Goal: Information Seeking & Learning: Compare options

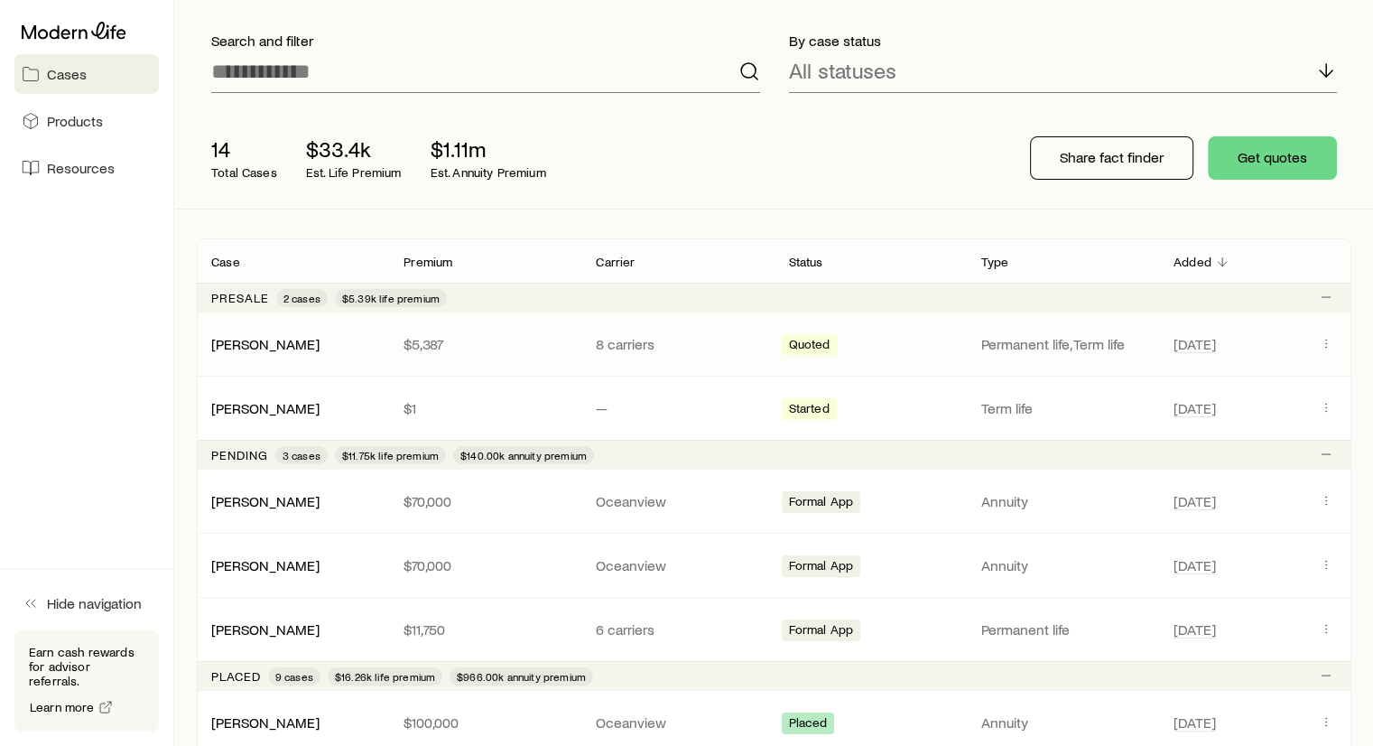
scroll to position [110, 0]
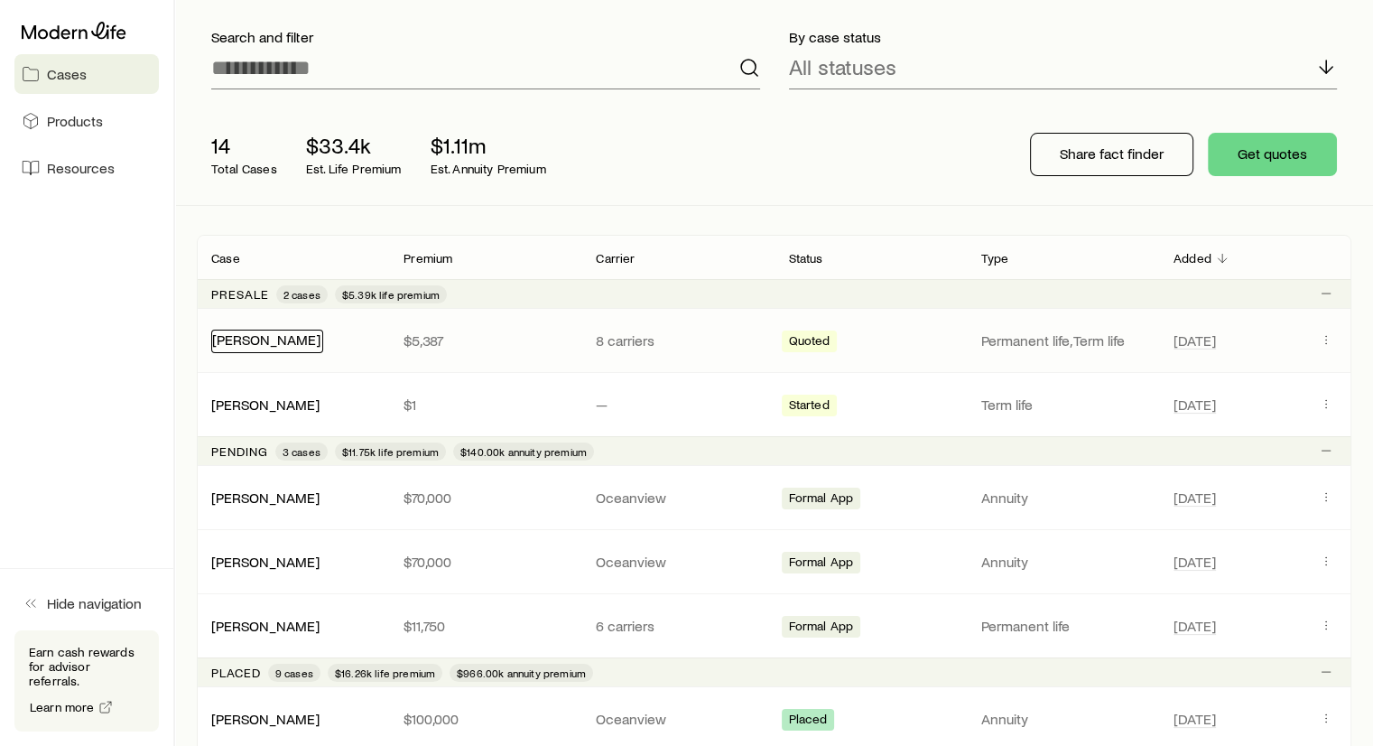
click at [268, 340] on link "[PERSON_NAME]" at bounding box center [266, 338] width 108 height 17
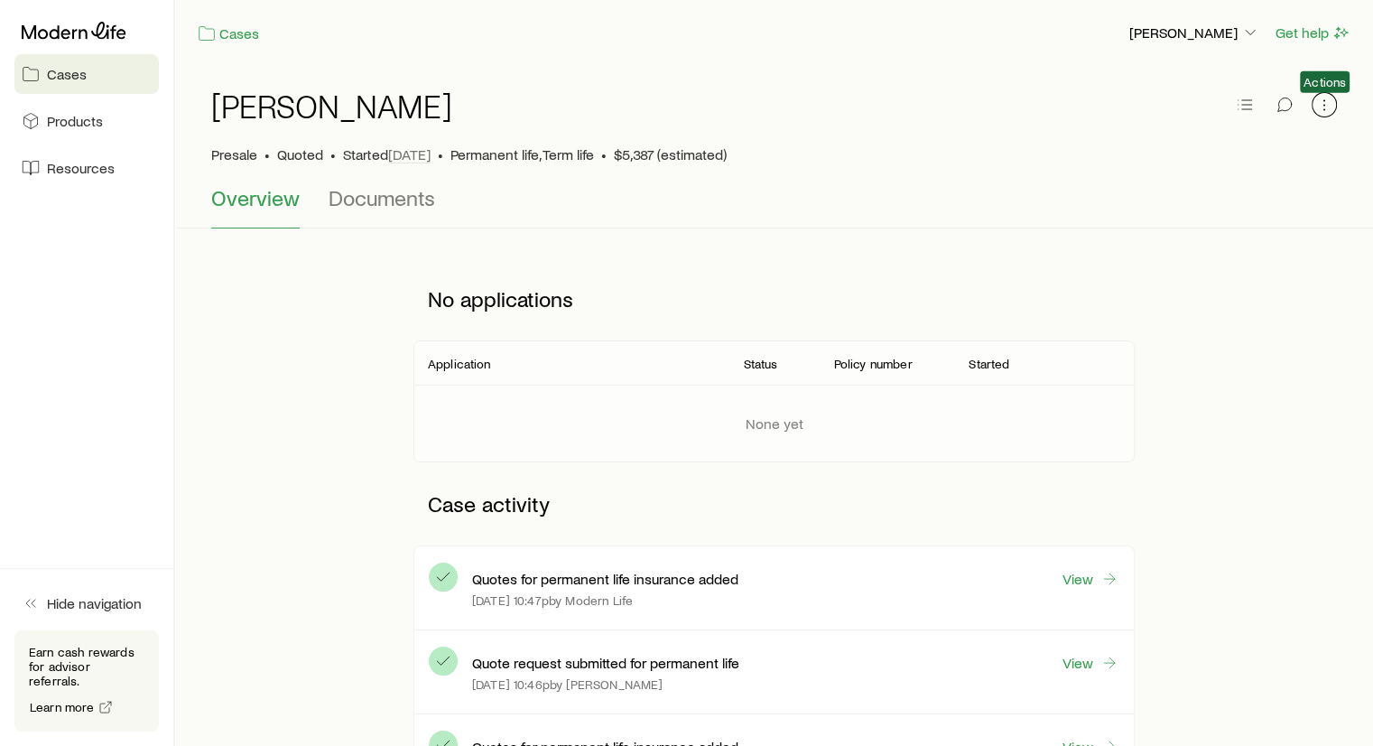
click at [1318, 107] on icon "button" at bounding box center [1325, 105] width 18 height 18
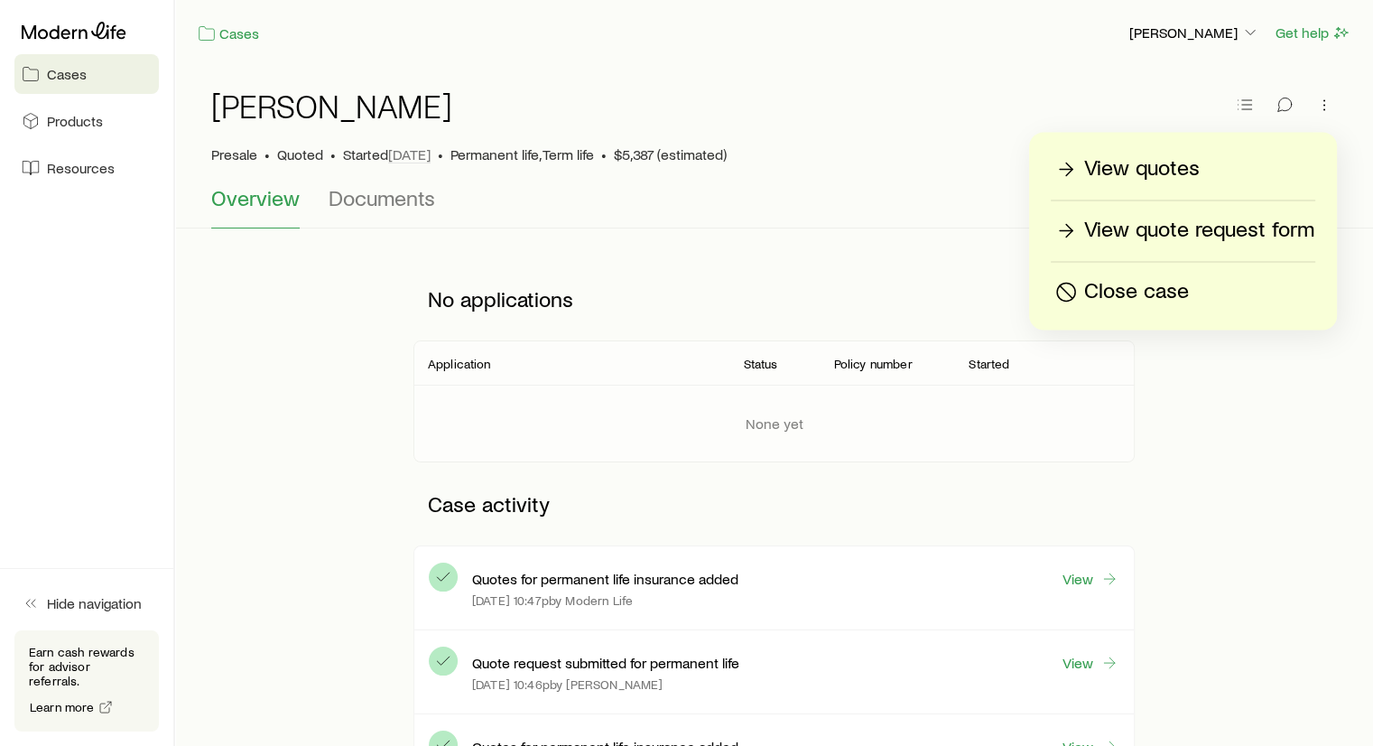
click at [1116, 175] on p "View quotes" at bounding box center [1142, 168] width 116 height 29
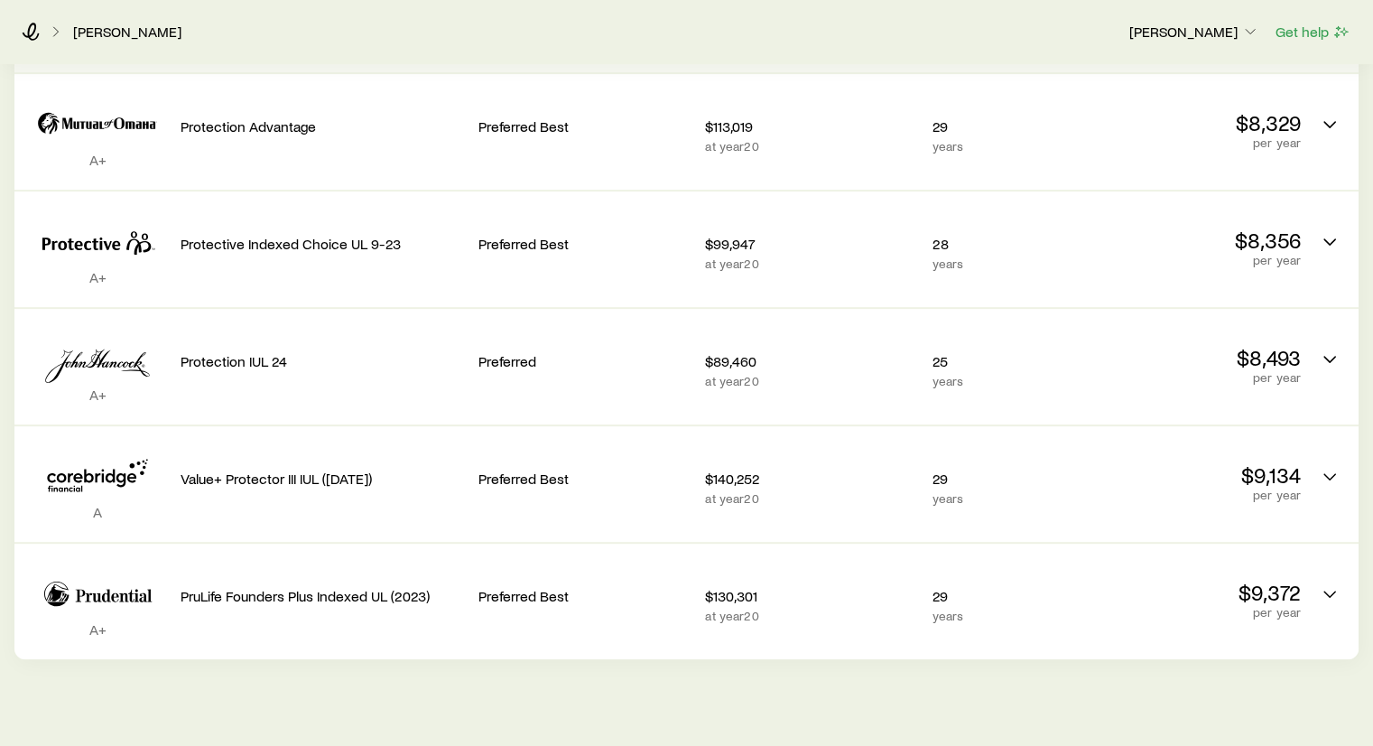
scroll to position [686, 0]
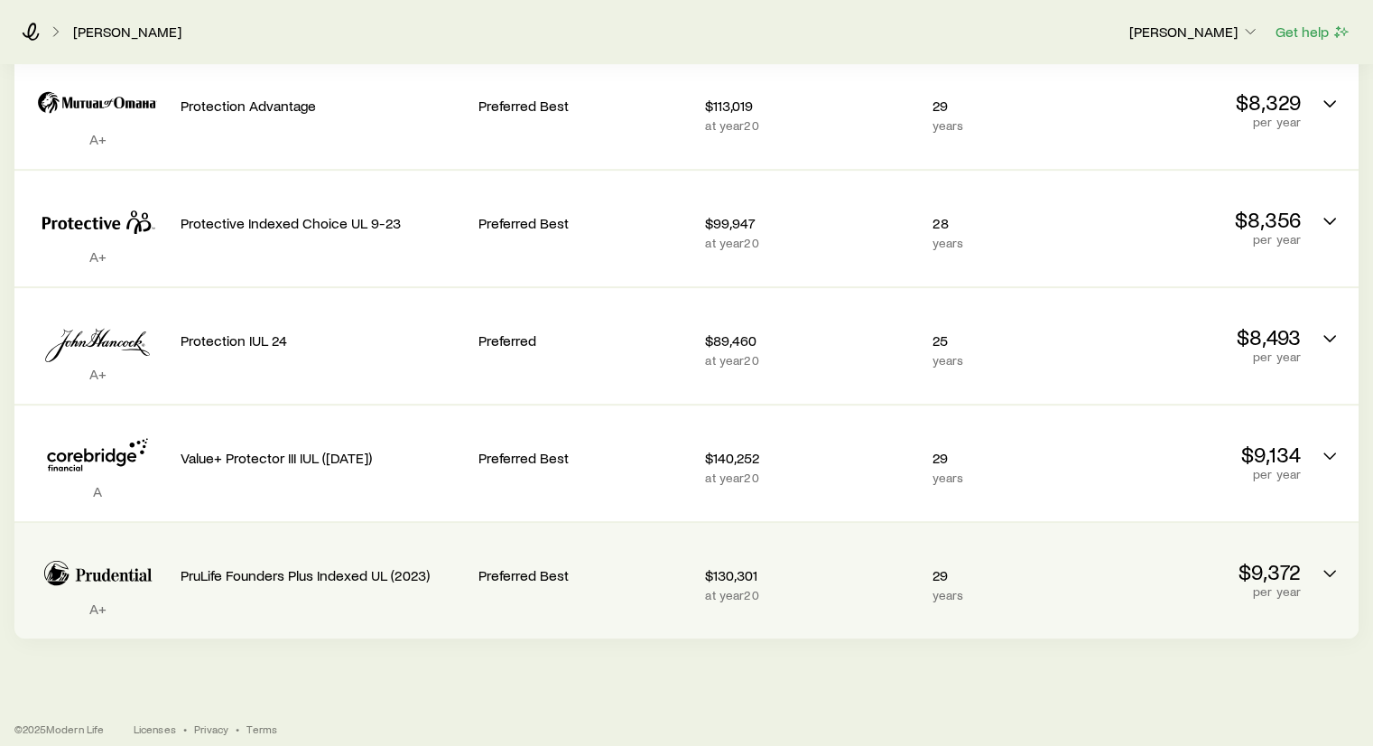
click at [1277, 561] on p "$9,372" at bounding box center [1195, 571] width 212 height 25
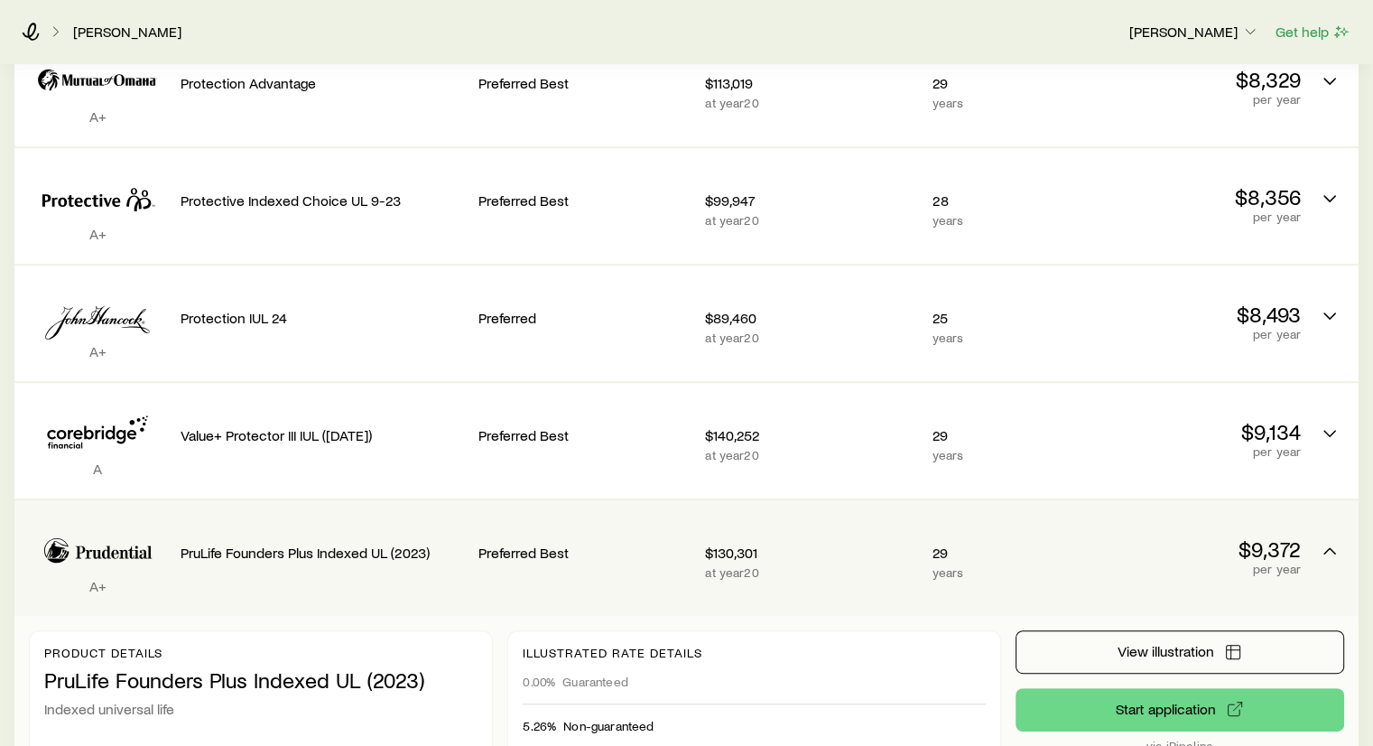
scroll to position [697, 0]
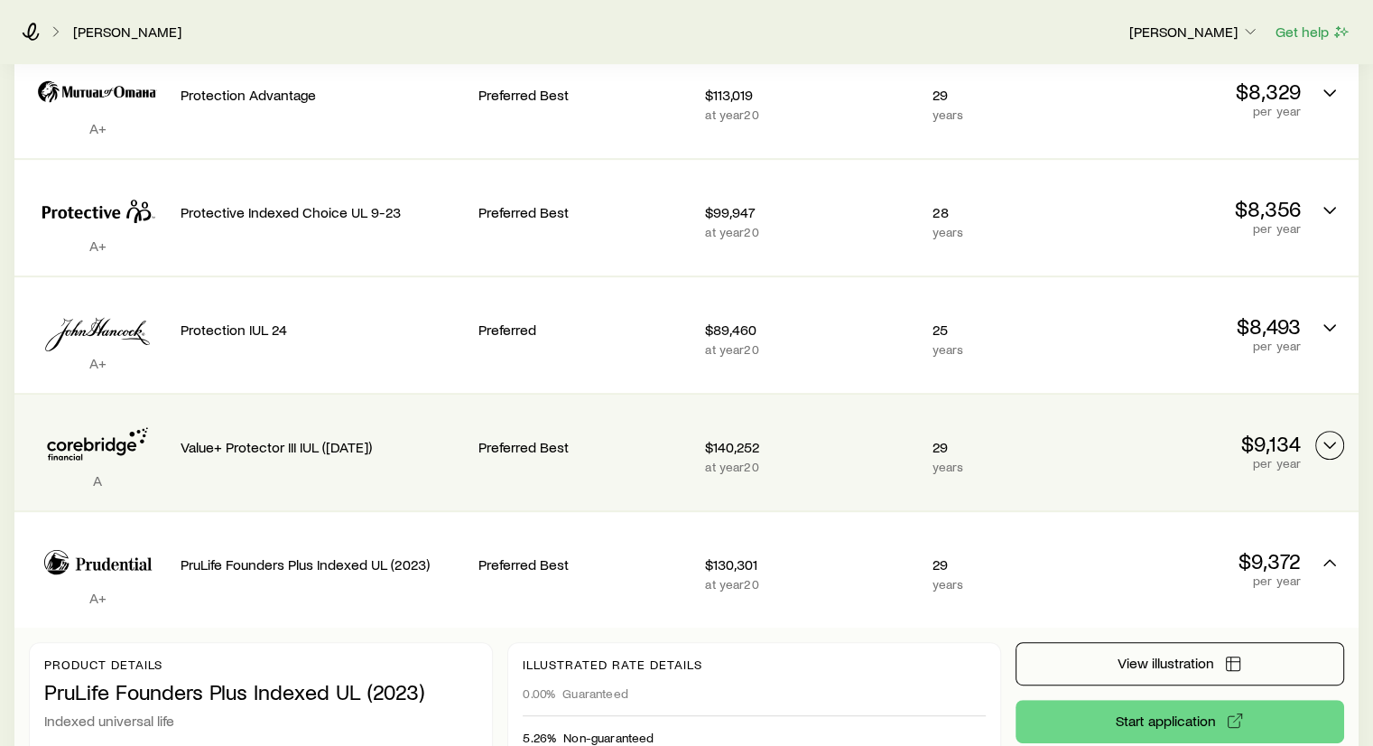
click at [1320, 436] on icon "Permanent quotes" at bounding box center [1330, 445] width 22 height 22
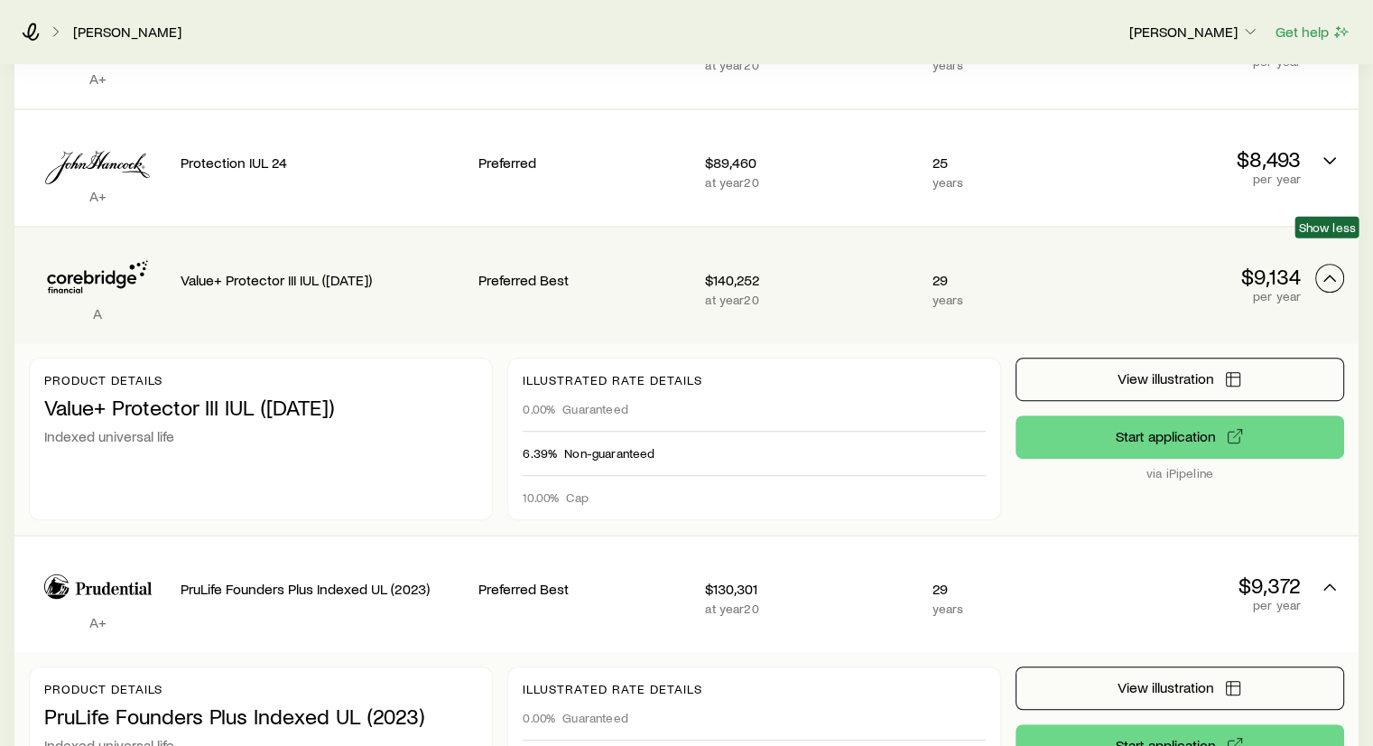
scroll to position [860, 0]
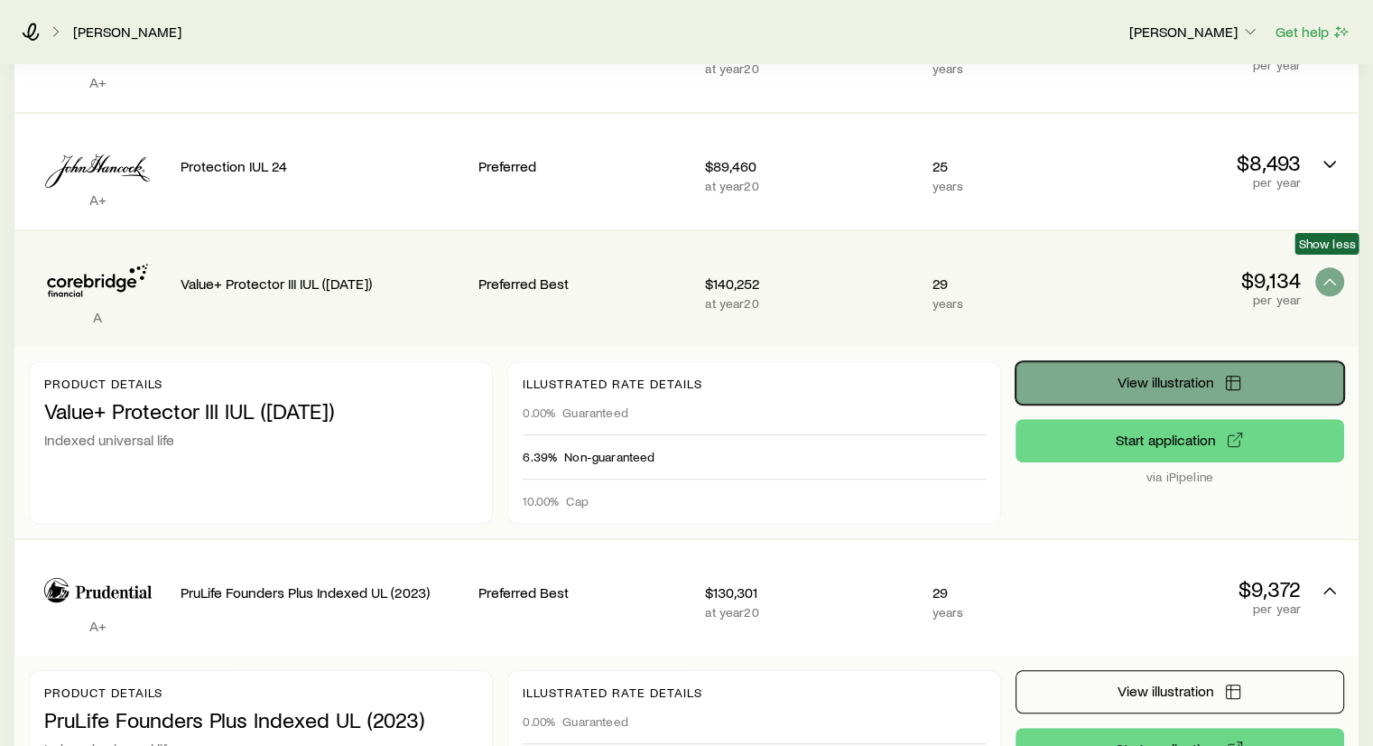
click at [1252, 374] on button "View illustration" at bounding box center [1180, 382] width 329 height 43
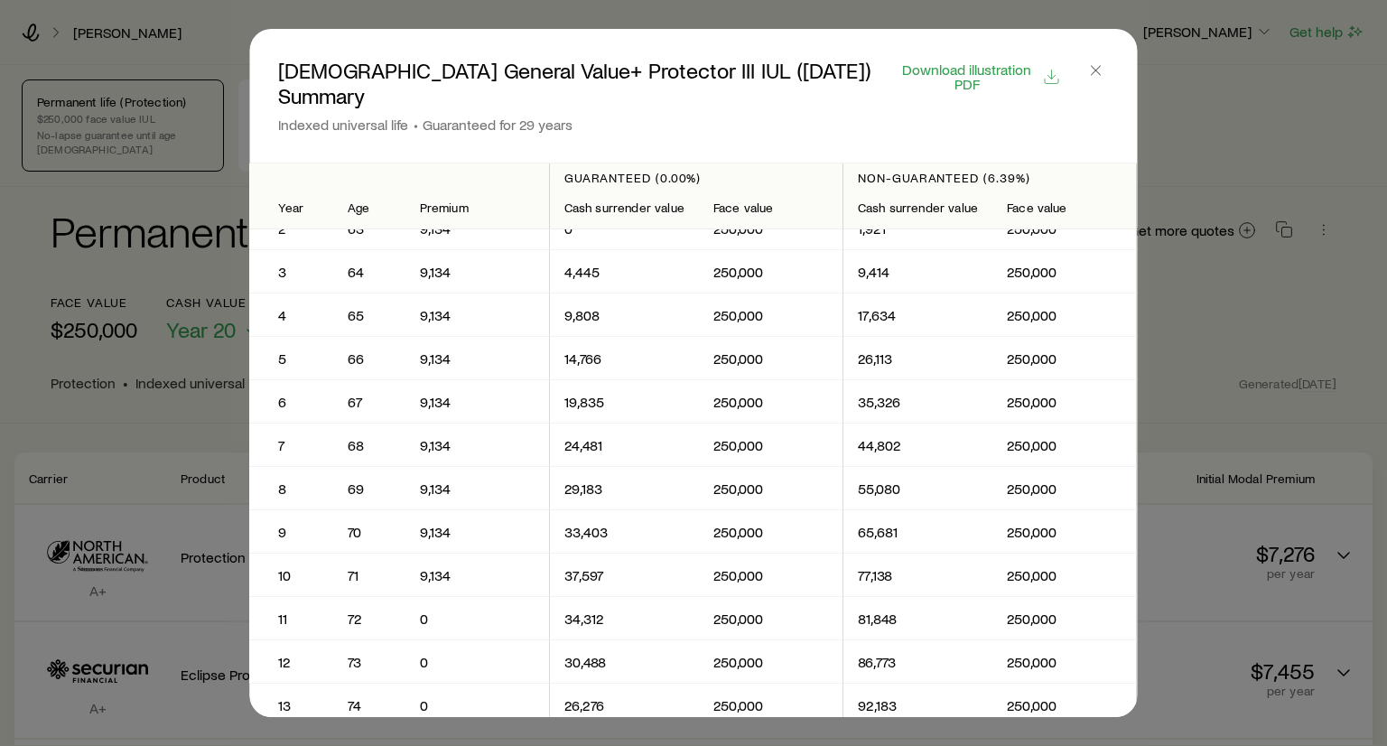
scroll to position [0, 0]
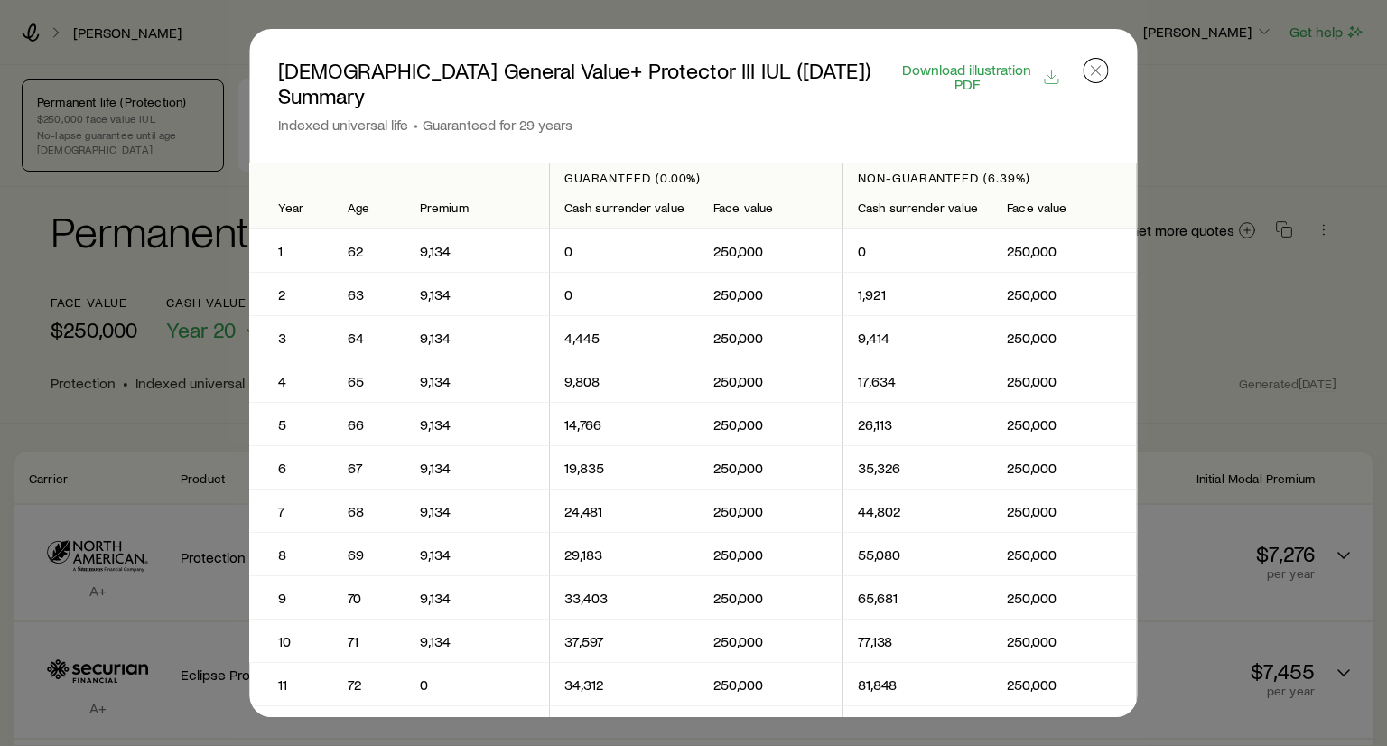
click at [1102, 71] on icon "button" at bounding box center [1096, 70] width 18 height 18
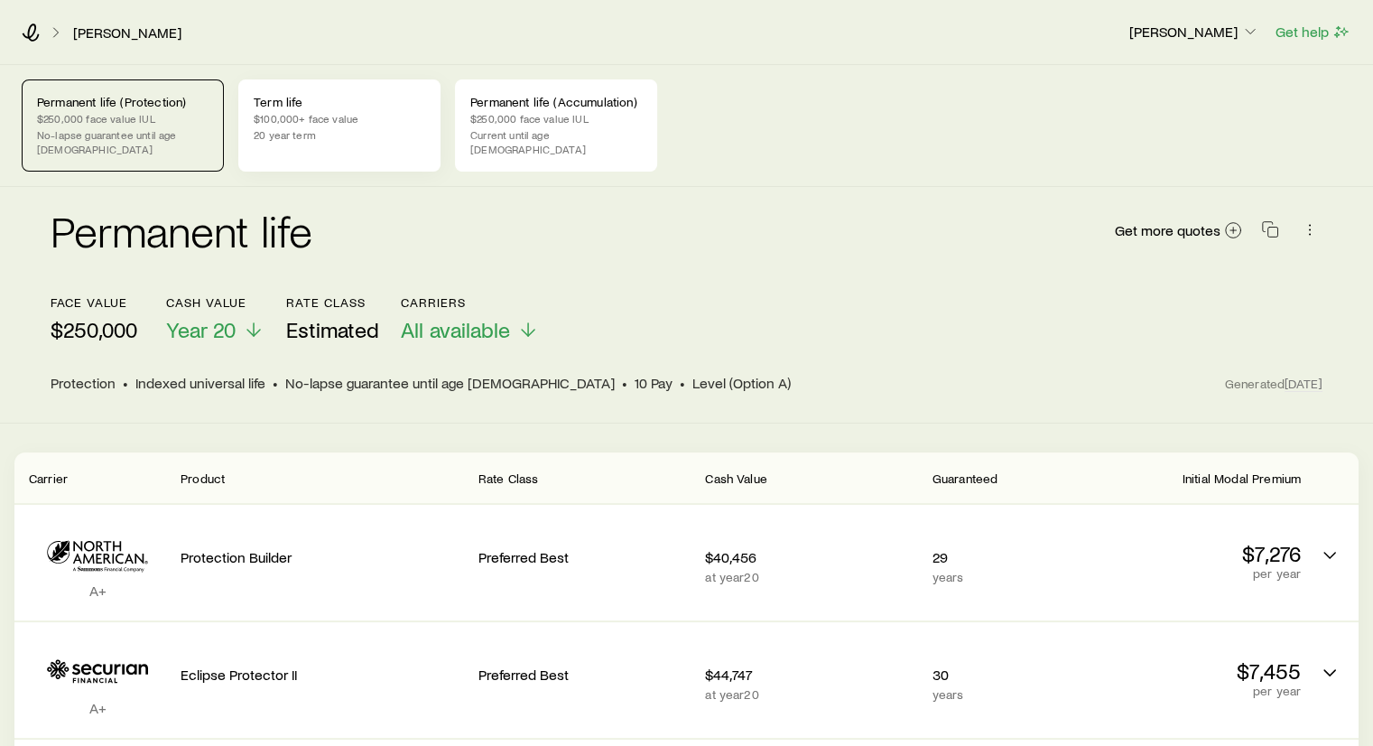
click at [361, 132] on p "20 year term" at bounding box center [340, 134] width 172 height 14
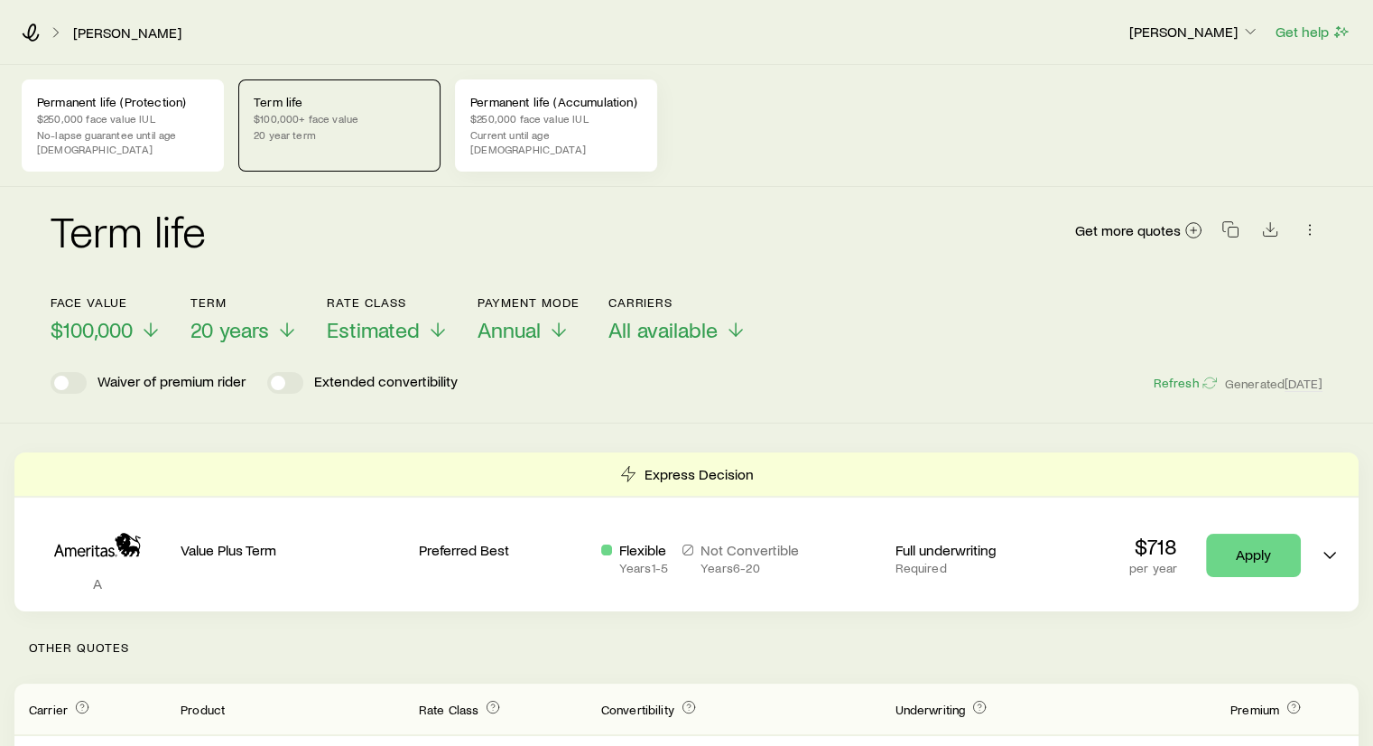
click at [565, 134] on p "Current until age [DEMOGRAPHIC_DATA]" at bounding box center [556, 141] width 172 height 29
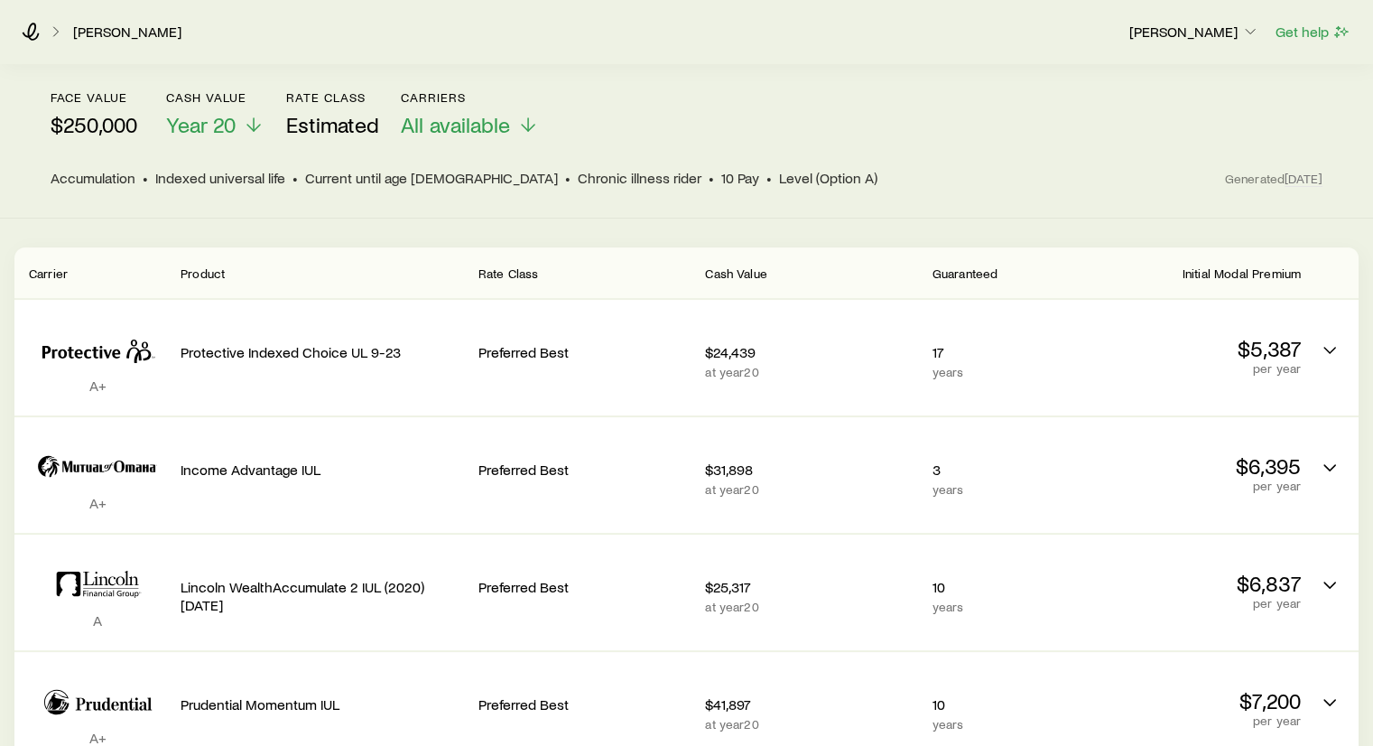
scroll to position [202, 0]
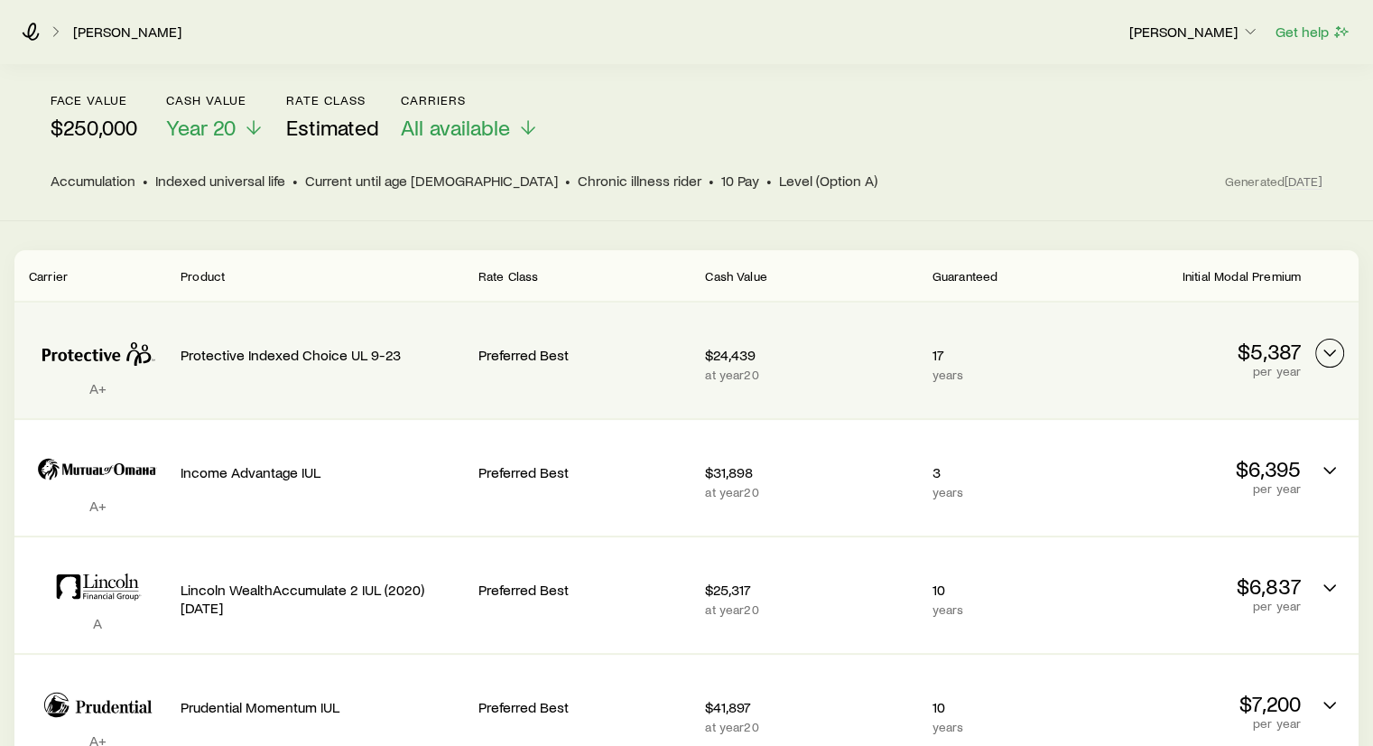
click at [1322, 346] on icon "Permanent quotes" at bounding box center [1330, 353] width 22 height 22
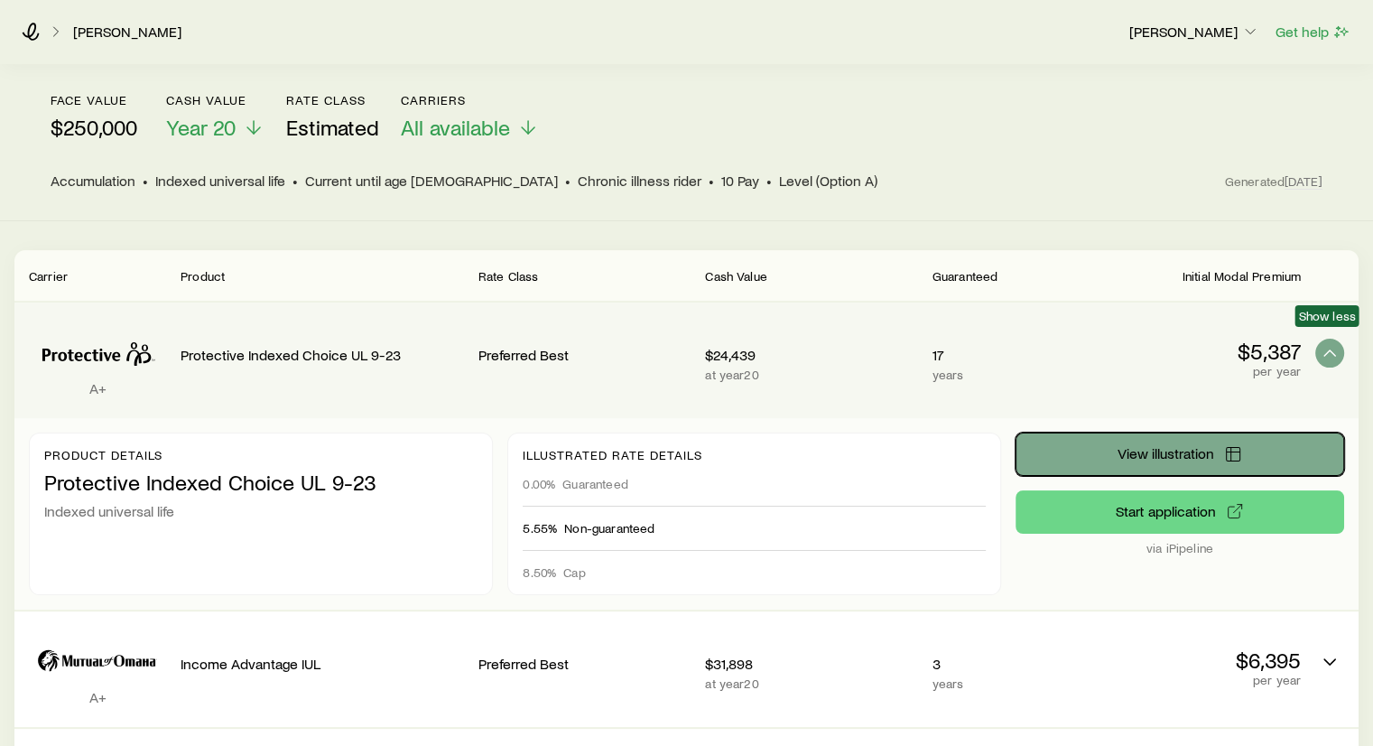
click at [1212, 448] on button "View illustration" at bounding box center [1180, 454] width 329 height 43
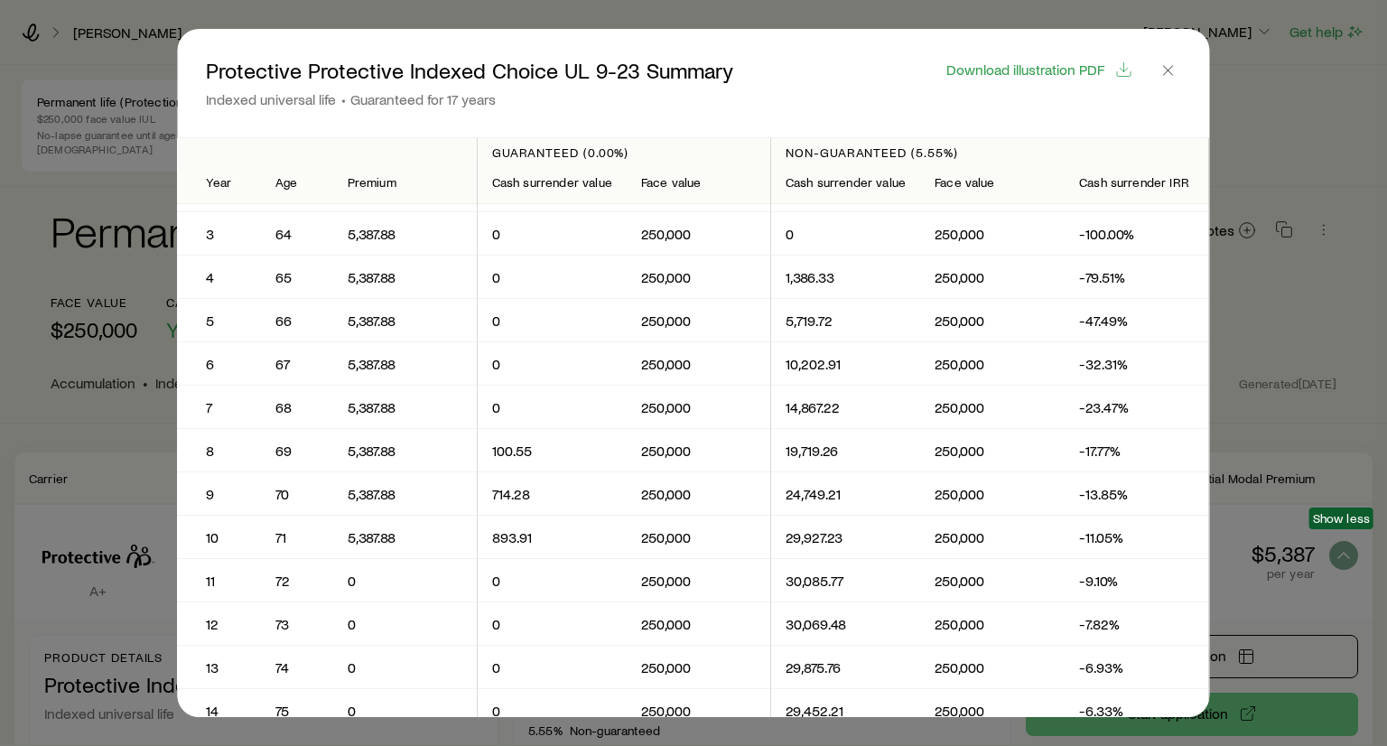
scroll to position [0, 0]
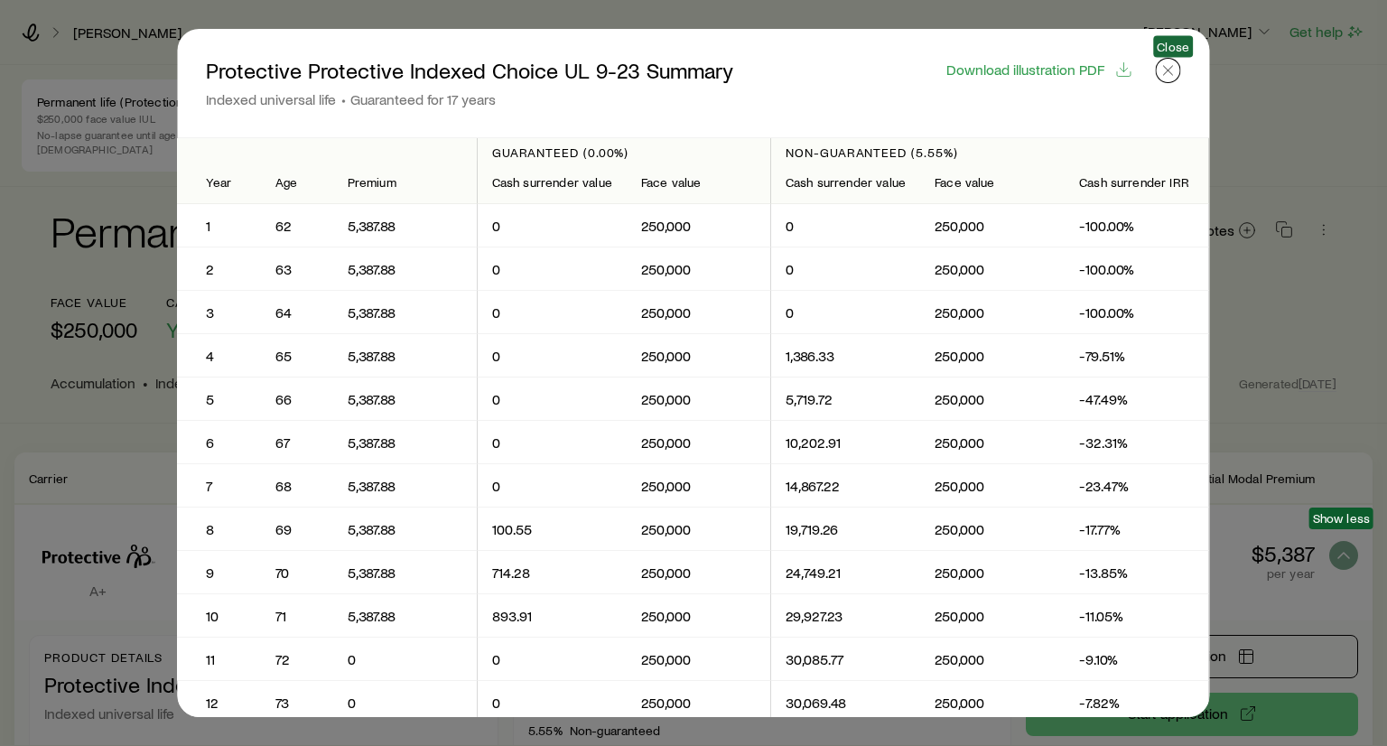
click at [1173, 68] on line "button" at bounding box center [1168, 70] width 9 height 9
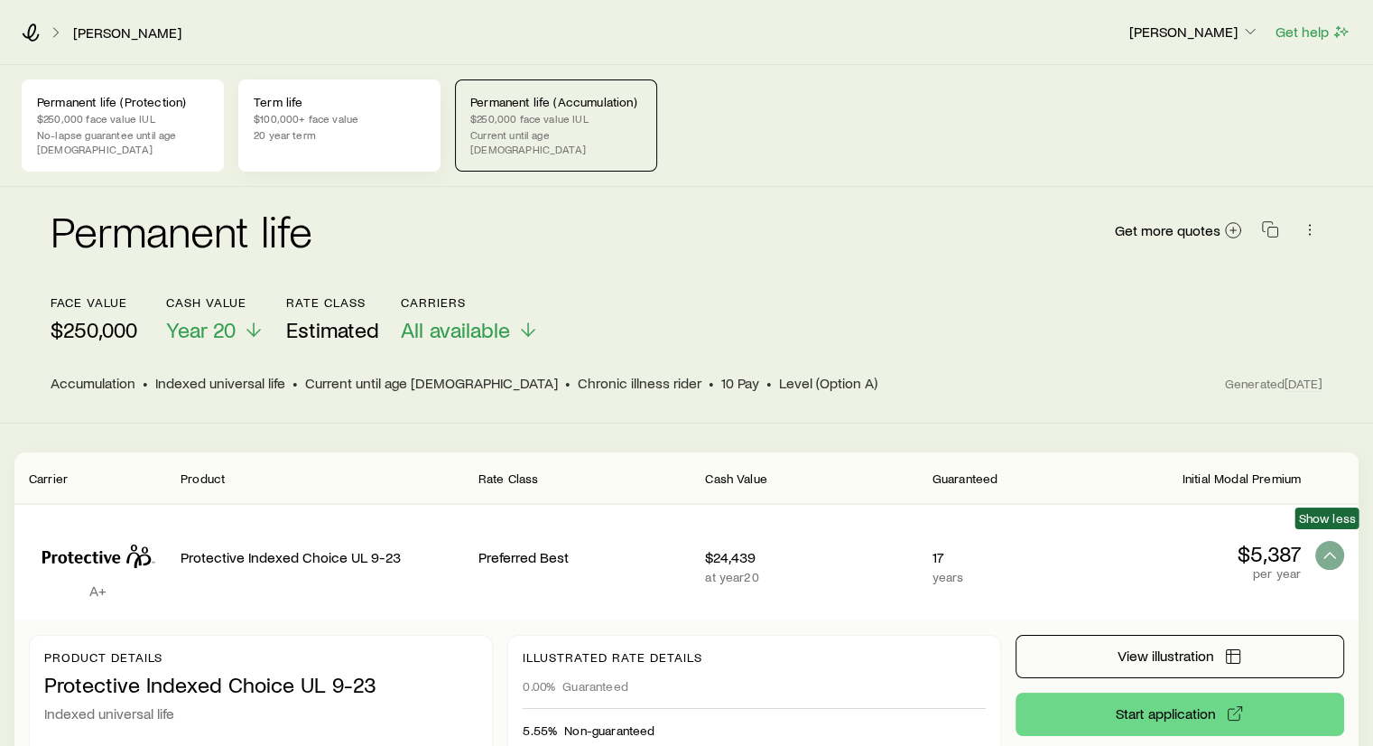
click at [306, 129] on p "20 year term" at bounding box center [340, 134] width 172 height 14
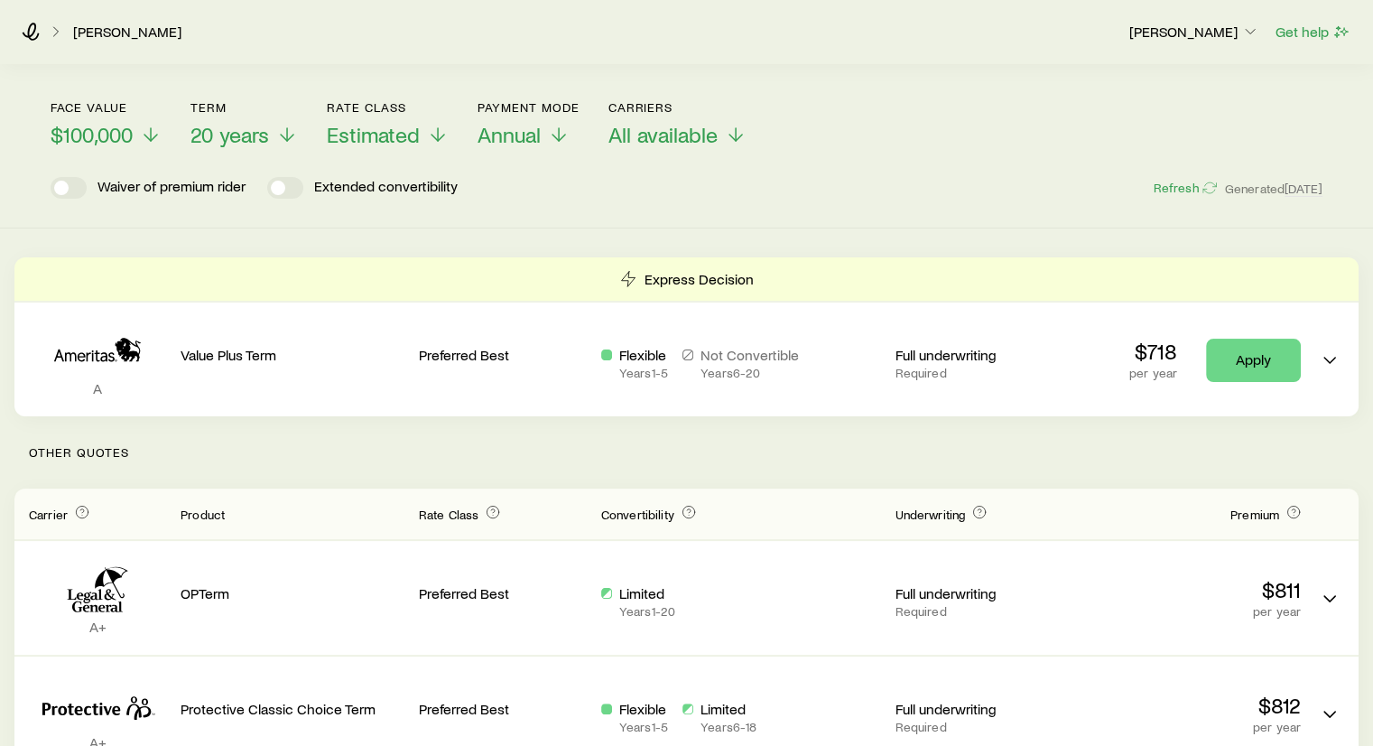
scroll to position [197, 0]
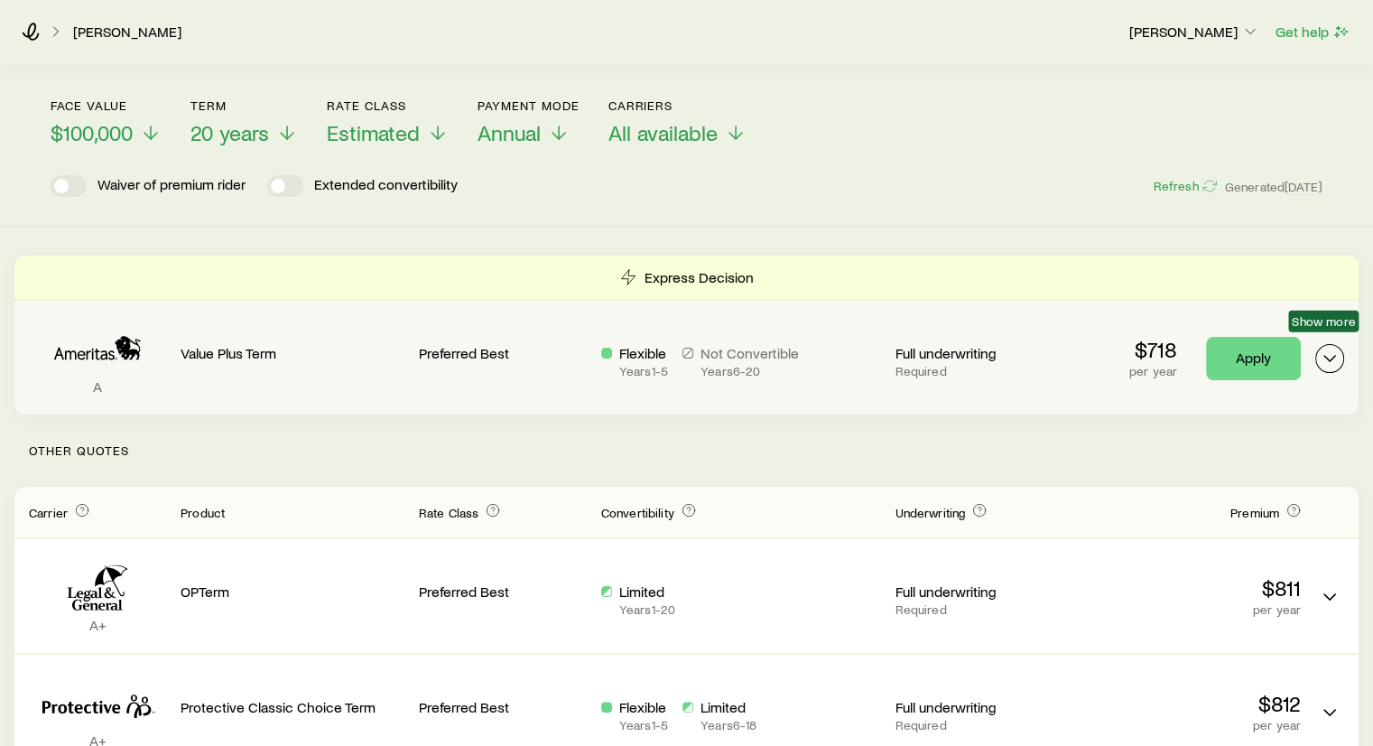
click at [1340, 348] on icon "Term quotes" at bounding box center [1330, 359] width 22 height 22
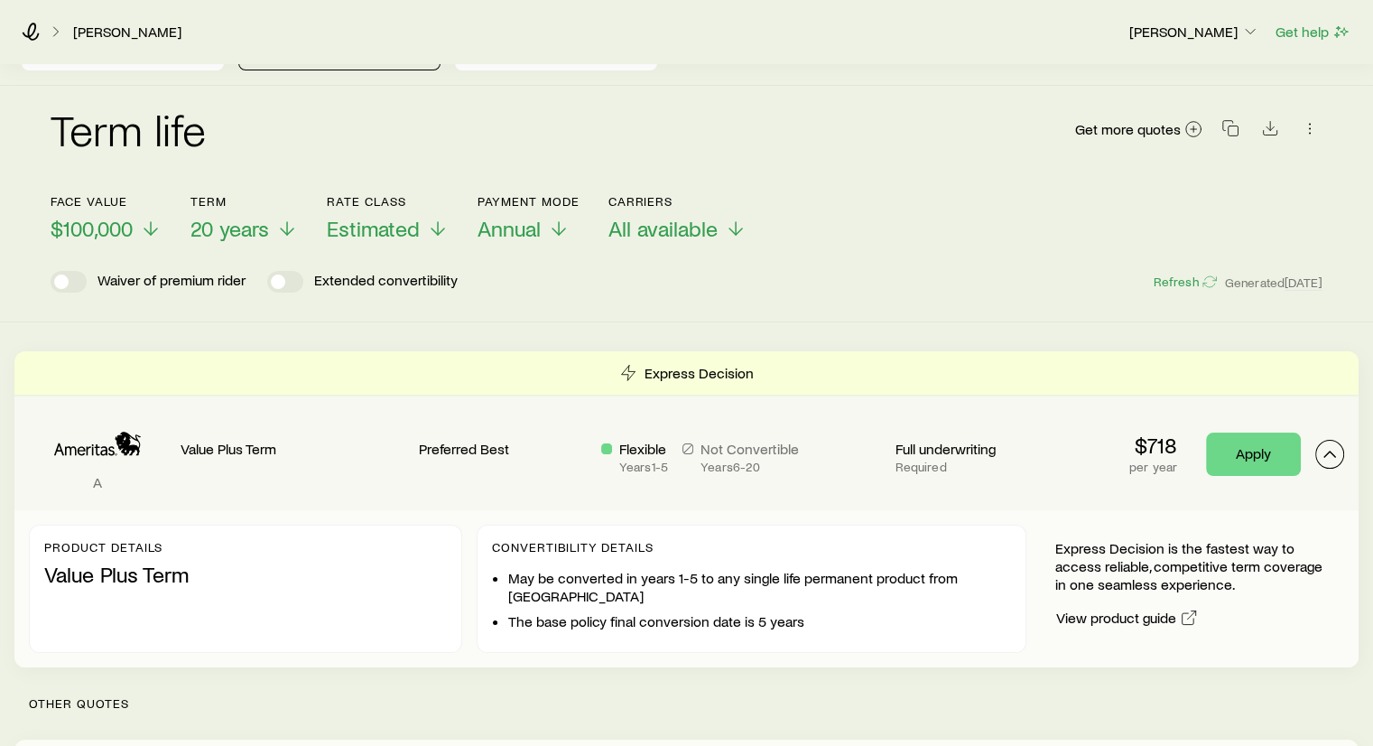
scroll to position [0, 0]
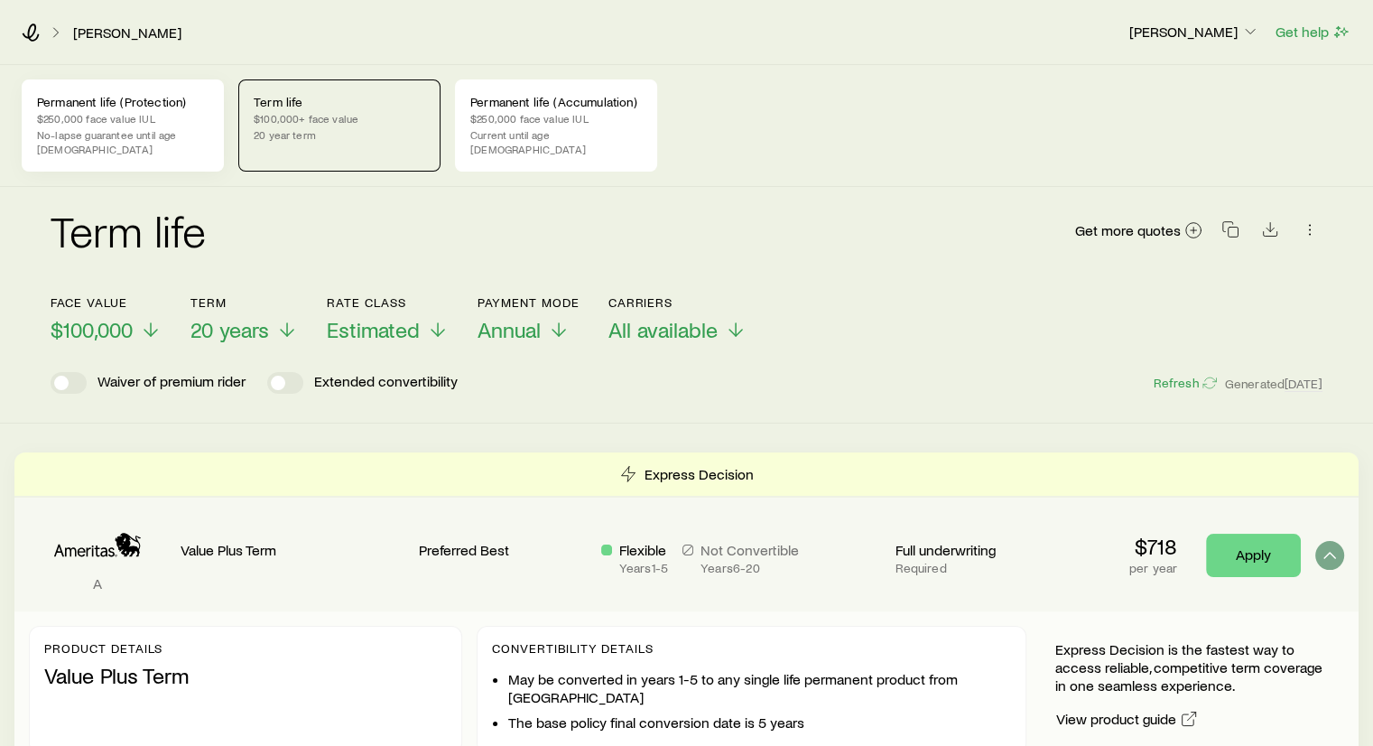
click at [93, 127] on p "No-lapse guarantee until age [DEMOGRAPHIC_DATA]" at bounding box center [123, 141] width 172 height 29
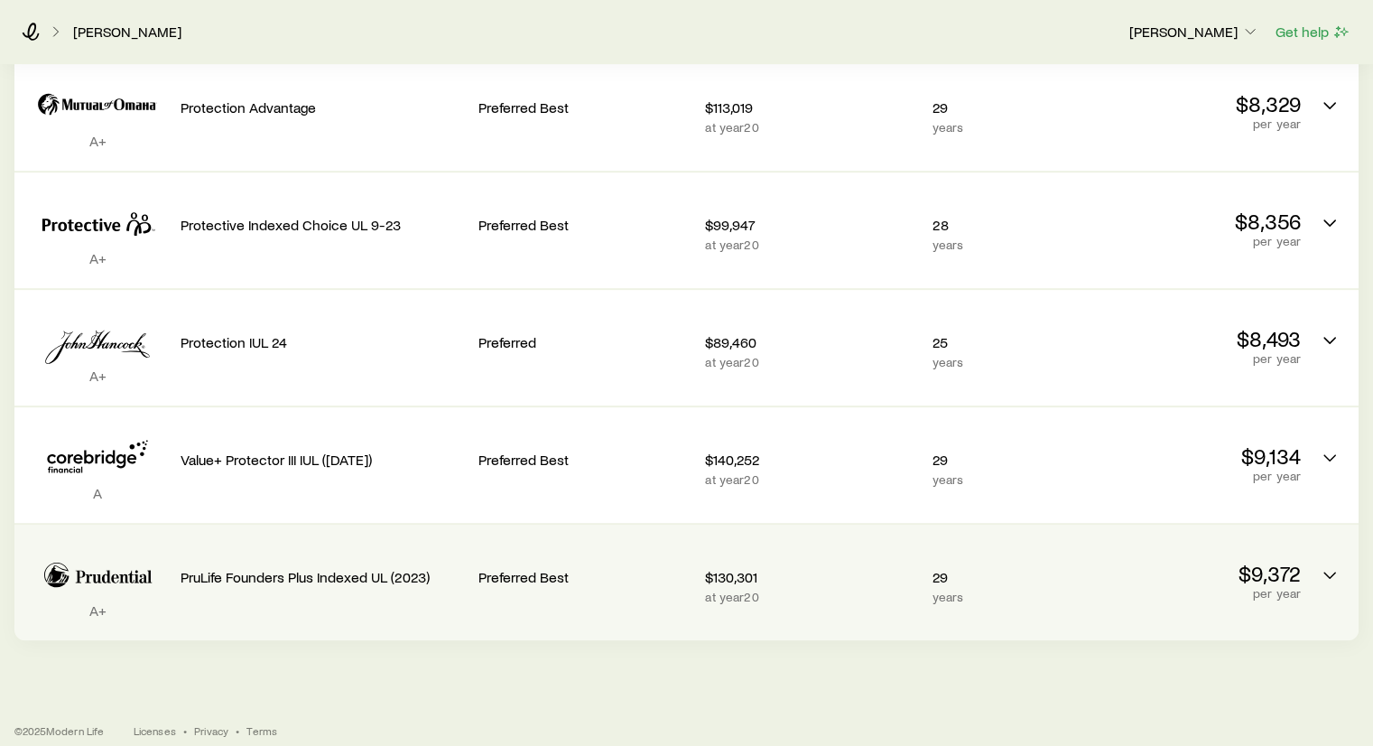
scroll to position [686, 0]
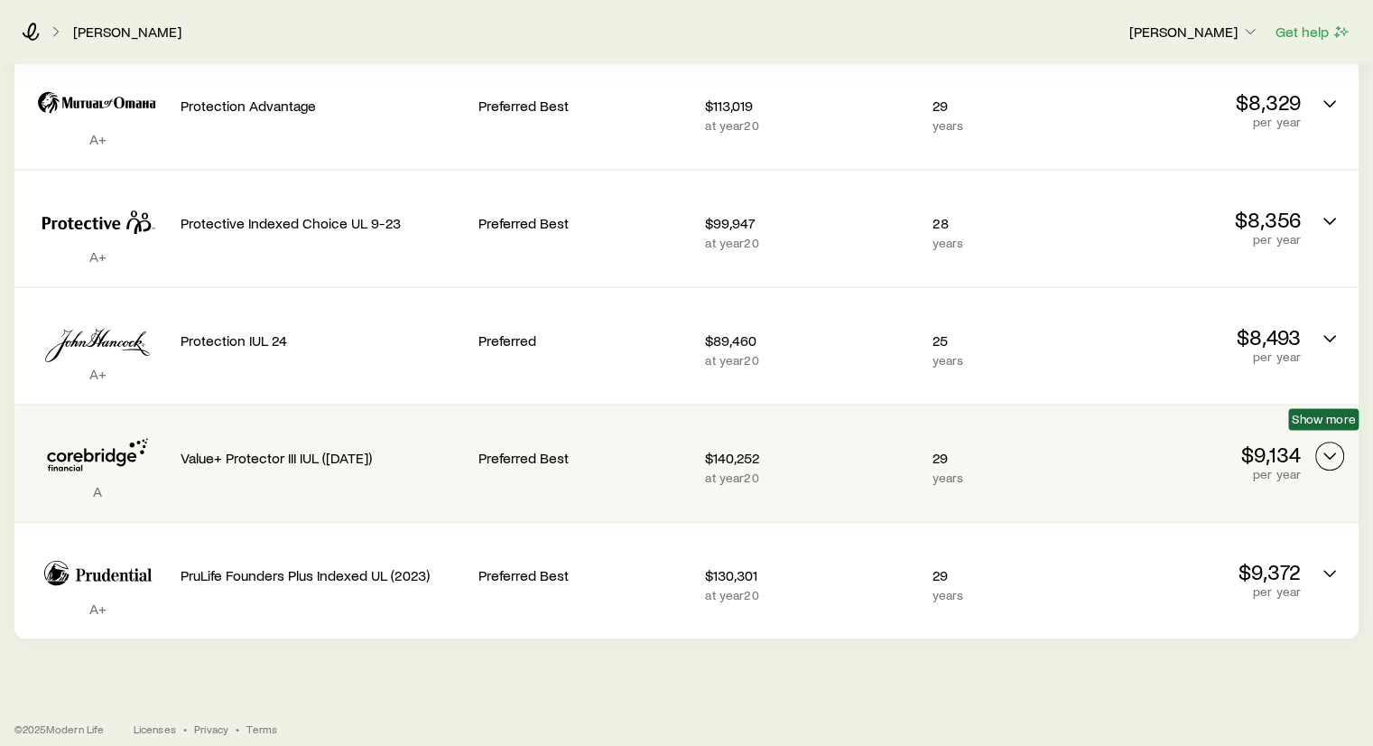
click at [1329, 445] on icon "Permanent quotes" at bounding box center [1330, 456] width 22 height 22
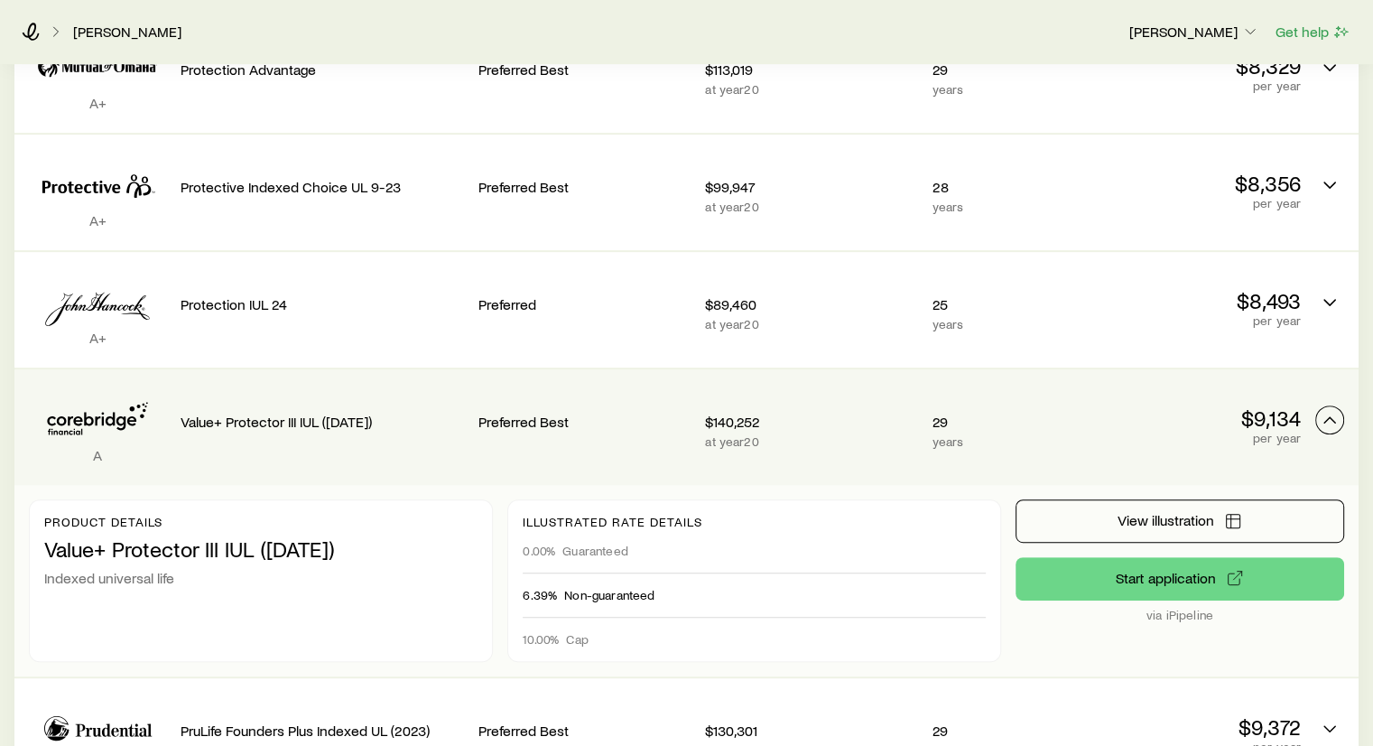
scroll to position [726, 0]
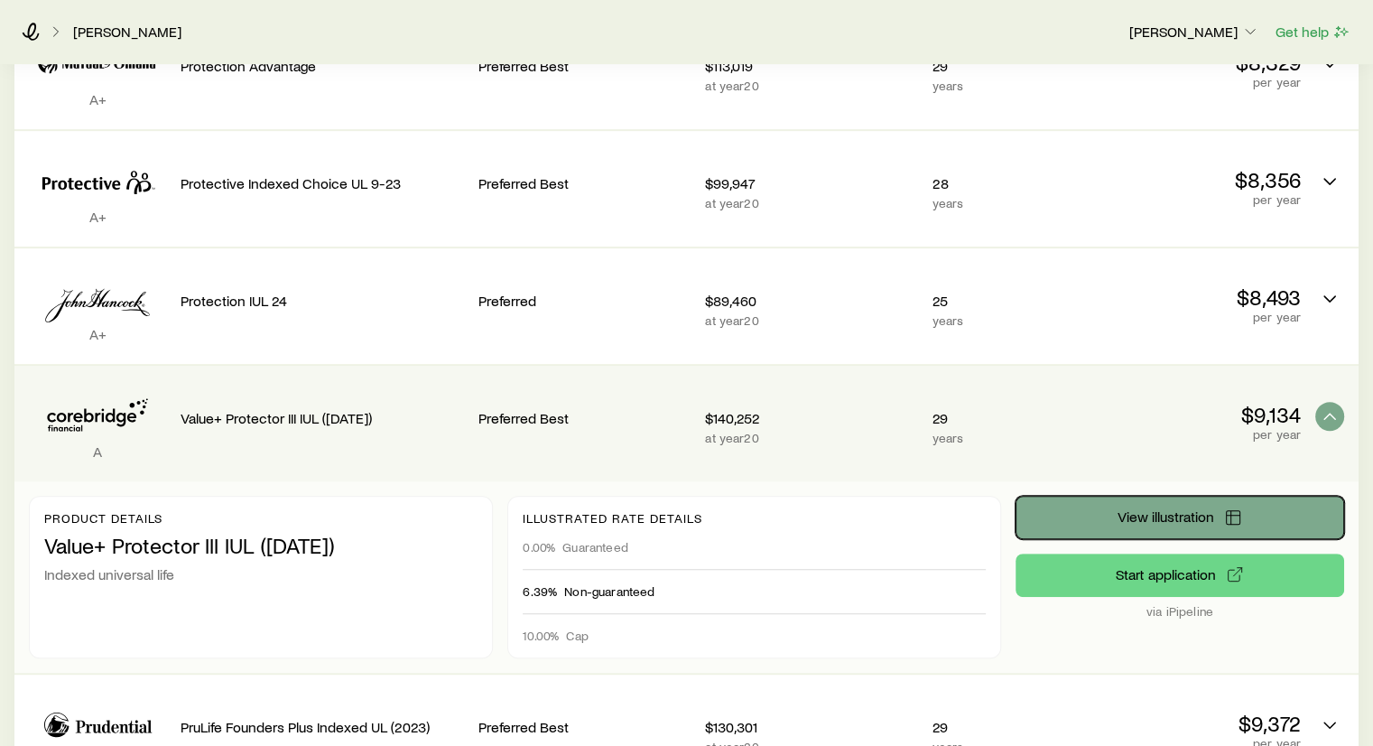
click at [1091, 506] on button "View illustration" at bounding box center [1180, 517] width 329 height 43
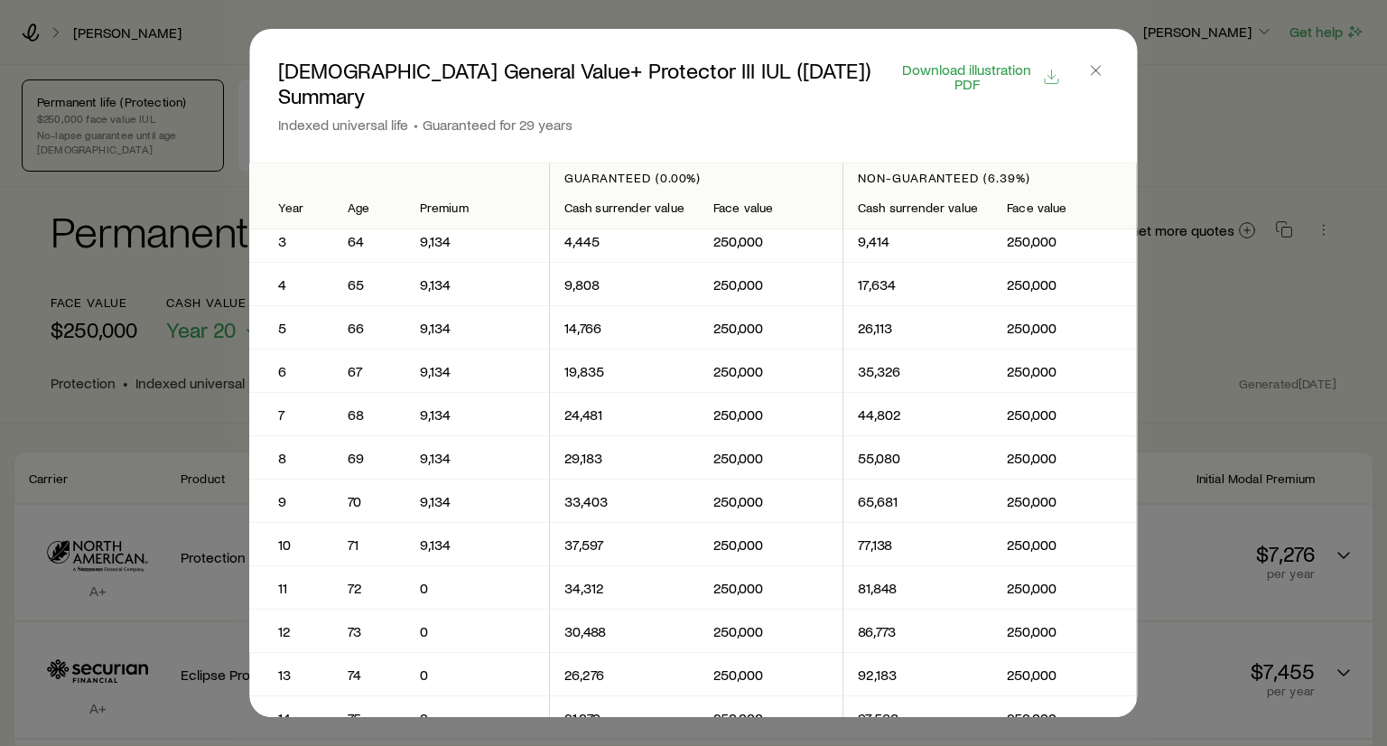
scroll to position [99, 0]
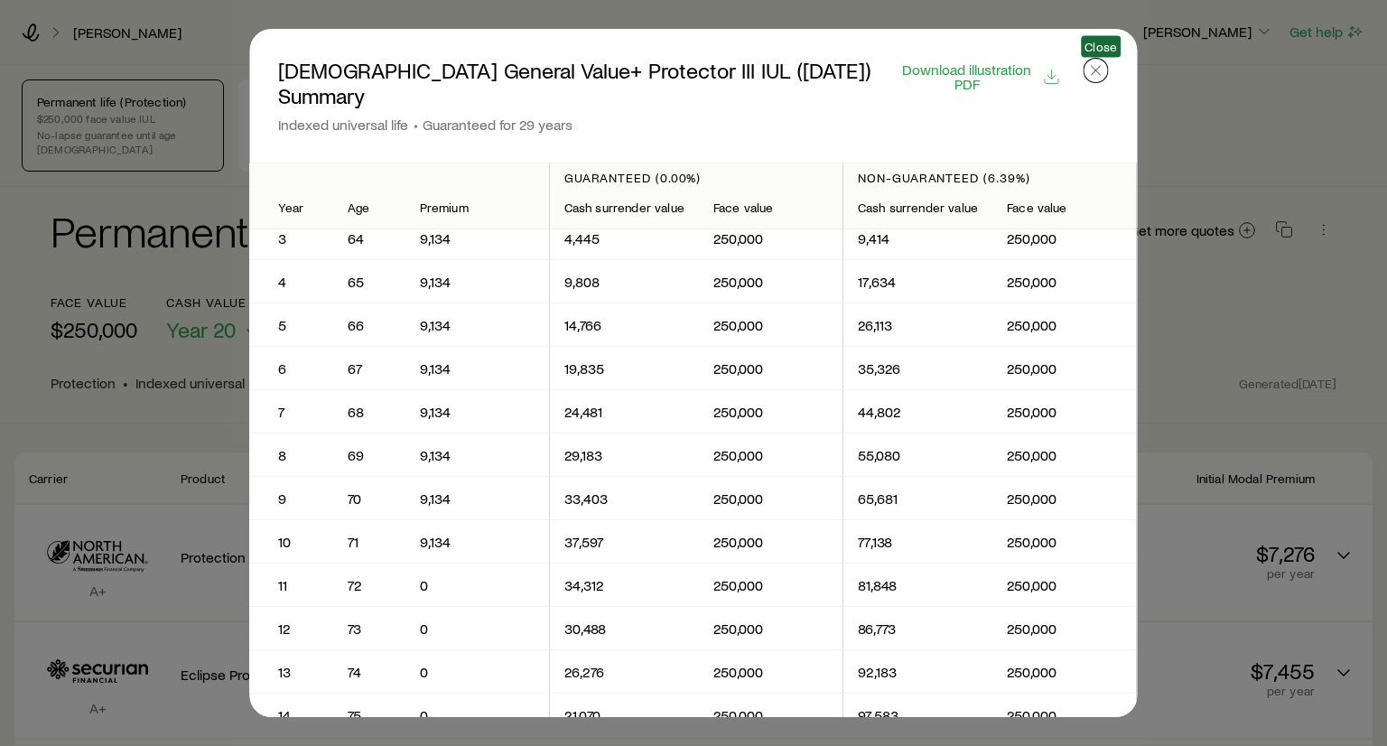
click at [1093, 77] on icon "button" at bounding box center [1096, 70] width 18 height 18
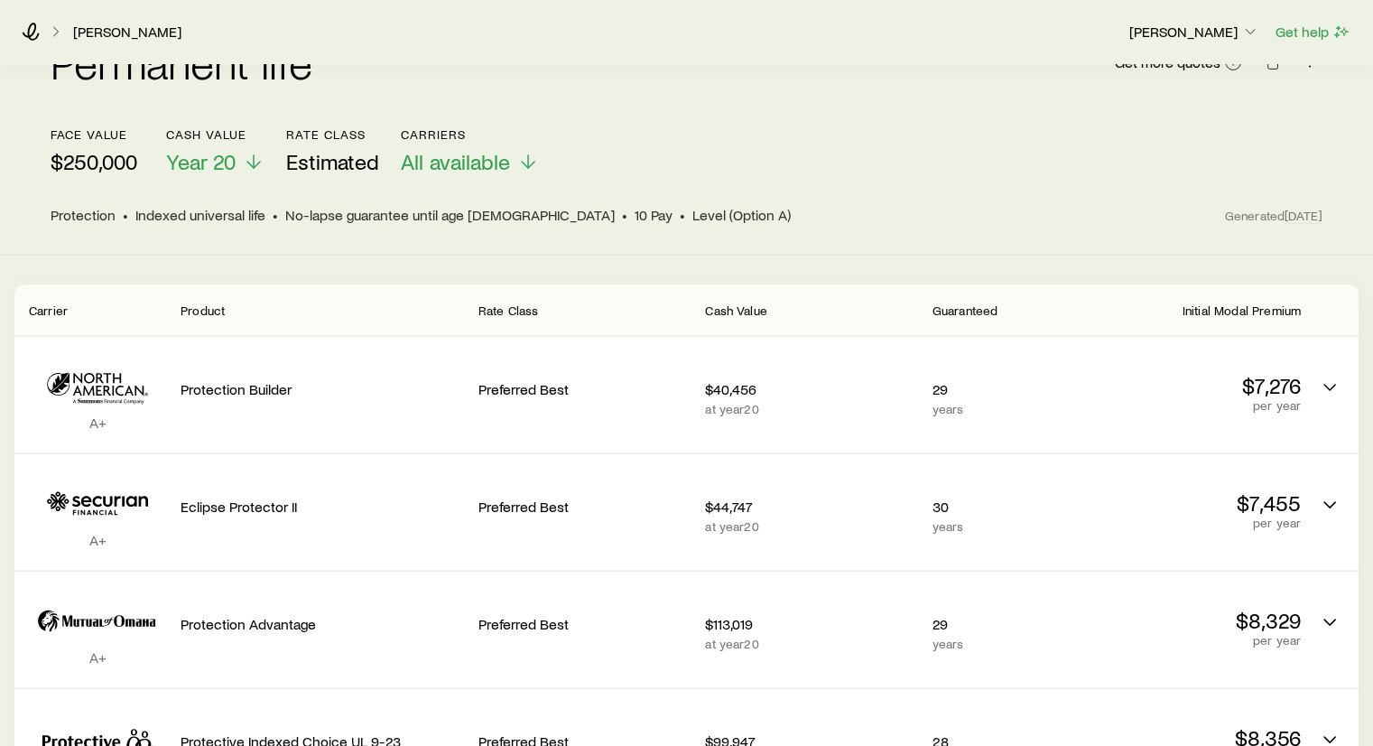
scroll to position [169, 0]
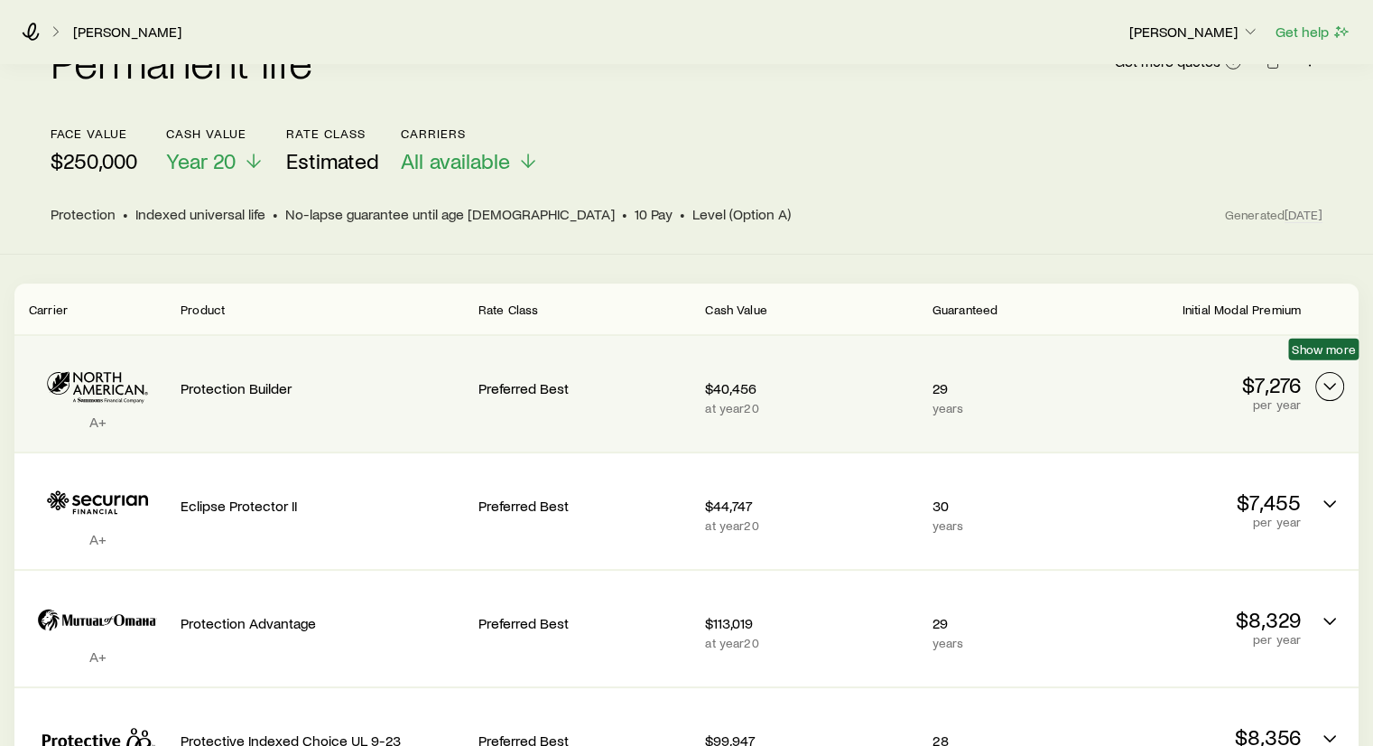
click at [1337, 382] on button "Permanent quotes" at bounding box center [1330, 386] width 29 height 29
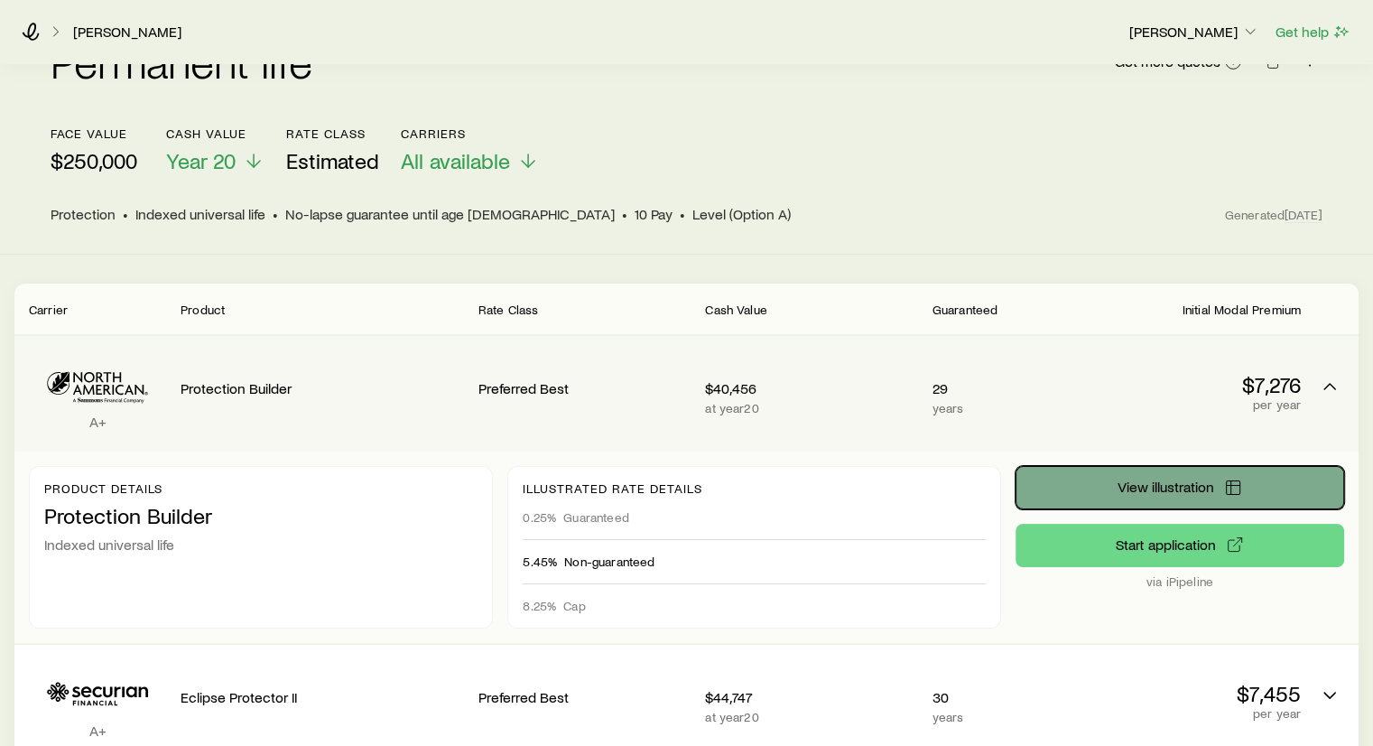
click at [1149, 479] on span "View illustration" at bounding box center [1165, 486] width 97 height 14
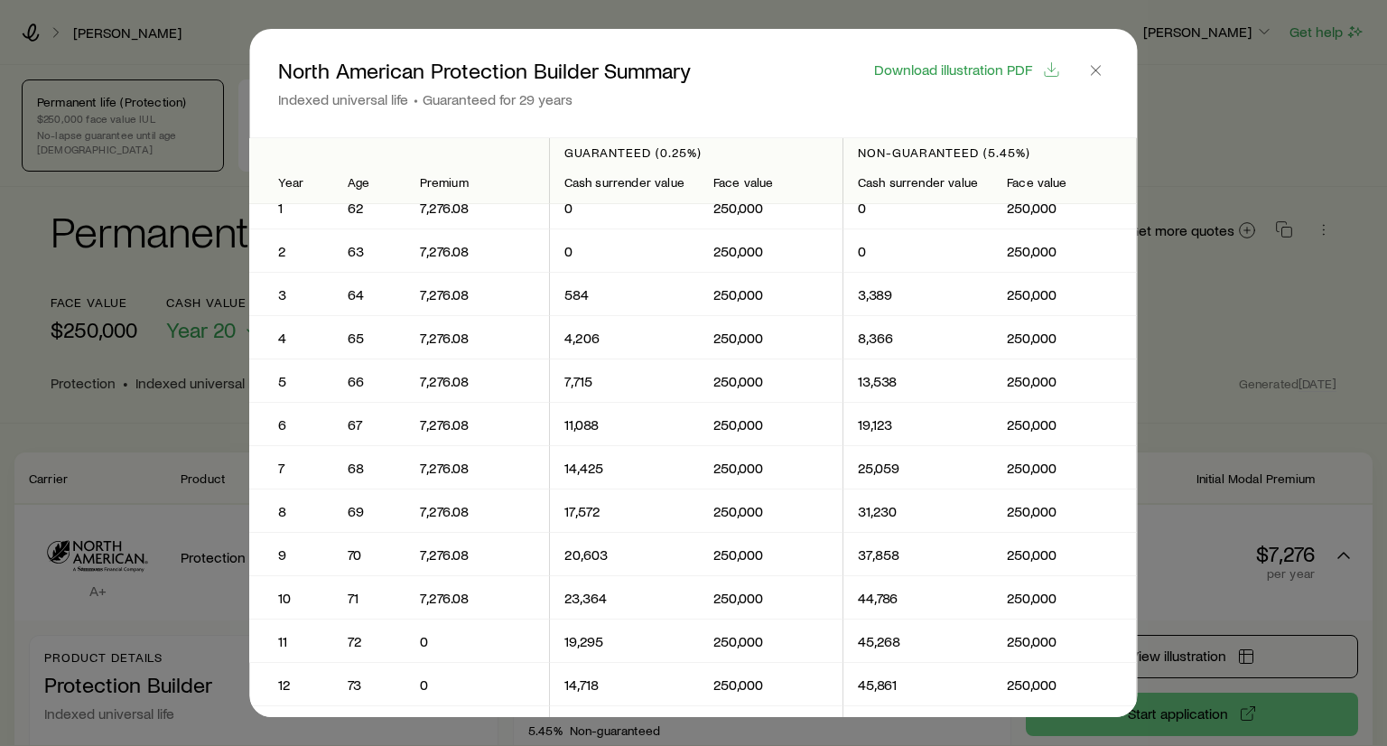
scroll to position [0, 0]
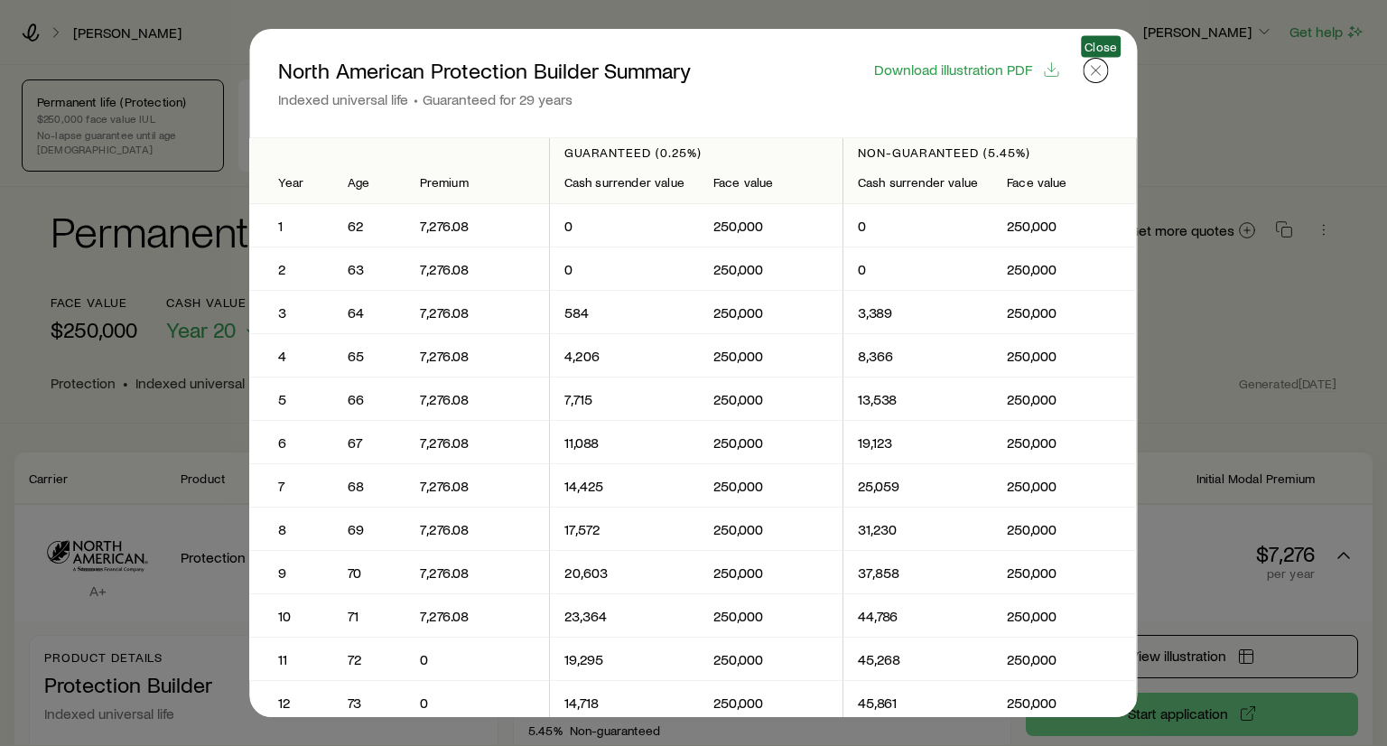
click at [1102, 75] on icon "button" at bounding box center [1096, 70] width 18 height 18
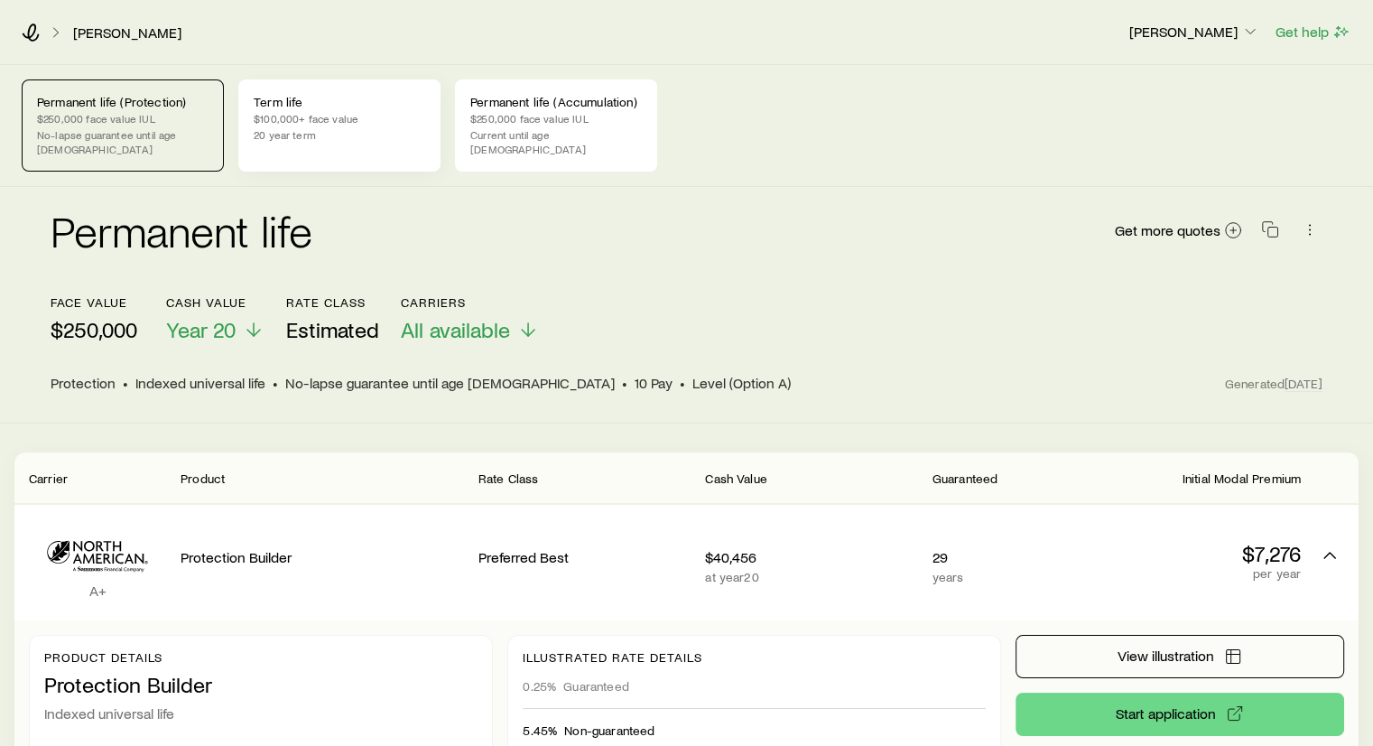
click at [298, 111] on p "$100,000+ face value" at bounding box center [340, 118] width 172 height 14
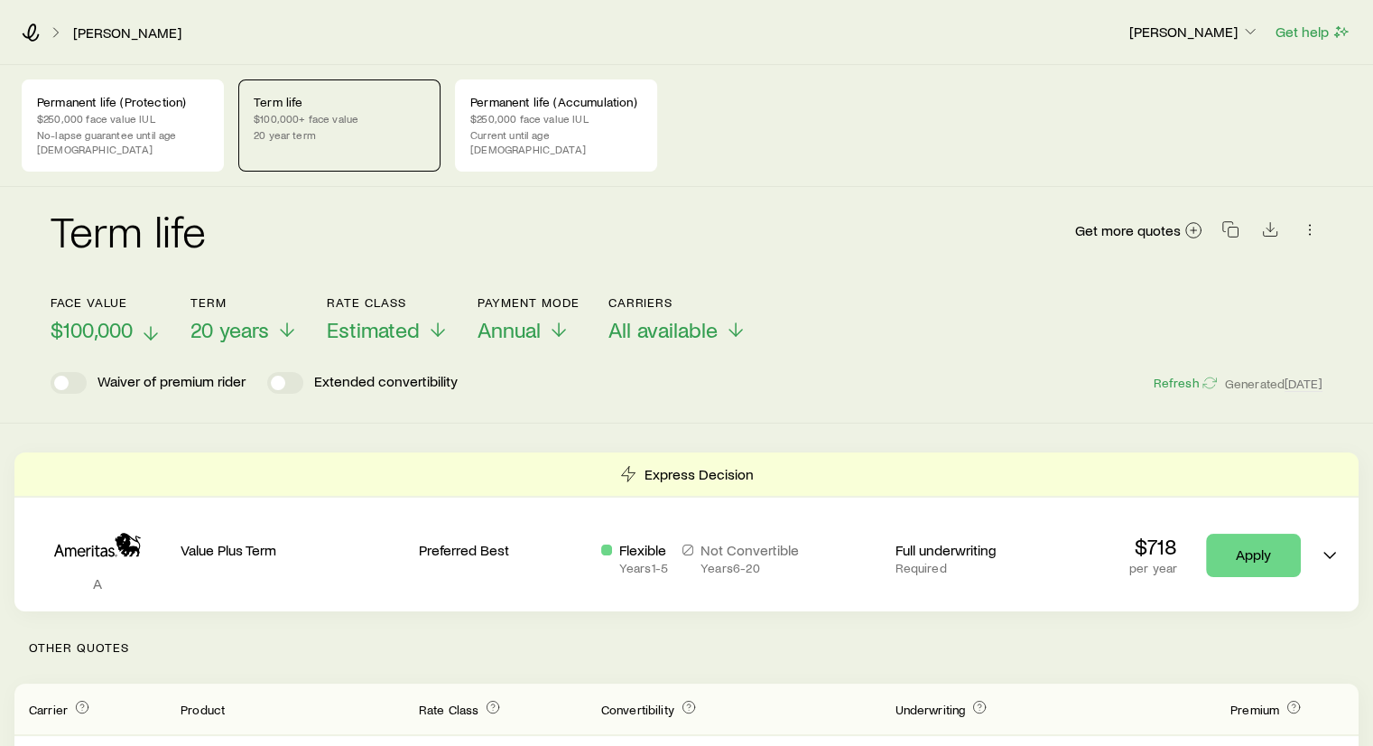
click at [145, 322] on icon at bounding box center [151, 333] width 22 height 22
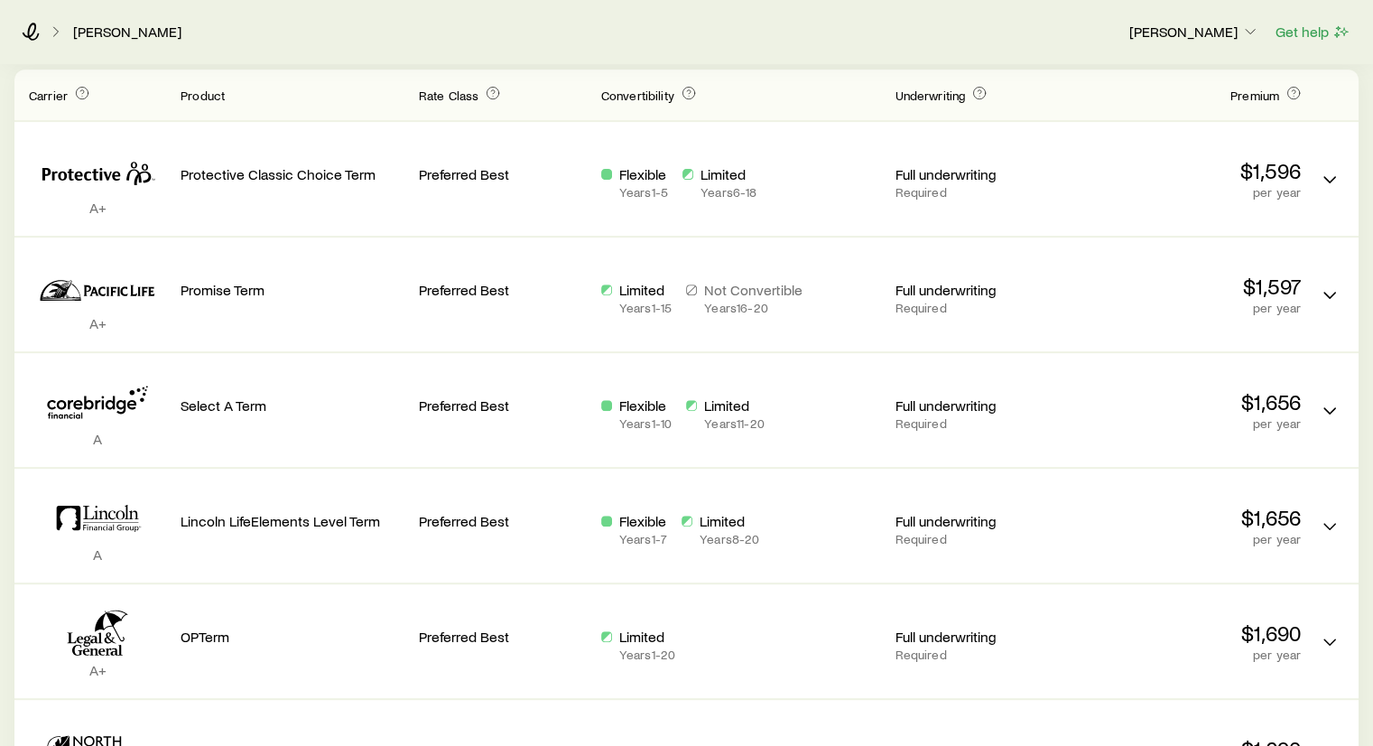
scroll to position [602, 0]
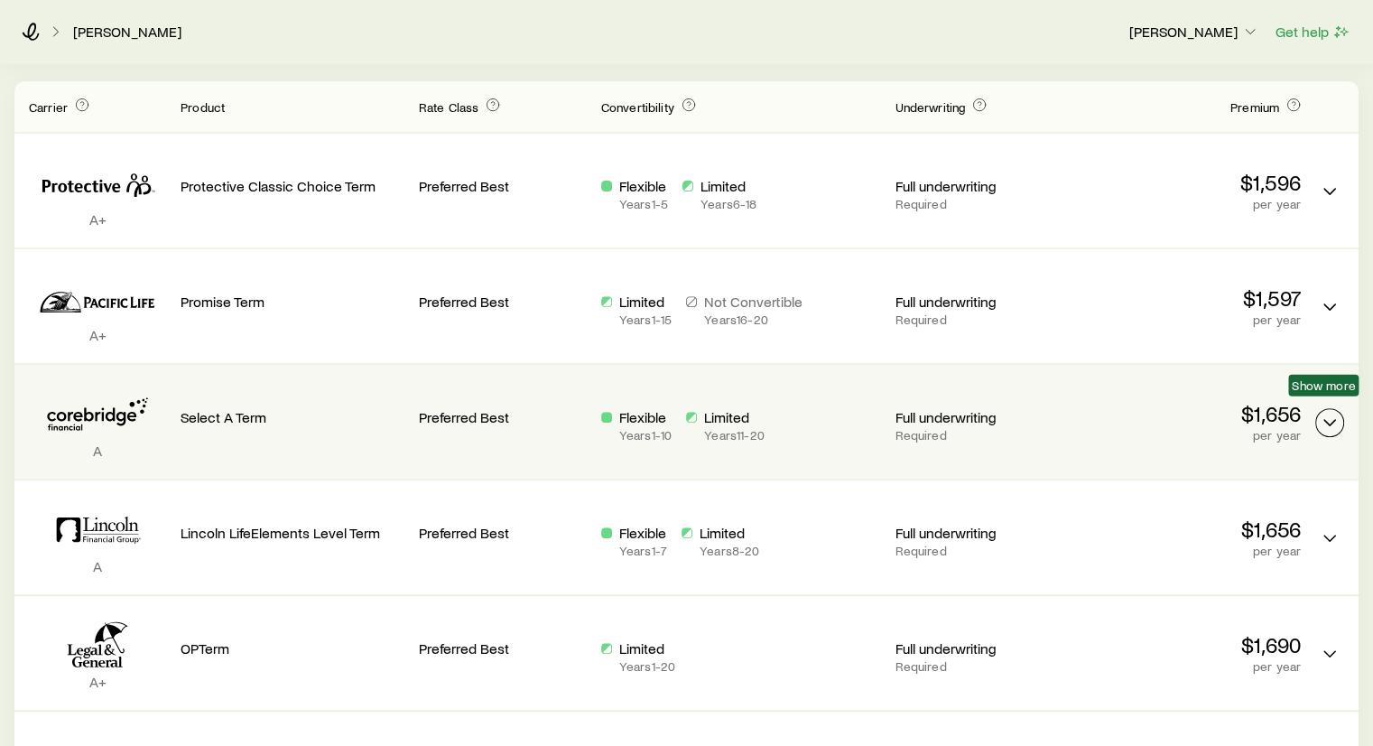
click at [1342, 408] on button "Term quotes" at bounding box center [1330, 422] width 29 height 29
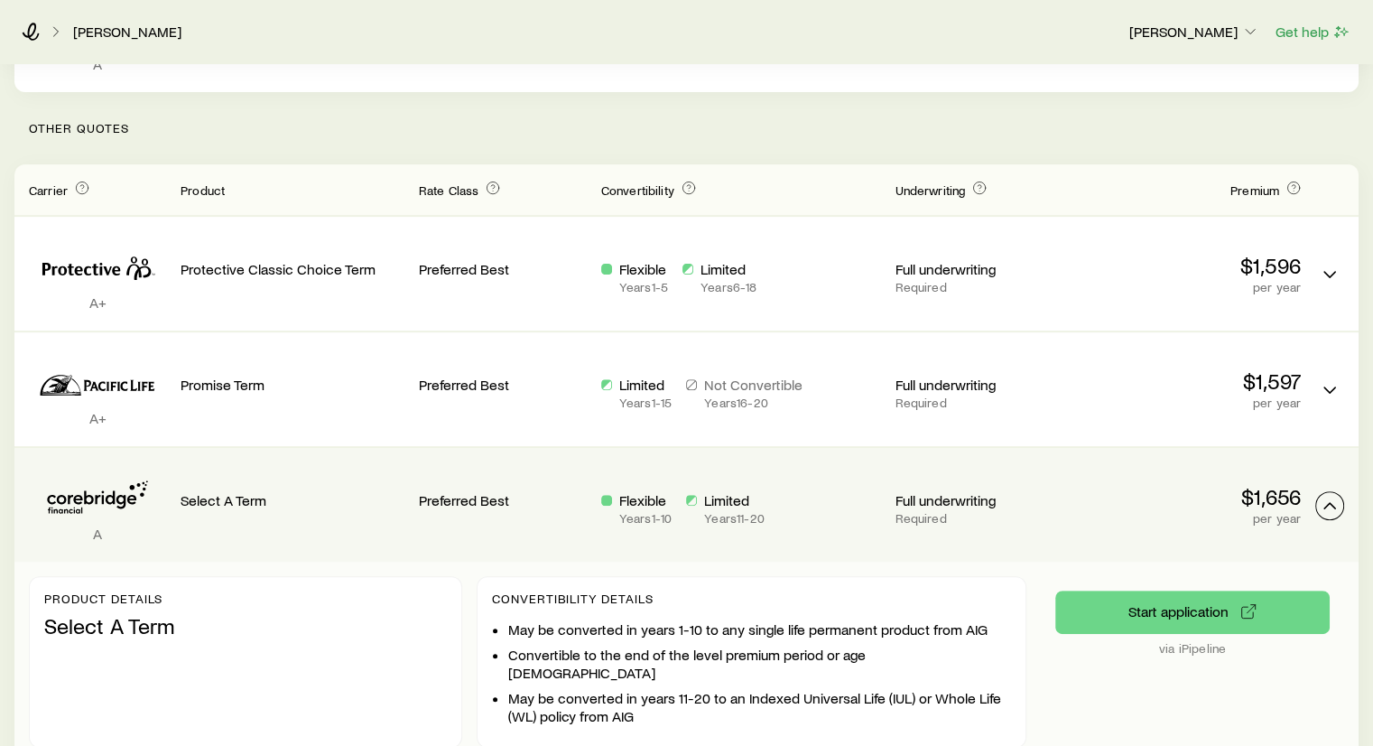
scroll to position [0, 0]
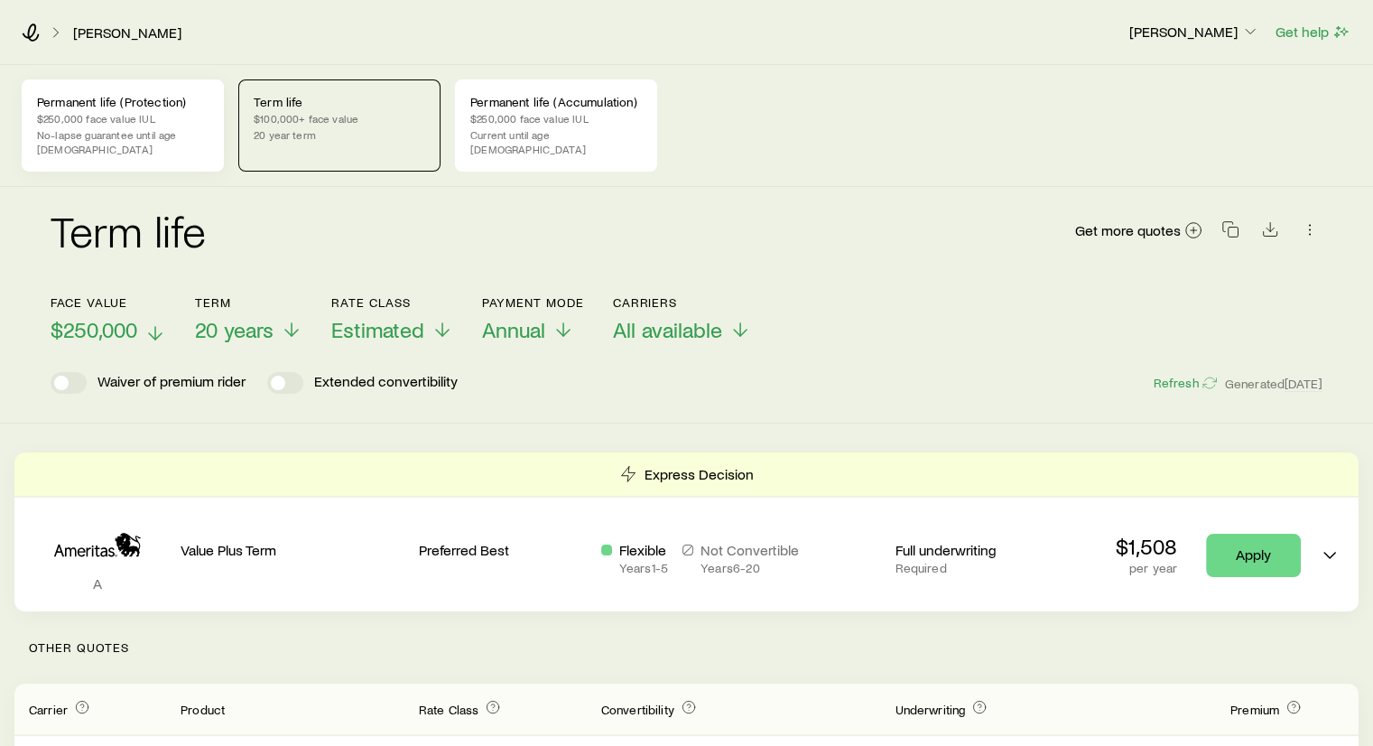
click at [103, 127] on p "No-lapse guarantee until age [DEMOGRAPHIC_DATA]" at bounding box center [123, 141] width 172 height 29
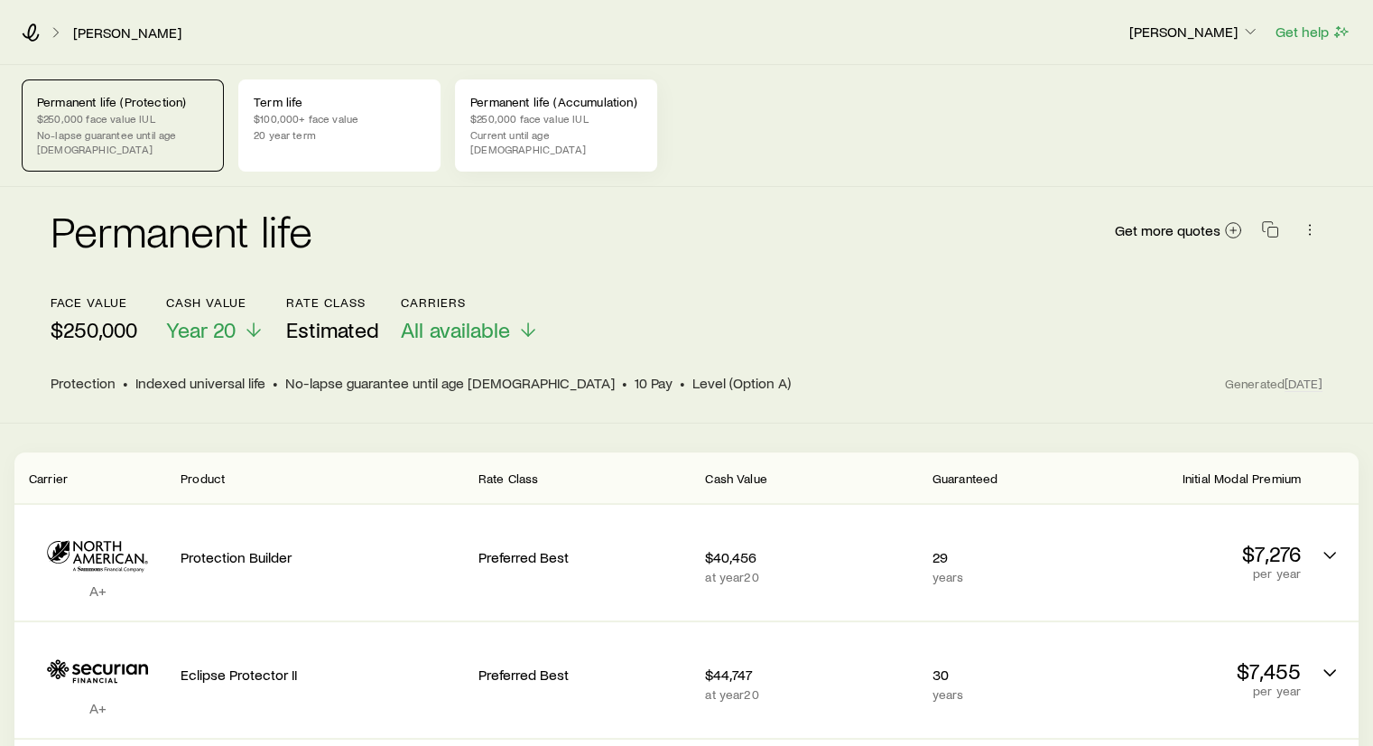
click at [533, 119] on p "$250,000 face value IUL" at bounding box center [556, 118] width 172 height 14
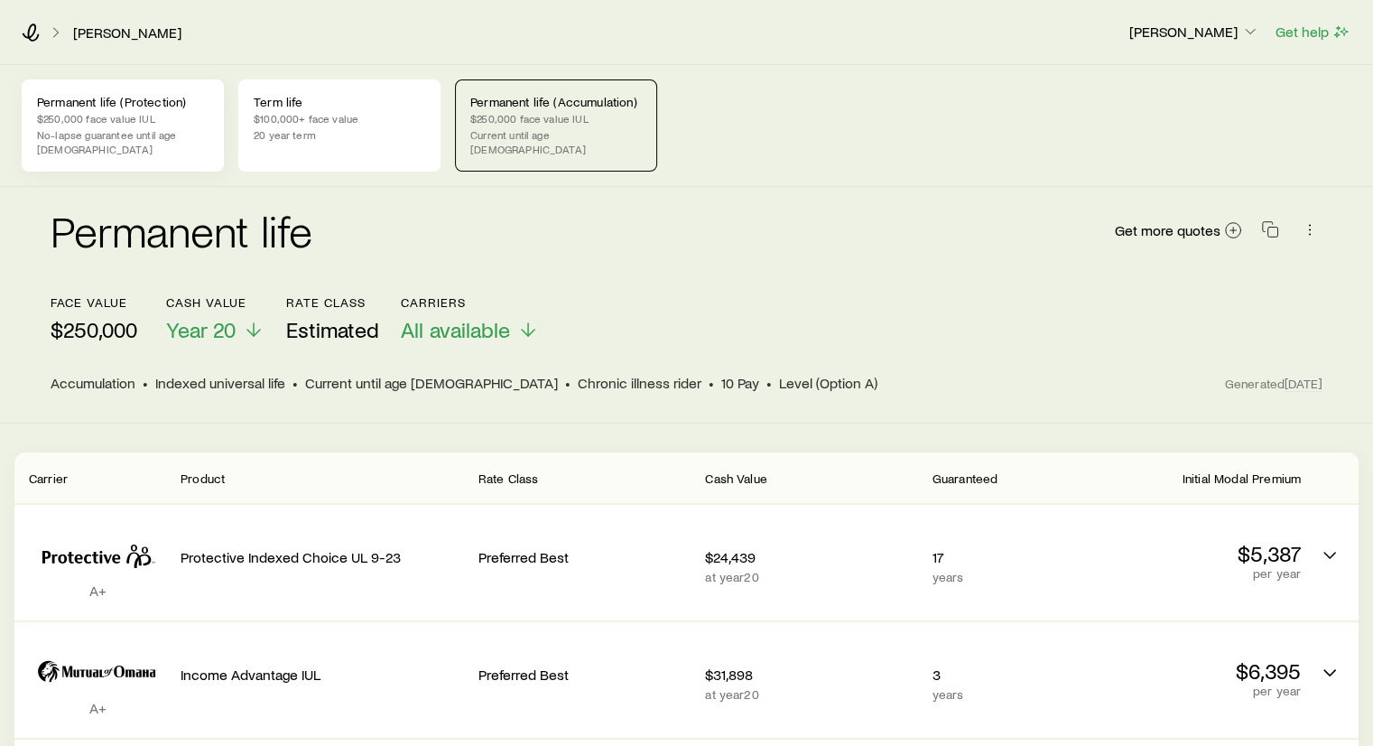
click at [108, 133] on p "No-lapse guarantee until age [DEMOGRAPHIC_DATA]" at bounding box center [123, 141] width 172 height 29
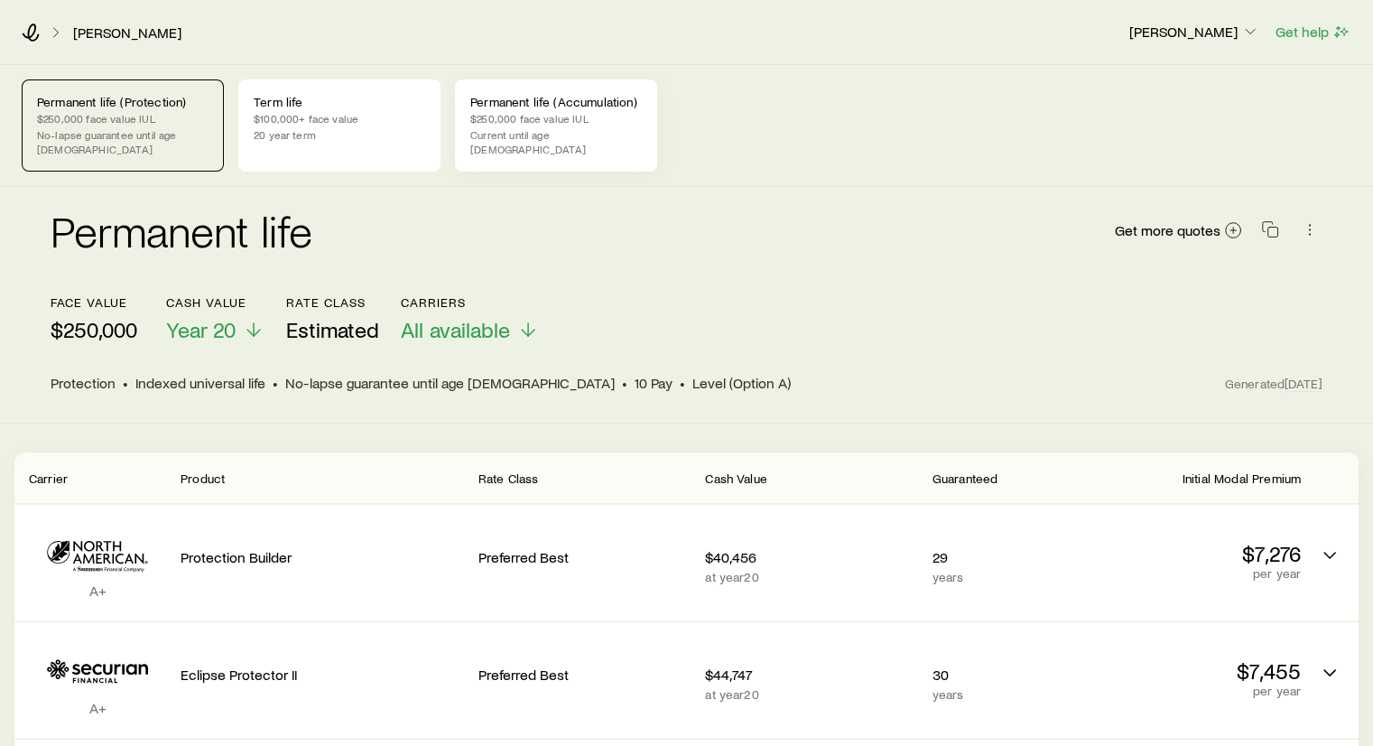
click at [546, 111] on p "$250,000 face value IUL" at bounding box center [556, 118] width 172 height 14
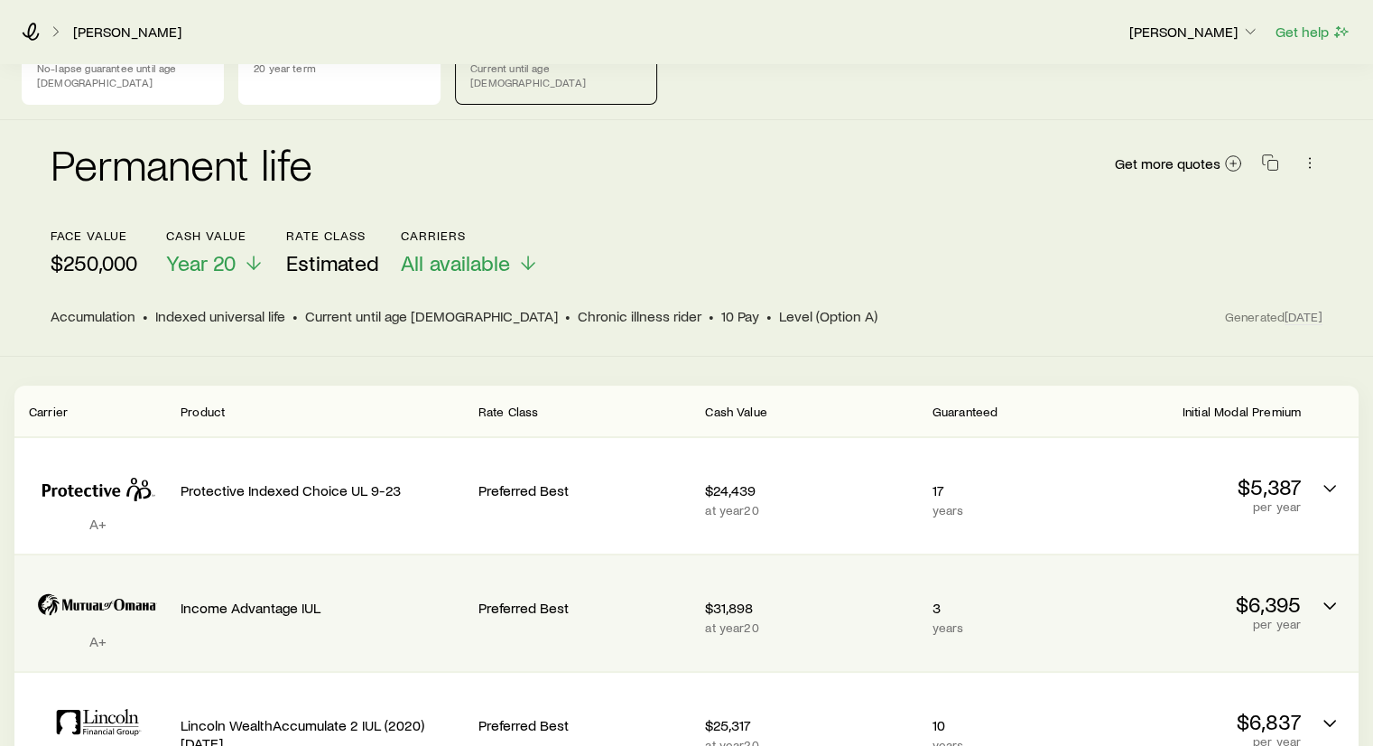
scroll to position [69, 0]
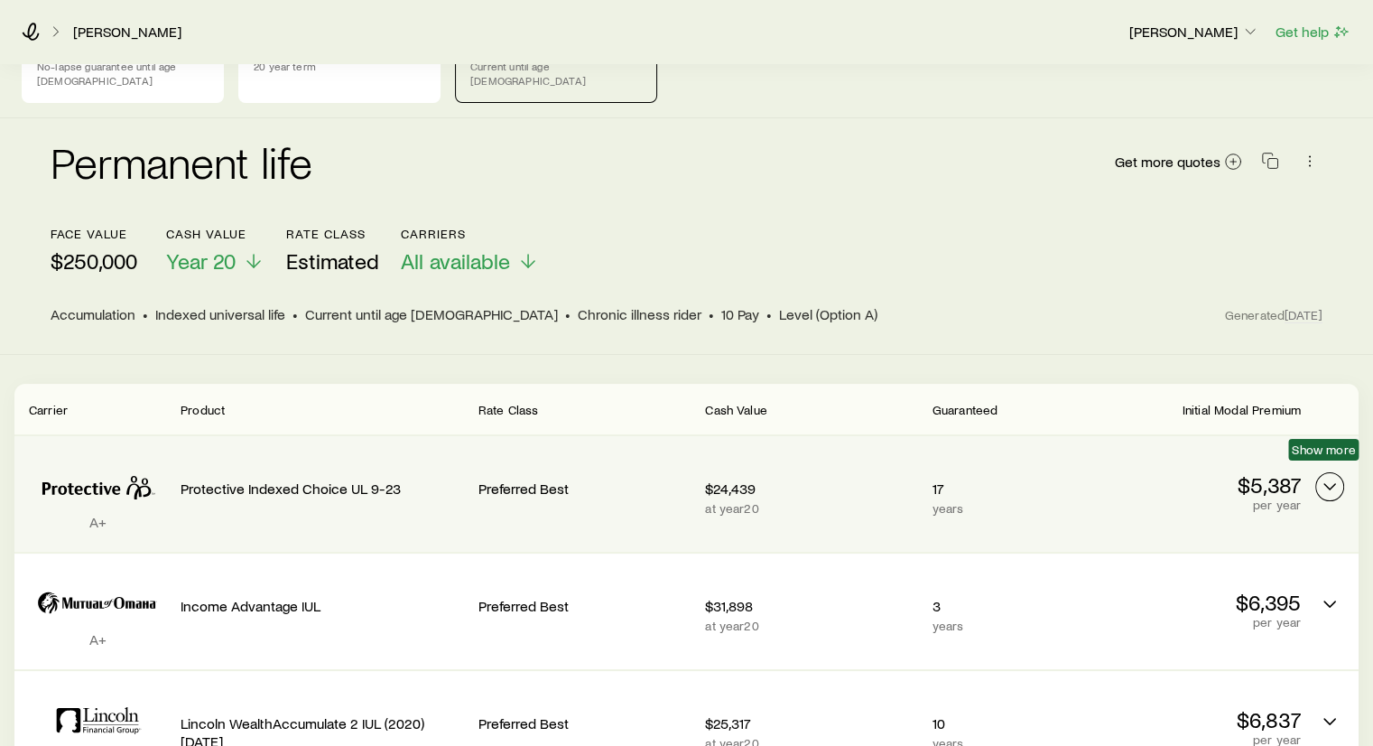
click at [1338, 476] on icon "Permanent quotes" at bounding box center [1330, 487] width 22 height 22
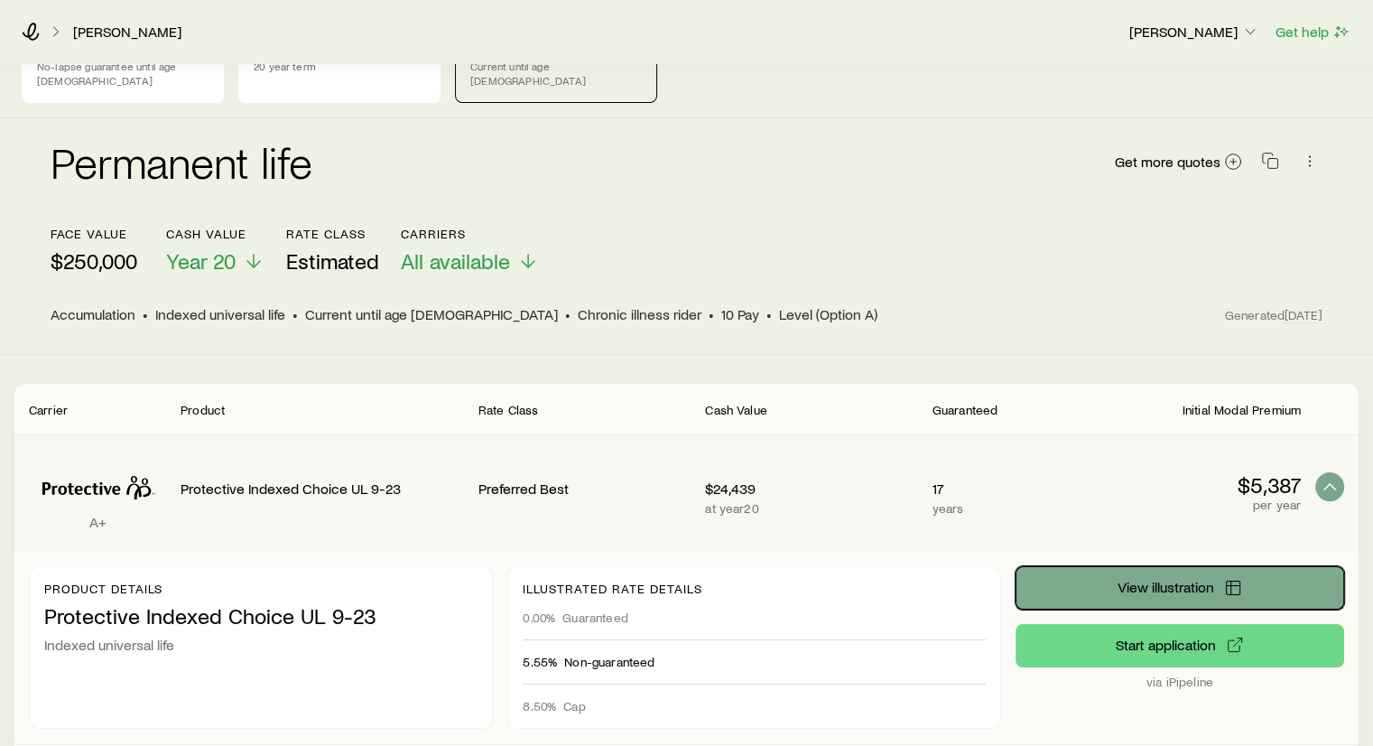
click at [1223, 572] on button "View illustration" at bounding box center [1180, 587] width 329 height 43
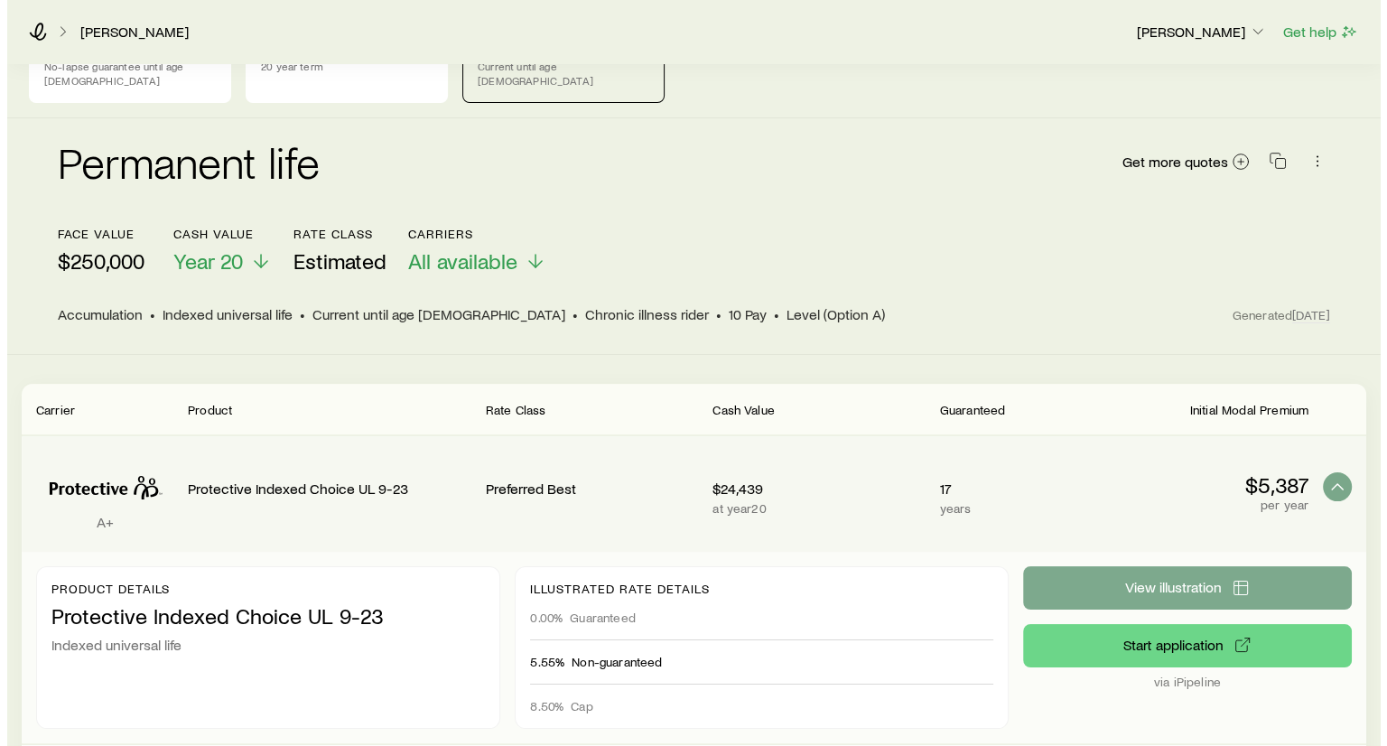
scroll to position [0, 0]
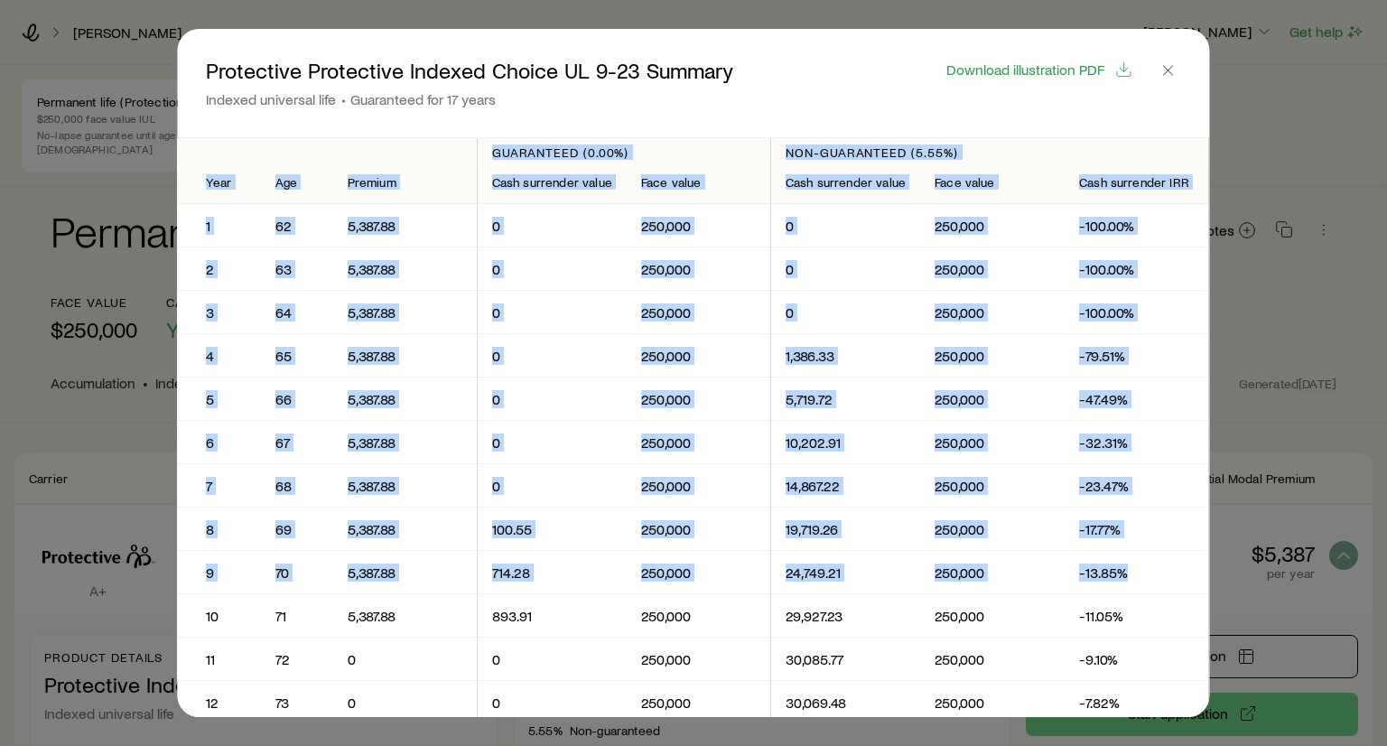
drag, startPoint x: 1223, startPoint y: 572, endPoint x: 1149, endPoint y: 551, distance: 76.0
click at [1149, 551] on div "Protective Protective Indexed Choice UL 9-23 Summary Indexed universal life Gua…" at bounding box center [693, 373] width 1090 height 688
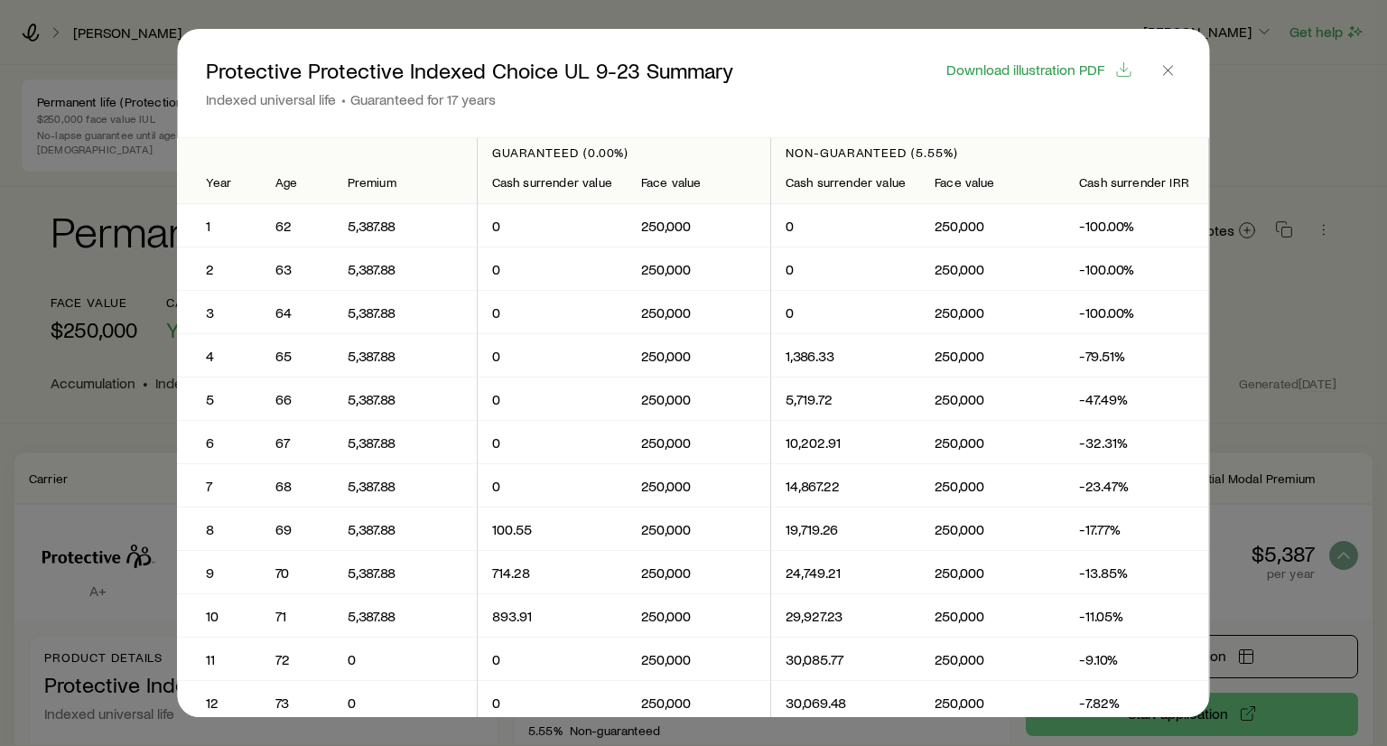
click at [852, 70] on div "Protective Protective Indexed Choice UL 9-23 Summary Indexed universal life Gua…" at bounding box center [680, 83] width 949 height 51
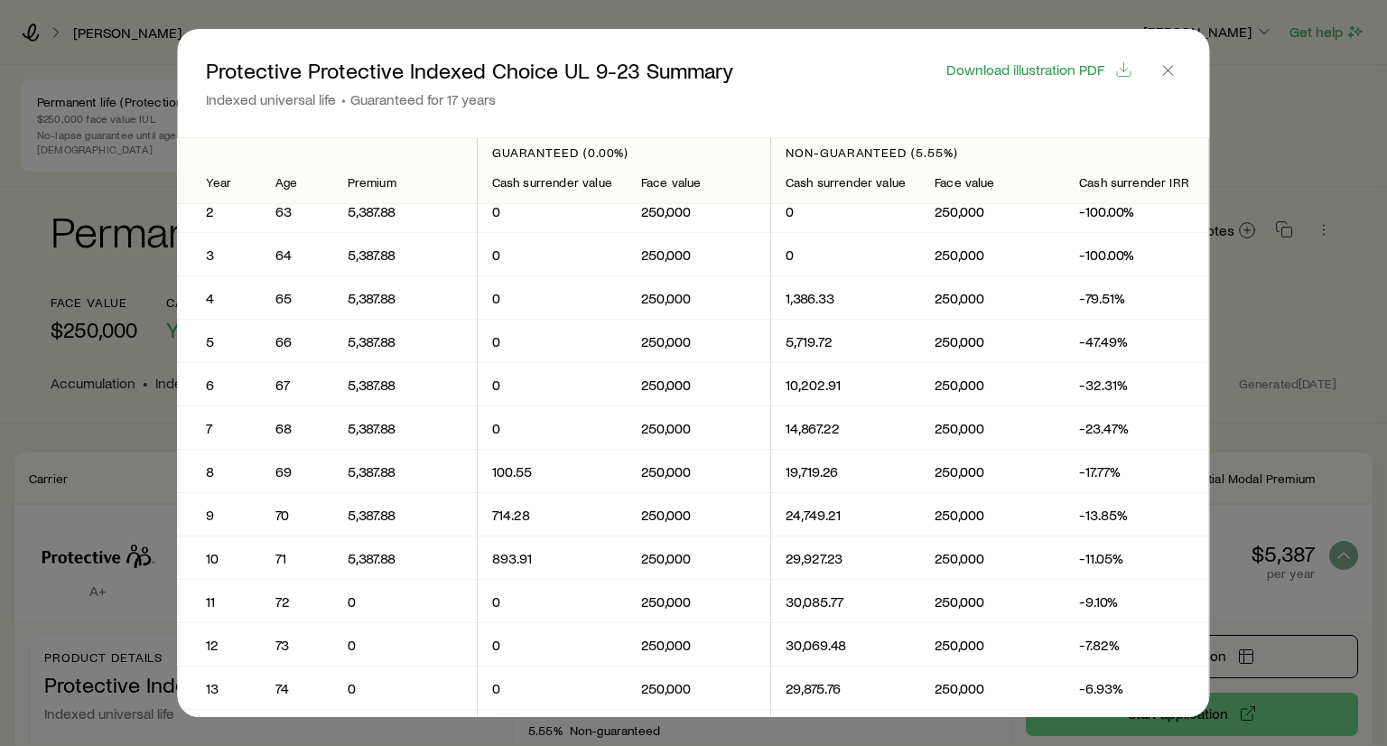
scroll to position [60, 0]
click at [1166, 70] on icon "button" at bounding box center [1168, 70] width 18 height 18
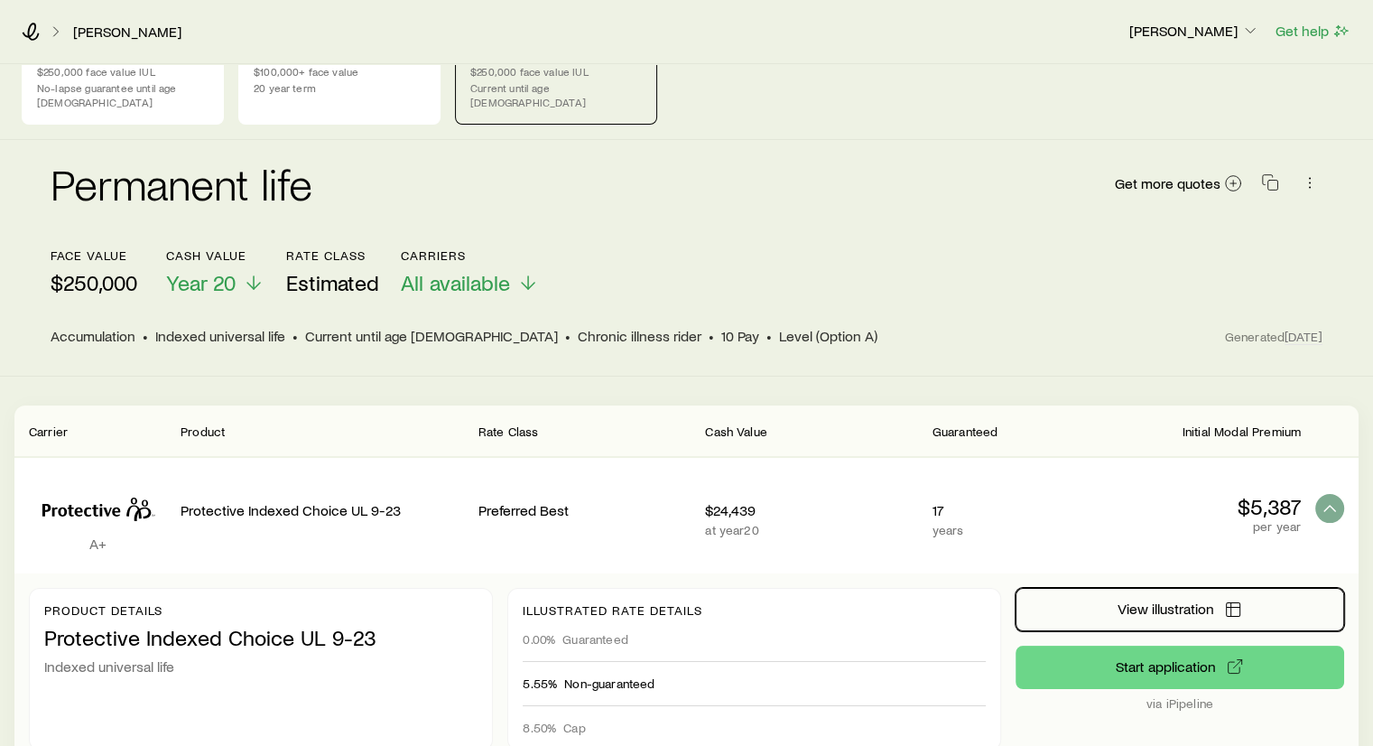
scroll to position [0, 0]
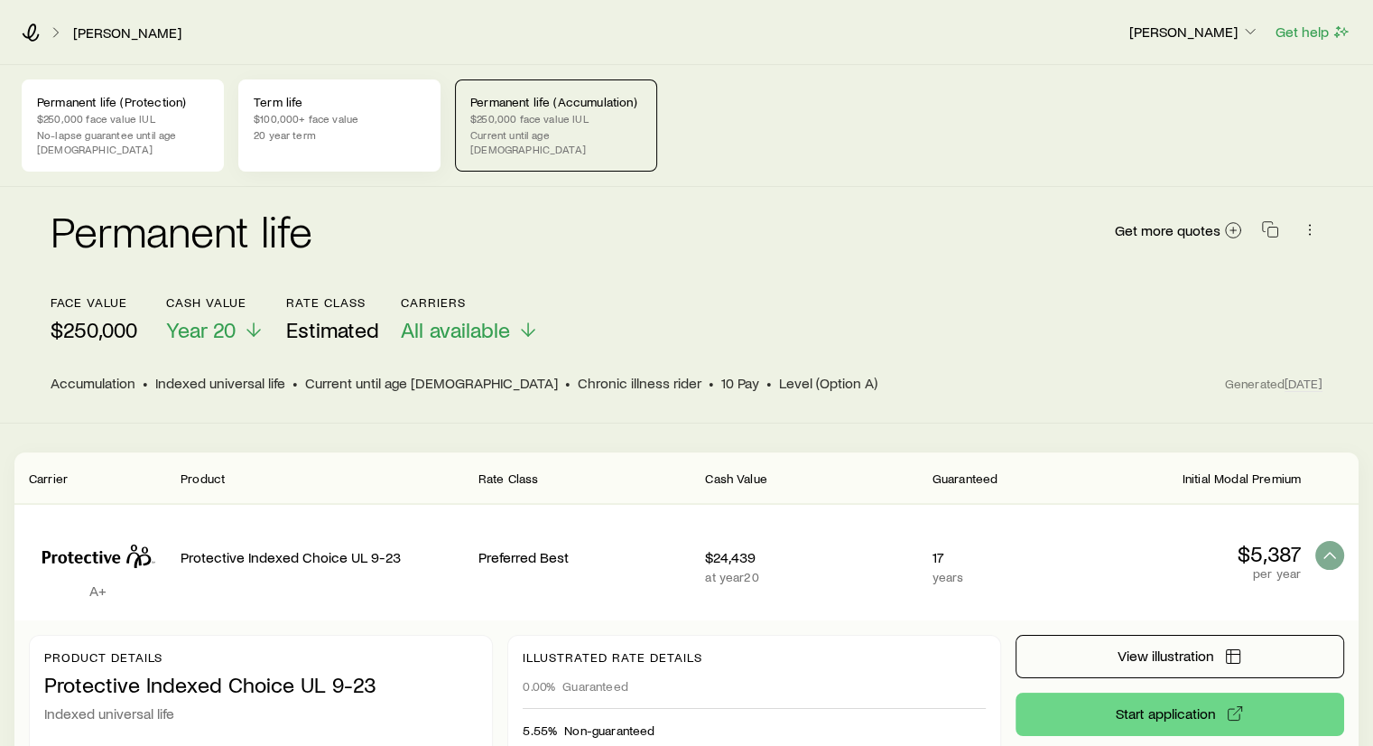
click at [345, 124] on p "$100,000+ face value" at bounding box center [340, 118] width 172 height 14
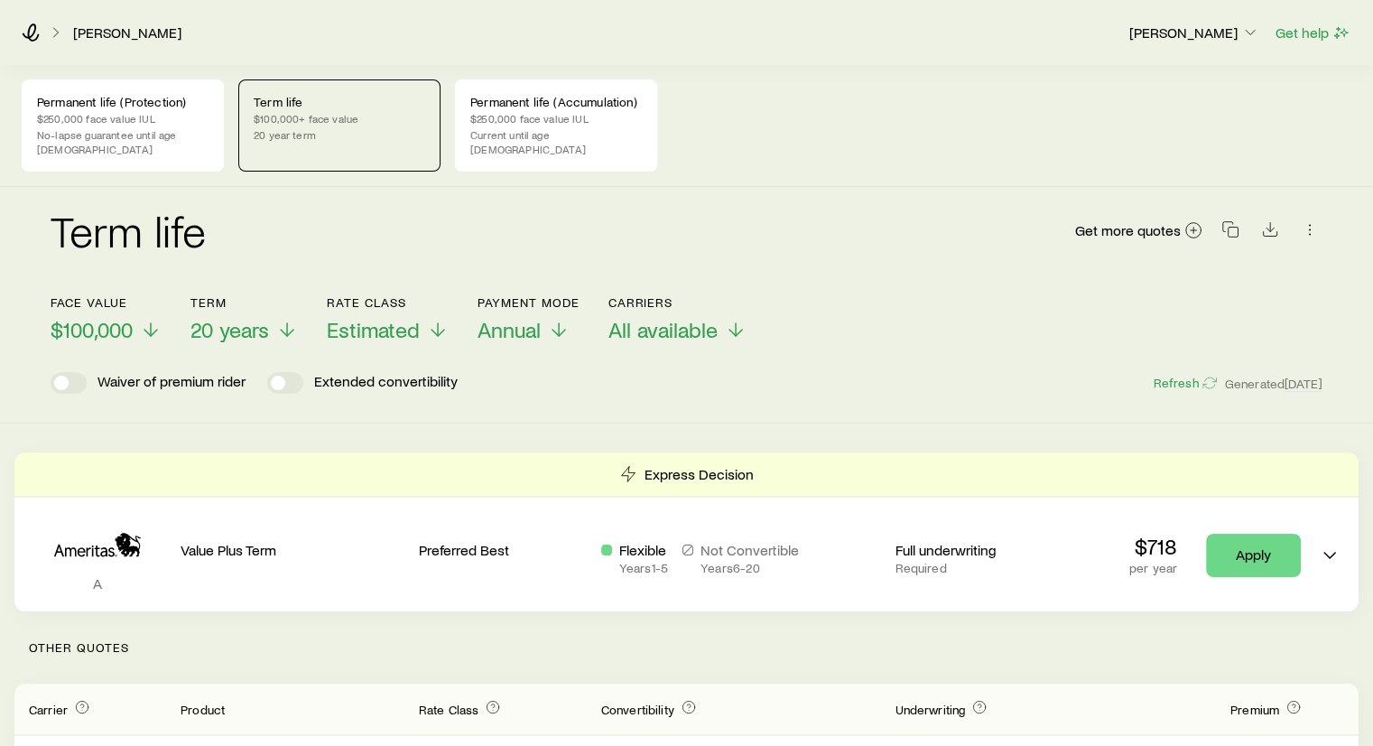
scroll to position [83, 0]
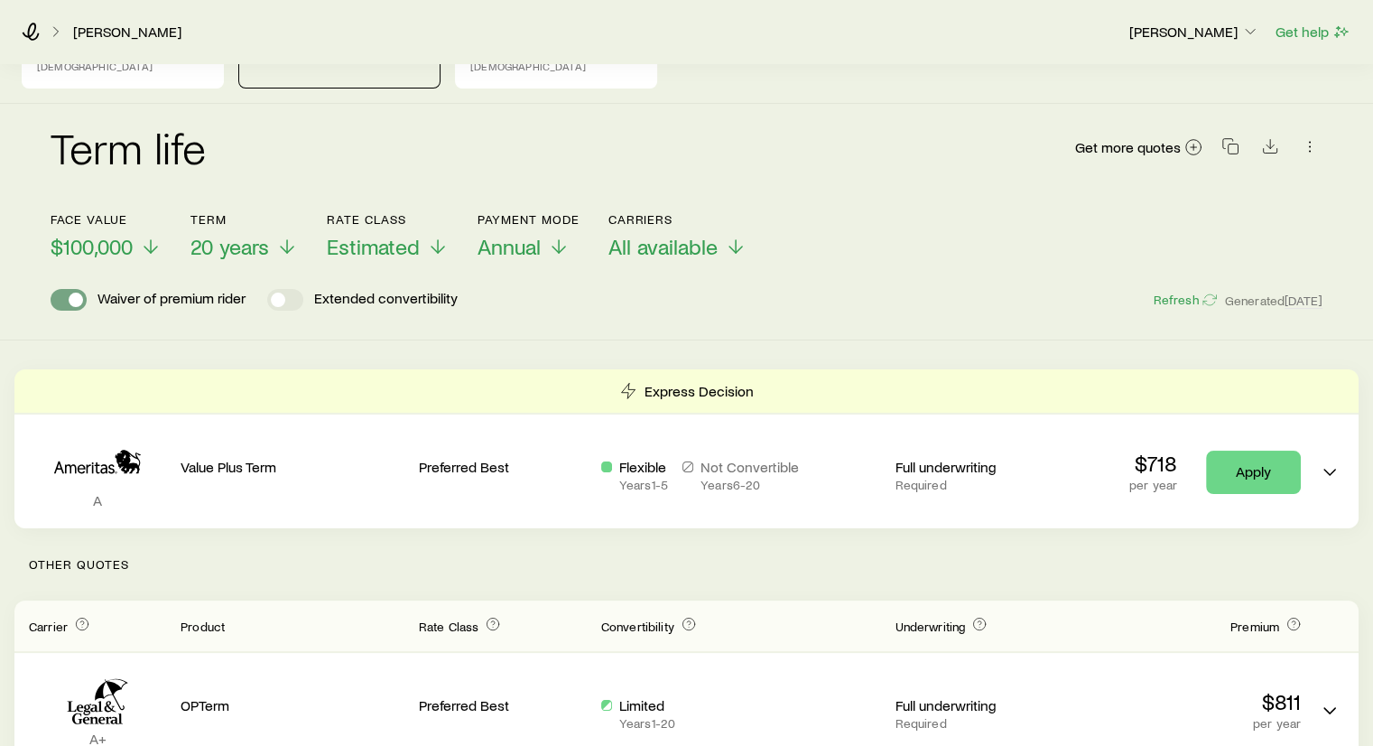
click at [68, 289] on span at bounding box center [69, 300] width 36 height 22
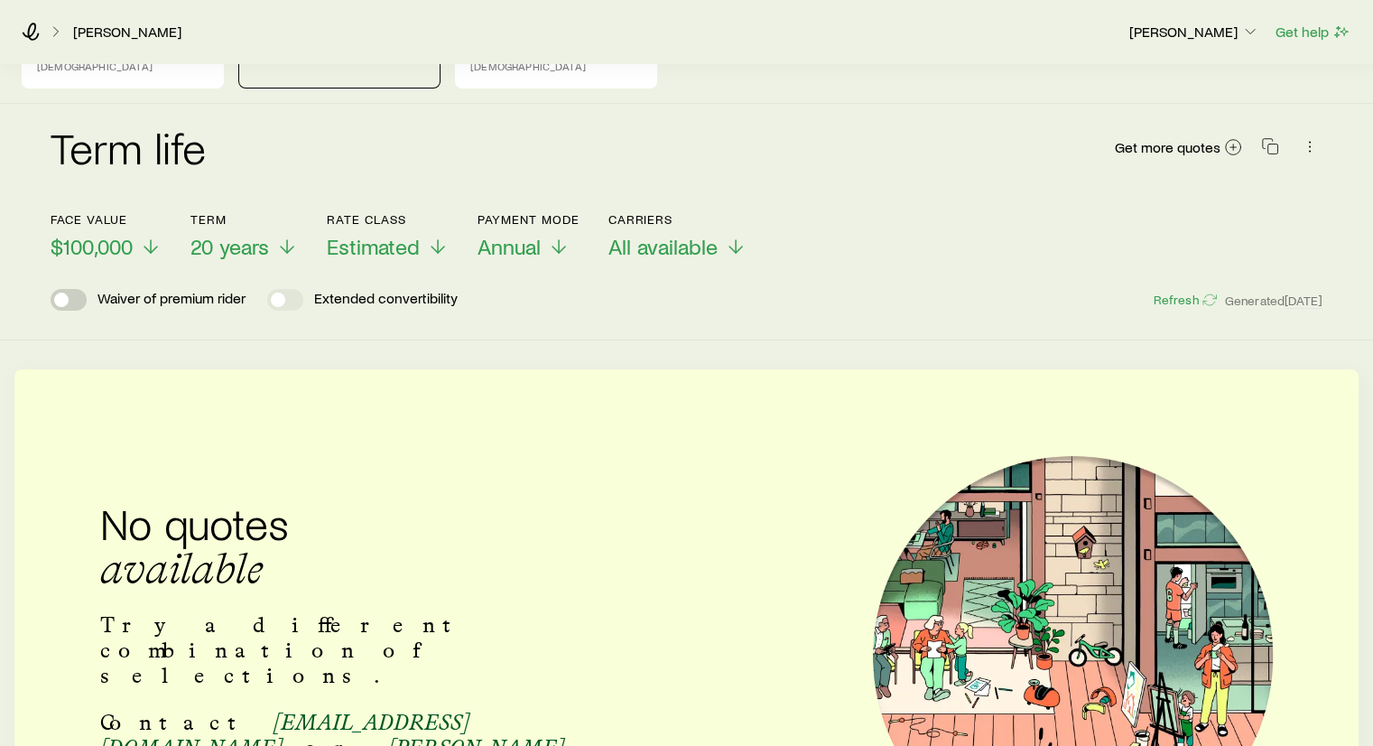
click at [70, 289] on span at bounding box center [69, 300] width 36 height 22
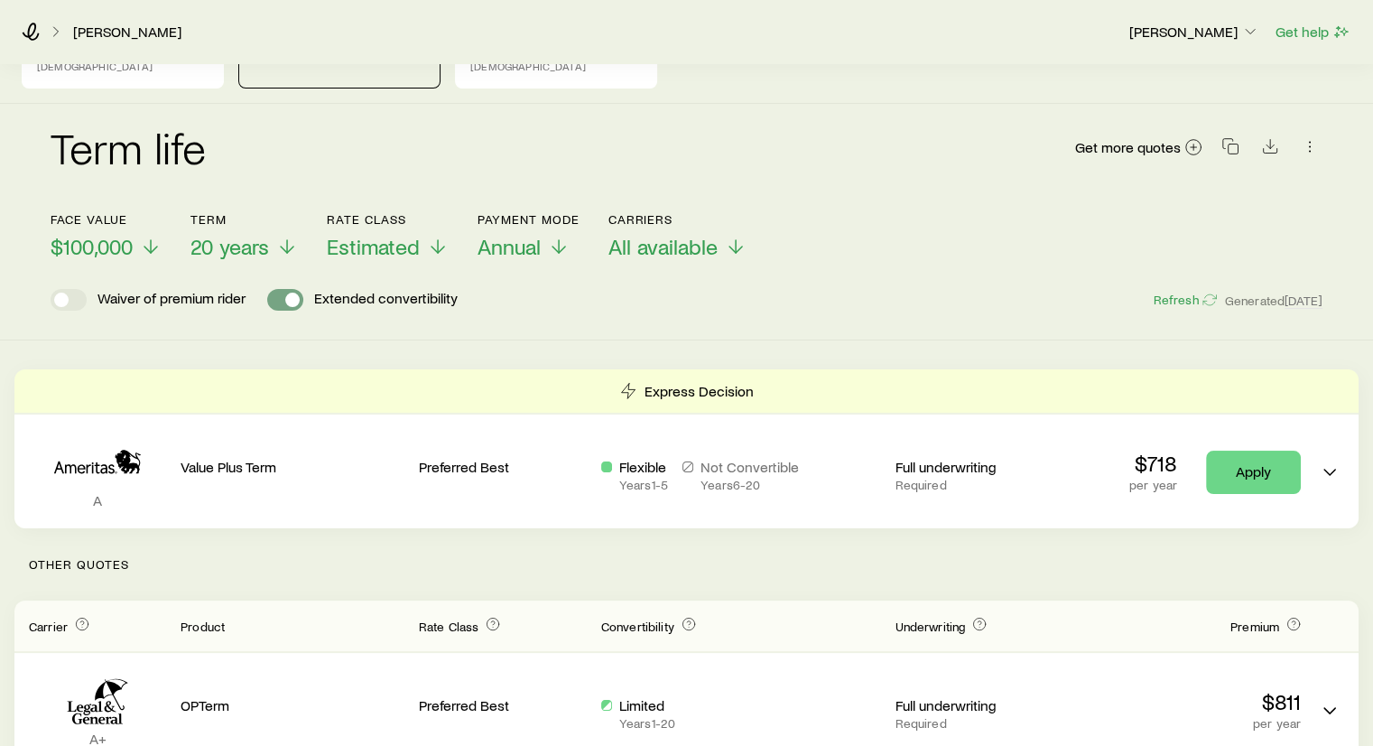
click at [290, 293] on span at bounding box center [292, 300] width 14 height 14
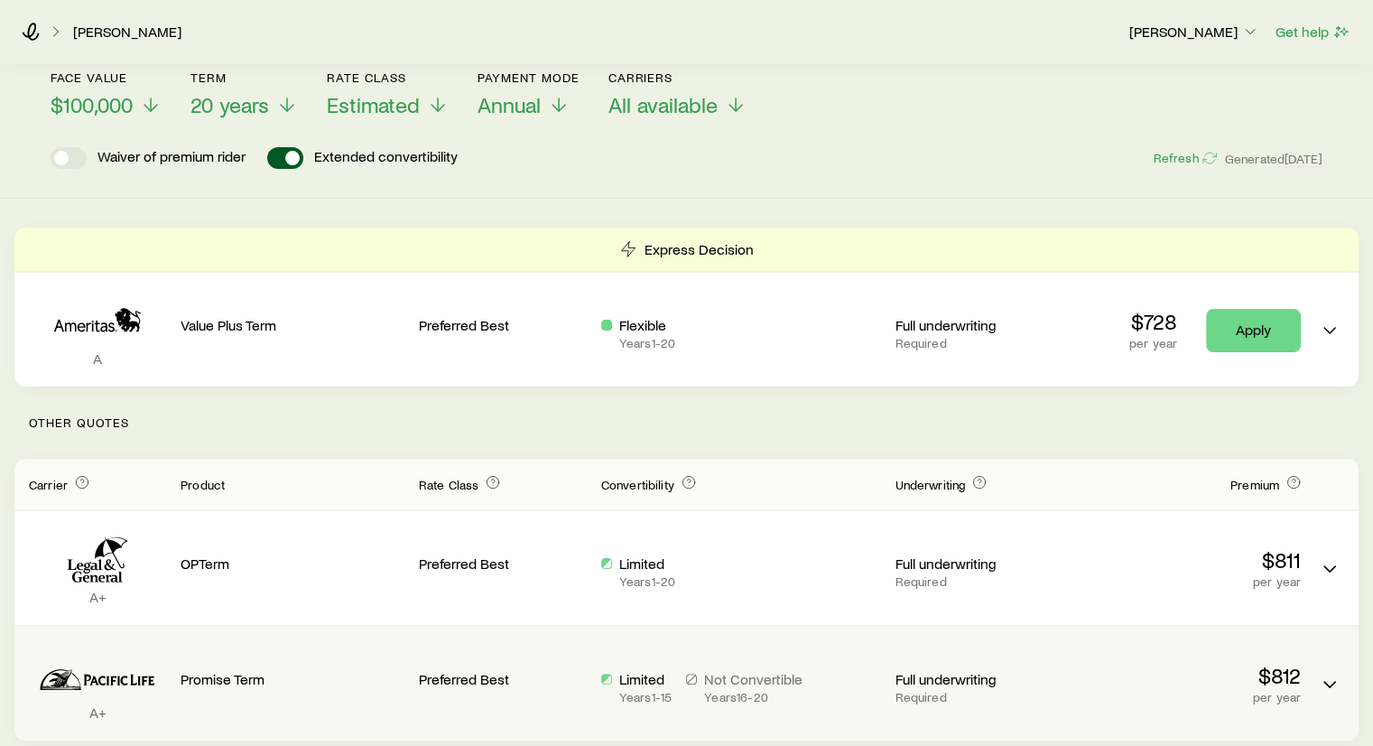
scroll to position [224, 0]
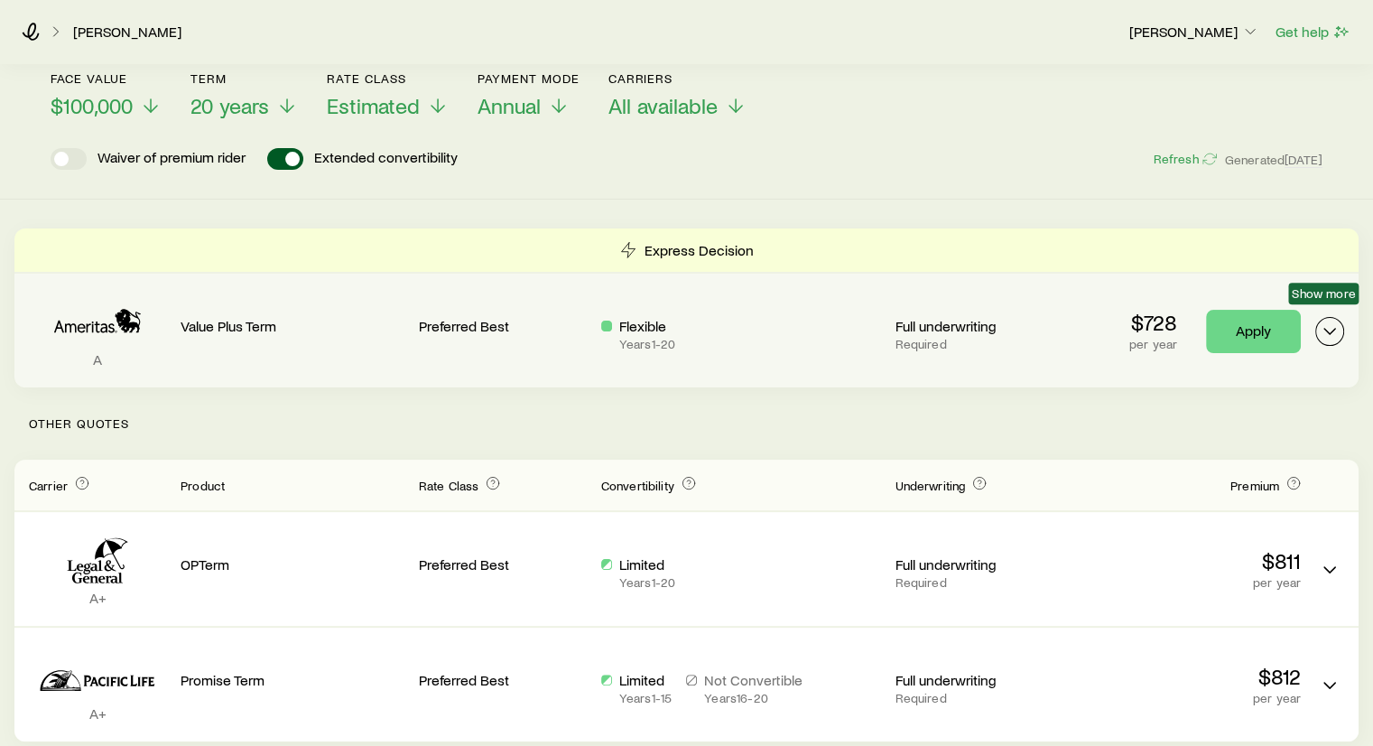
click at [1325, 321] on icon "Term quotes" at bounding box center [1330, 332] width 22 height 22
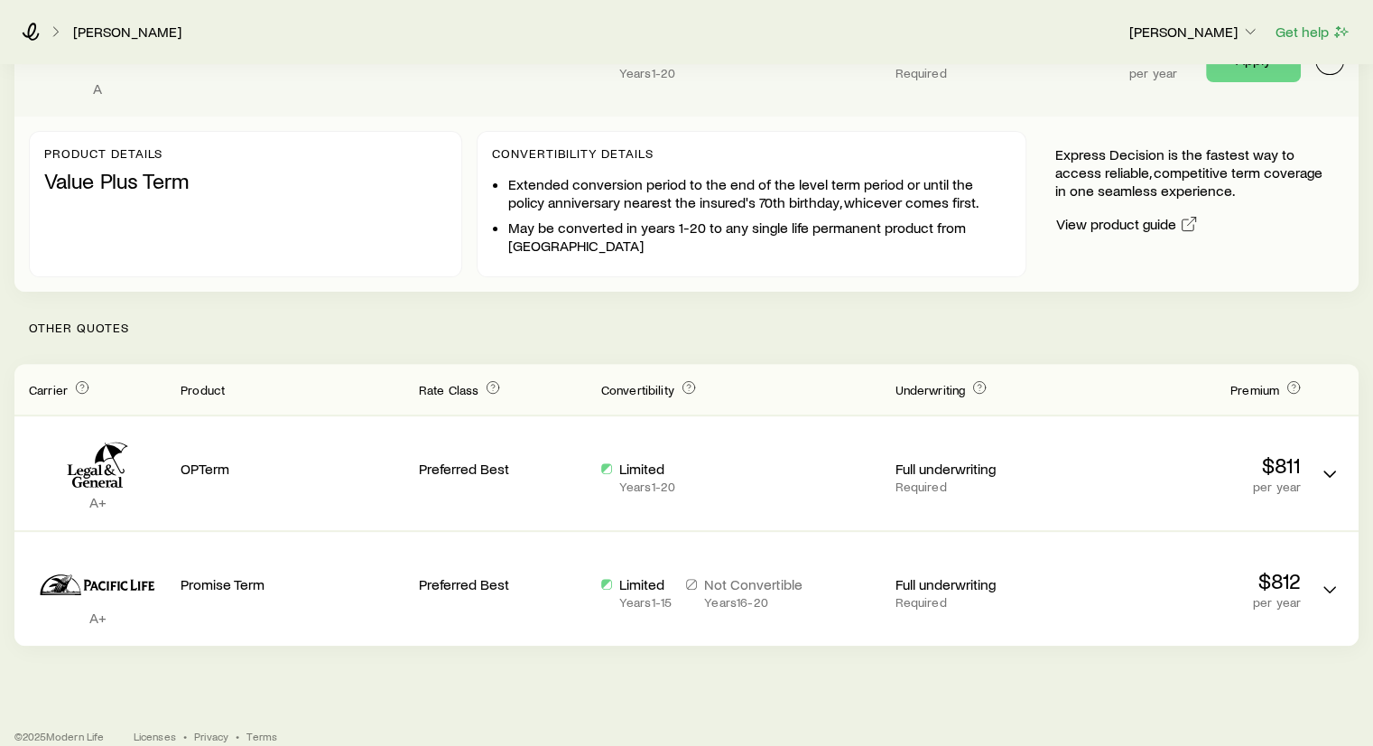
scroll to position [502, 0]
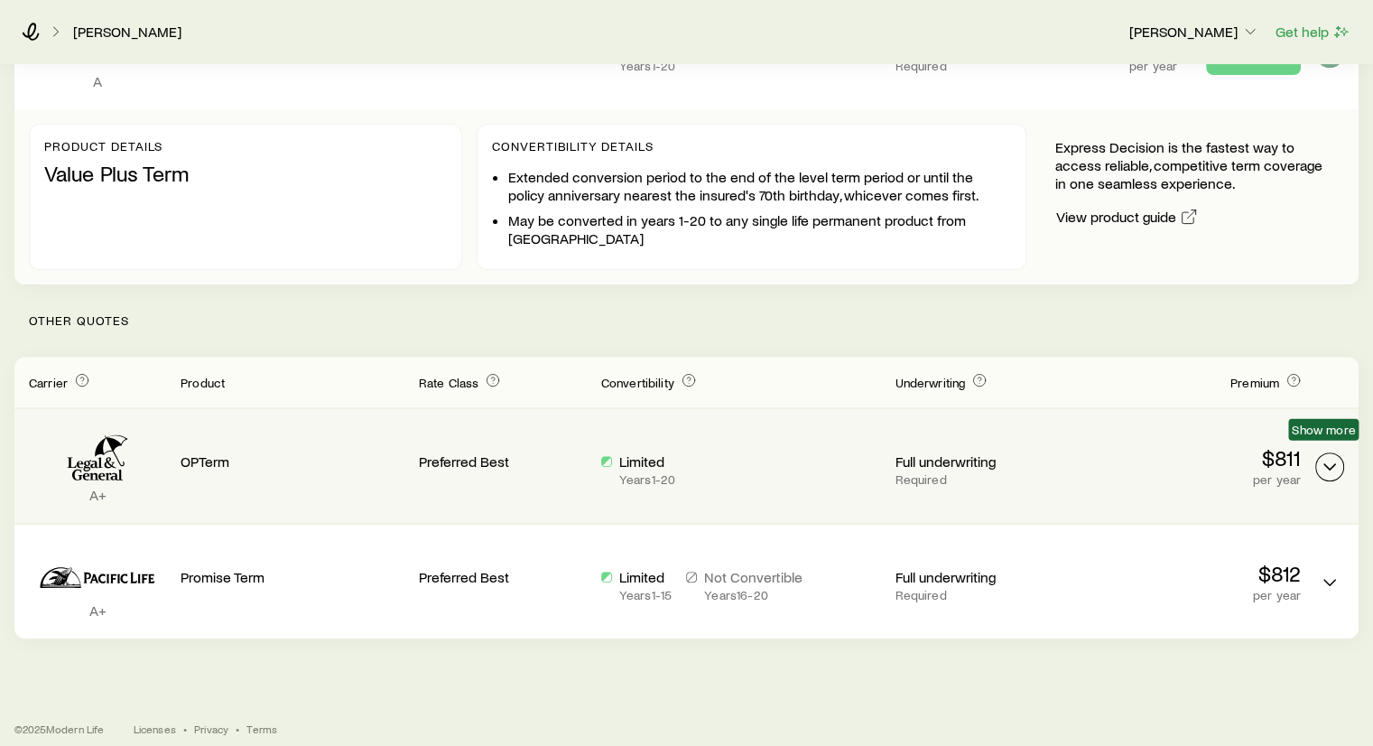
click at [1326, 456] on icon "Term quotes" at bounding box center [1330, 467] width 22 height 22
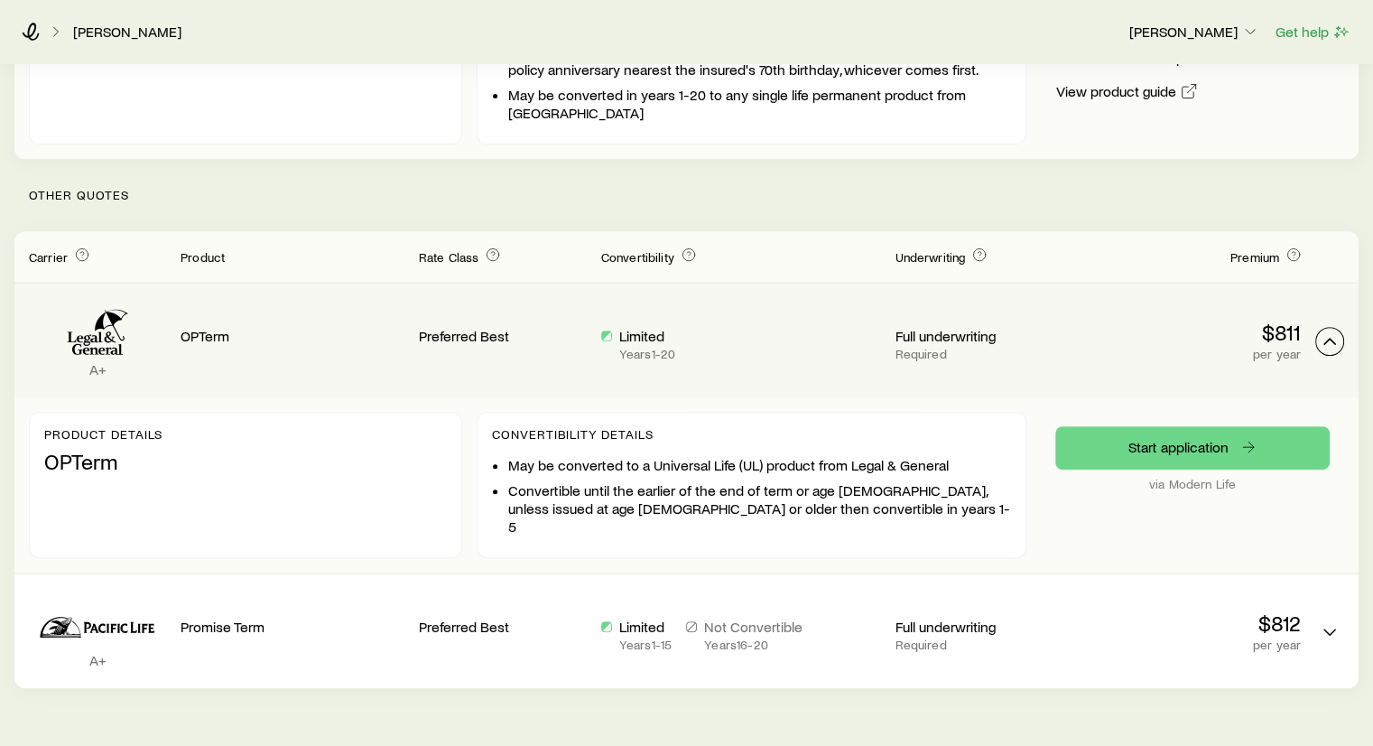
scroll to position [632, 0]
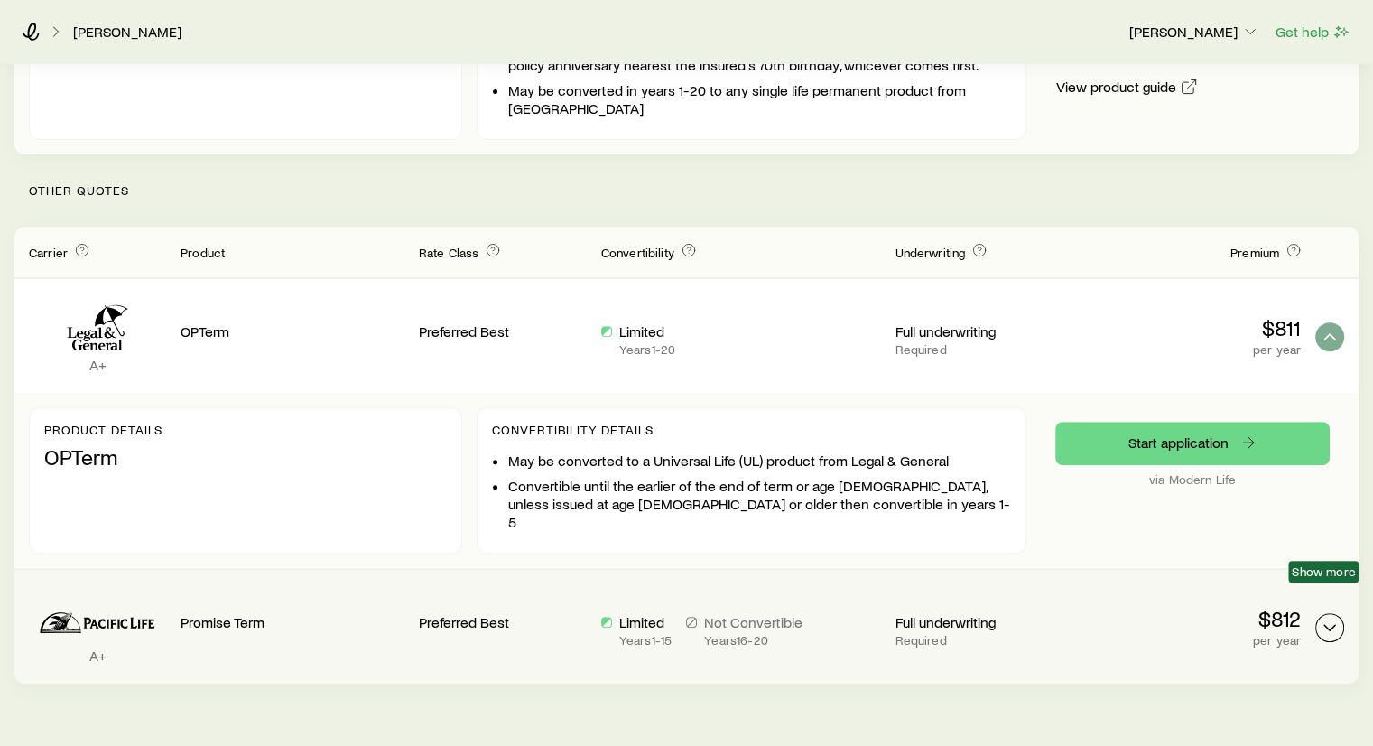
click at [1333, 617] on icon "Term quotes" at bounding box center [1330, 628] width 22 height 22
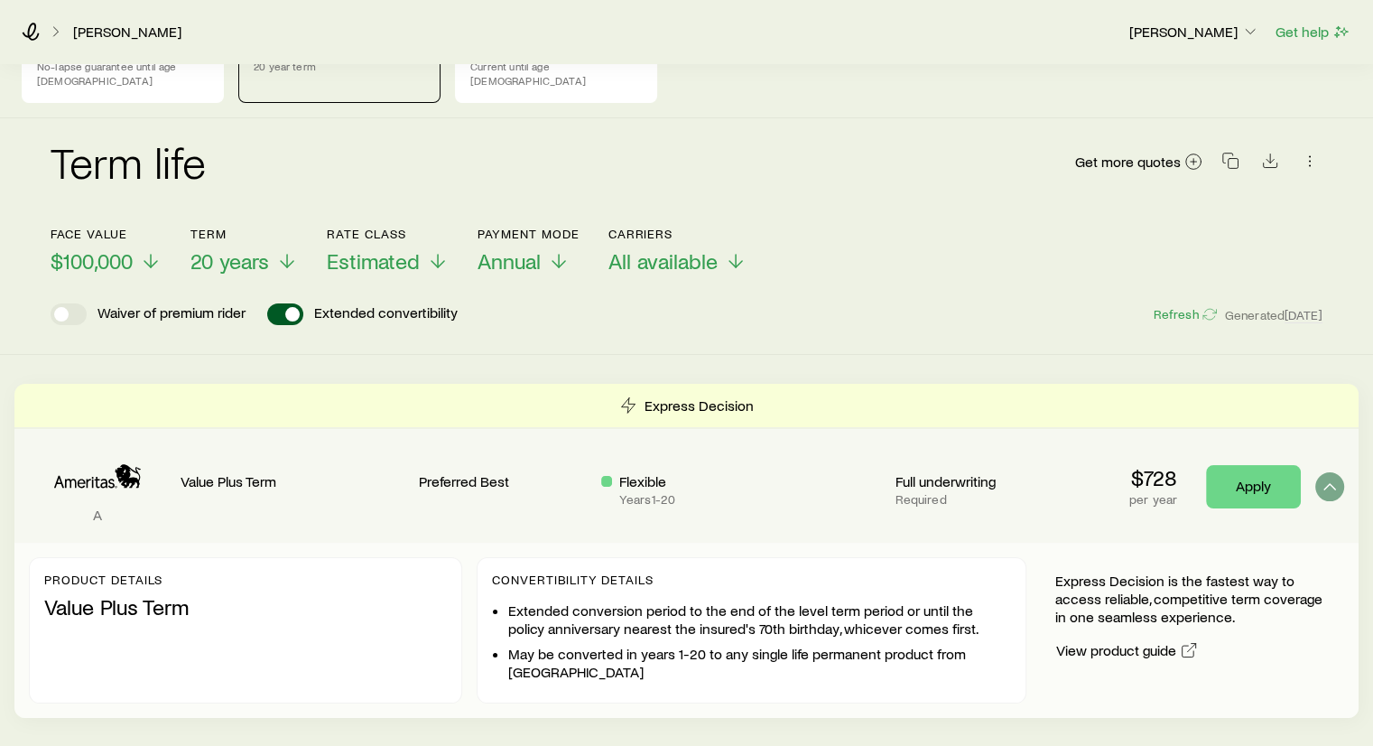
scroll to position [0, 0]
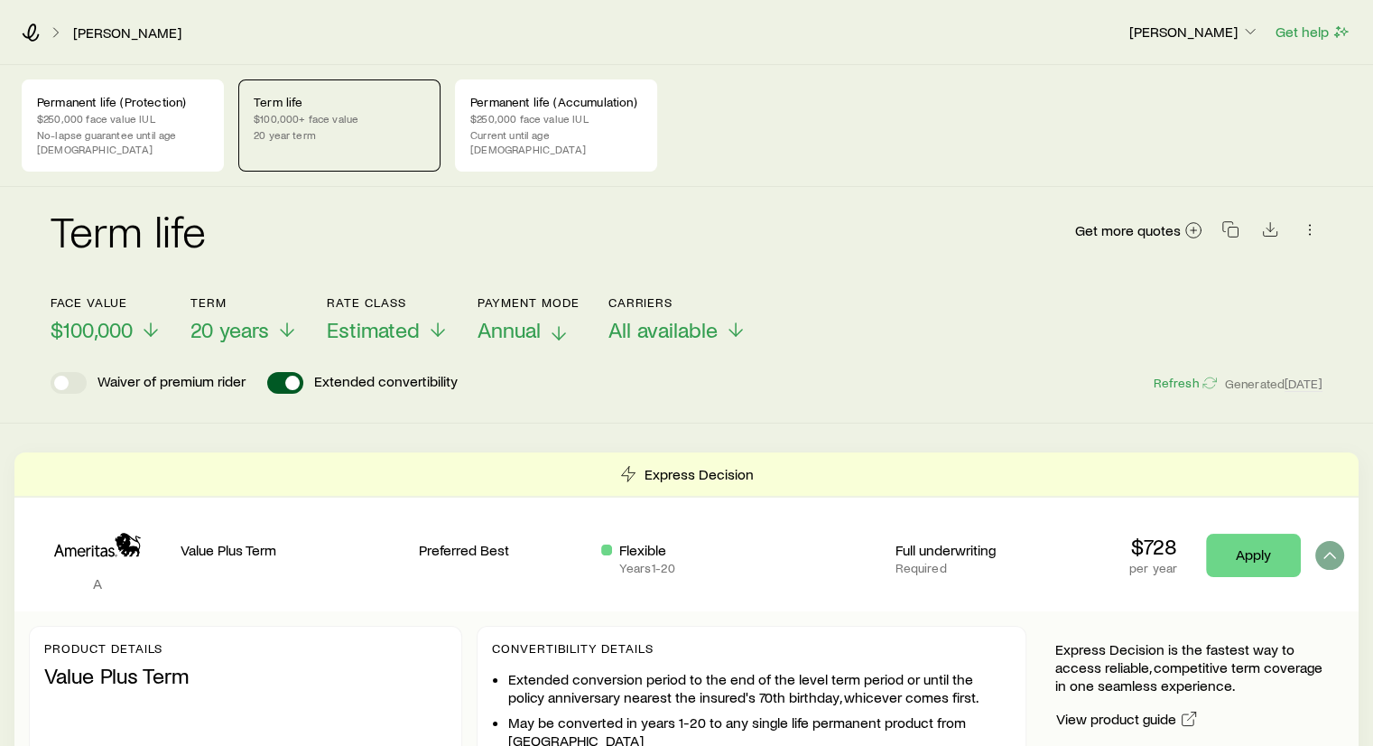
click at [535, 317] on span "Annual" at bounding box center [509, 329] width 63 height 25
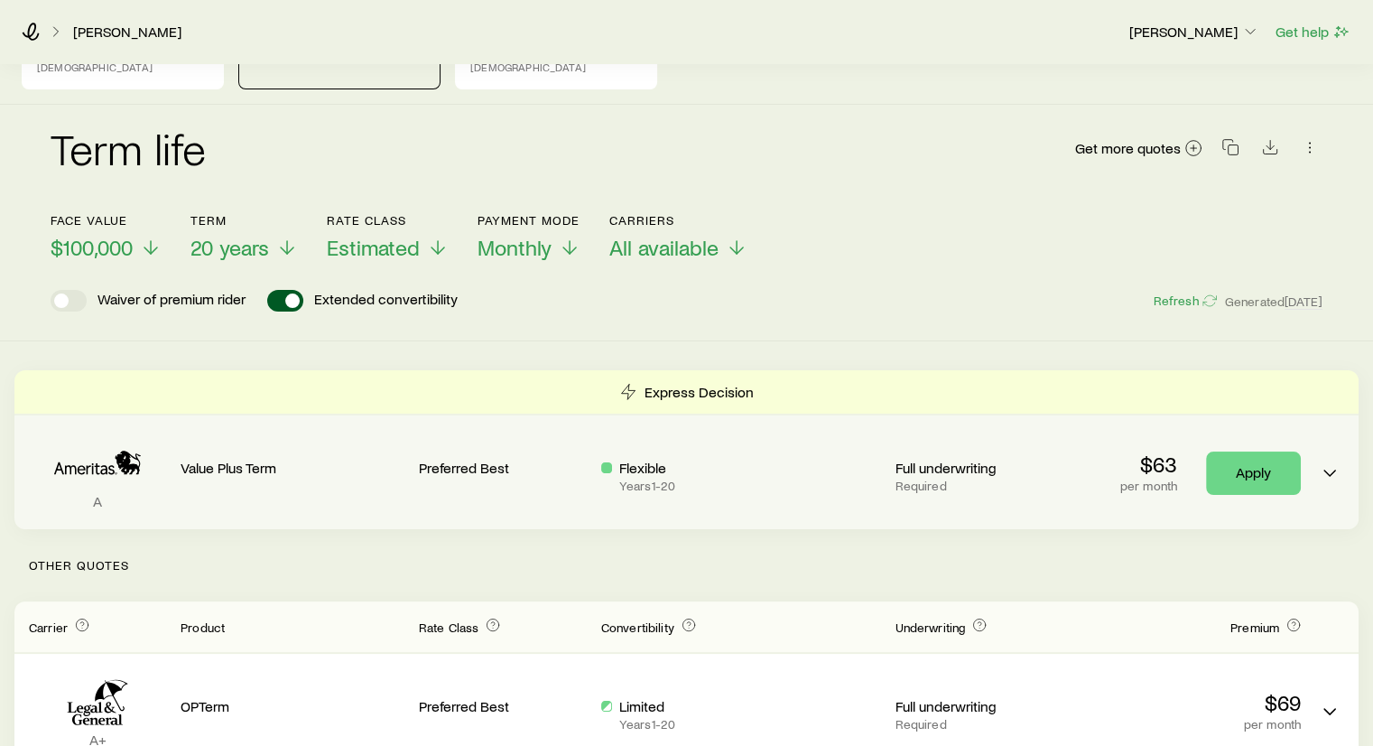
scroll to position [81, 0]
click at [1335, 463] on icon "Term quotes" at bounding box center [1330, 474] width 22 height 22
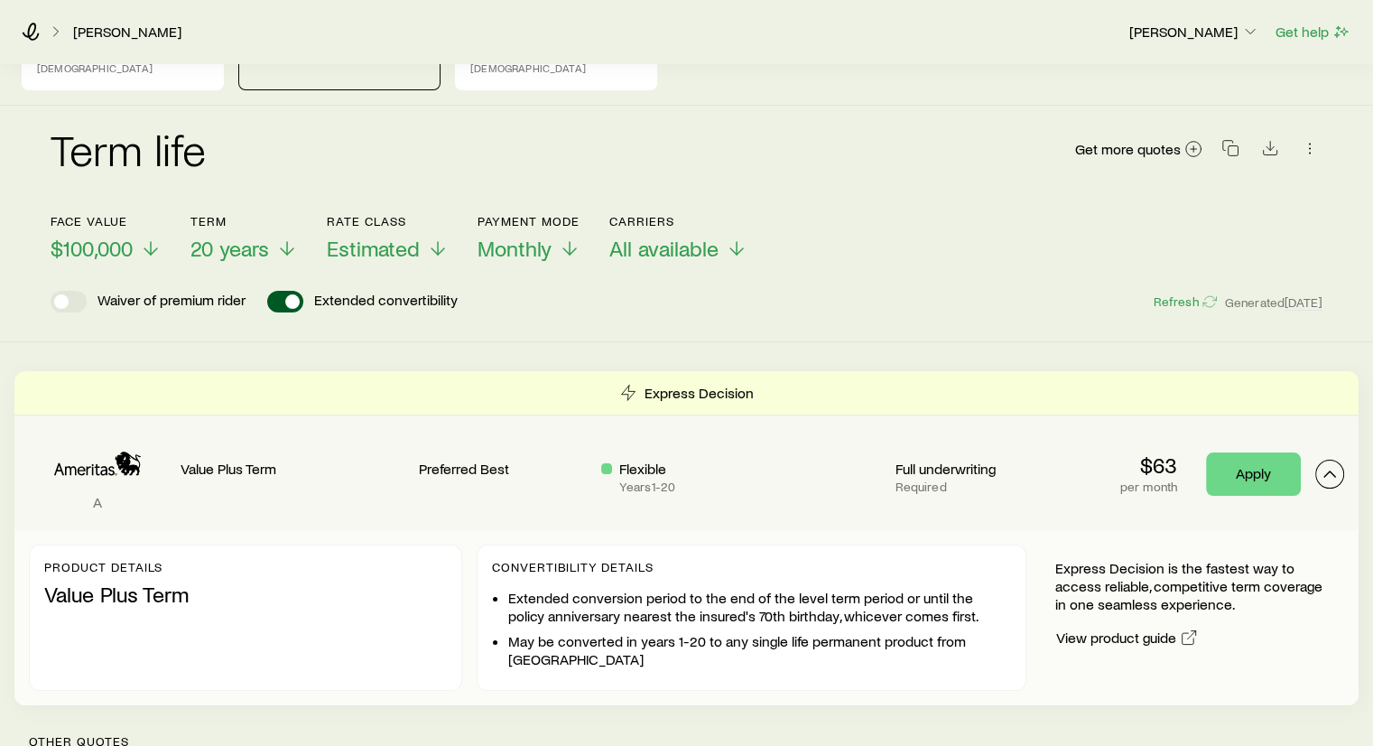
scroll to position [0, 0]
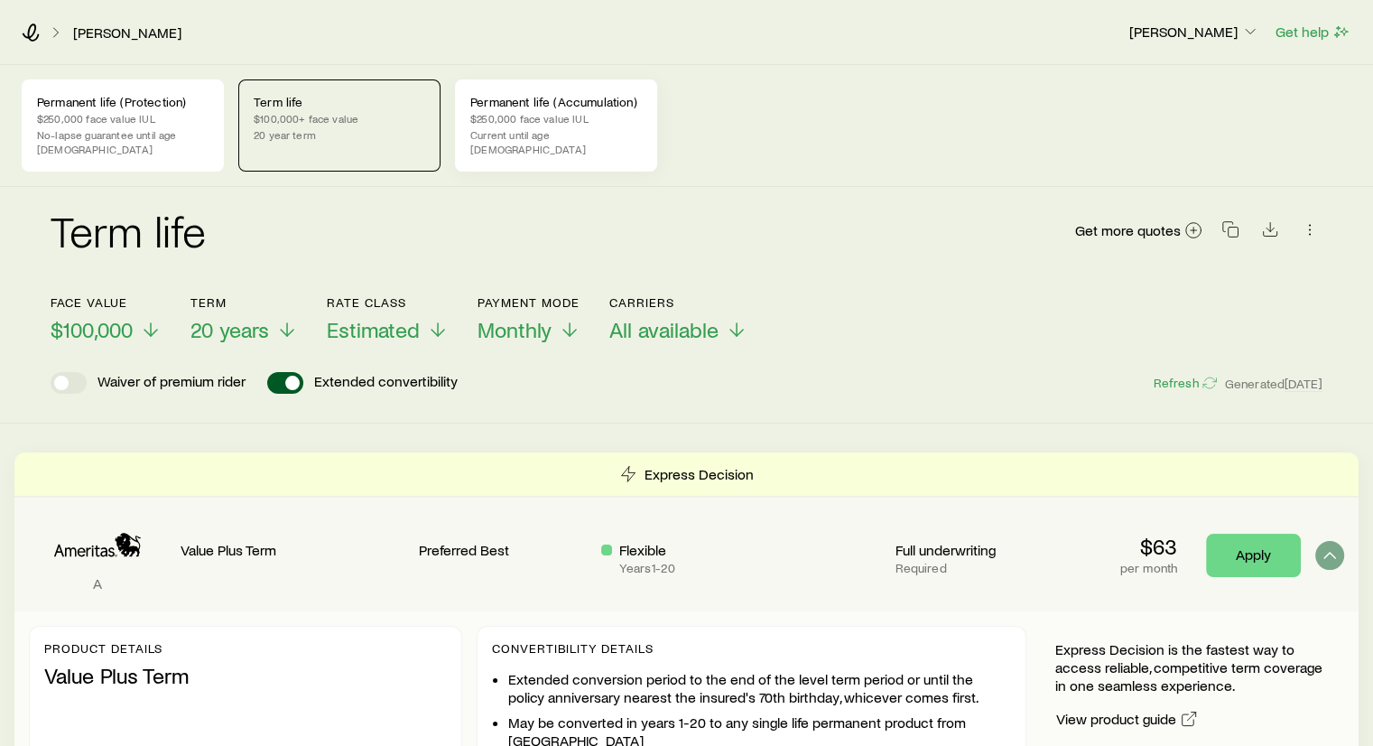
click at [559, 116] on p "$250,000 face value IUL" at bounding box center [556, 118] width 172 height 14
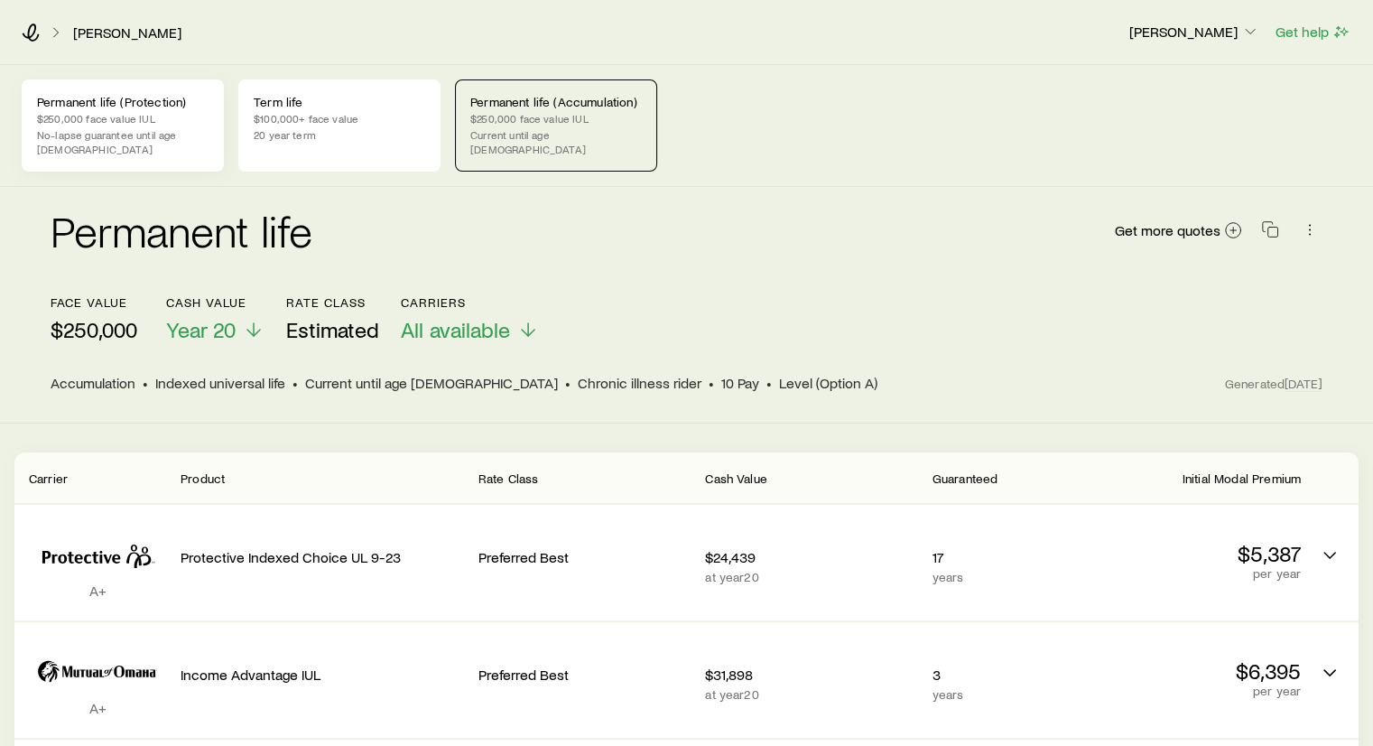
click at [114, 117] on p "$250,000 face value IUL" at bounding box center [123, 118] width 172 height 14
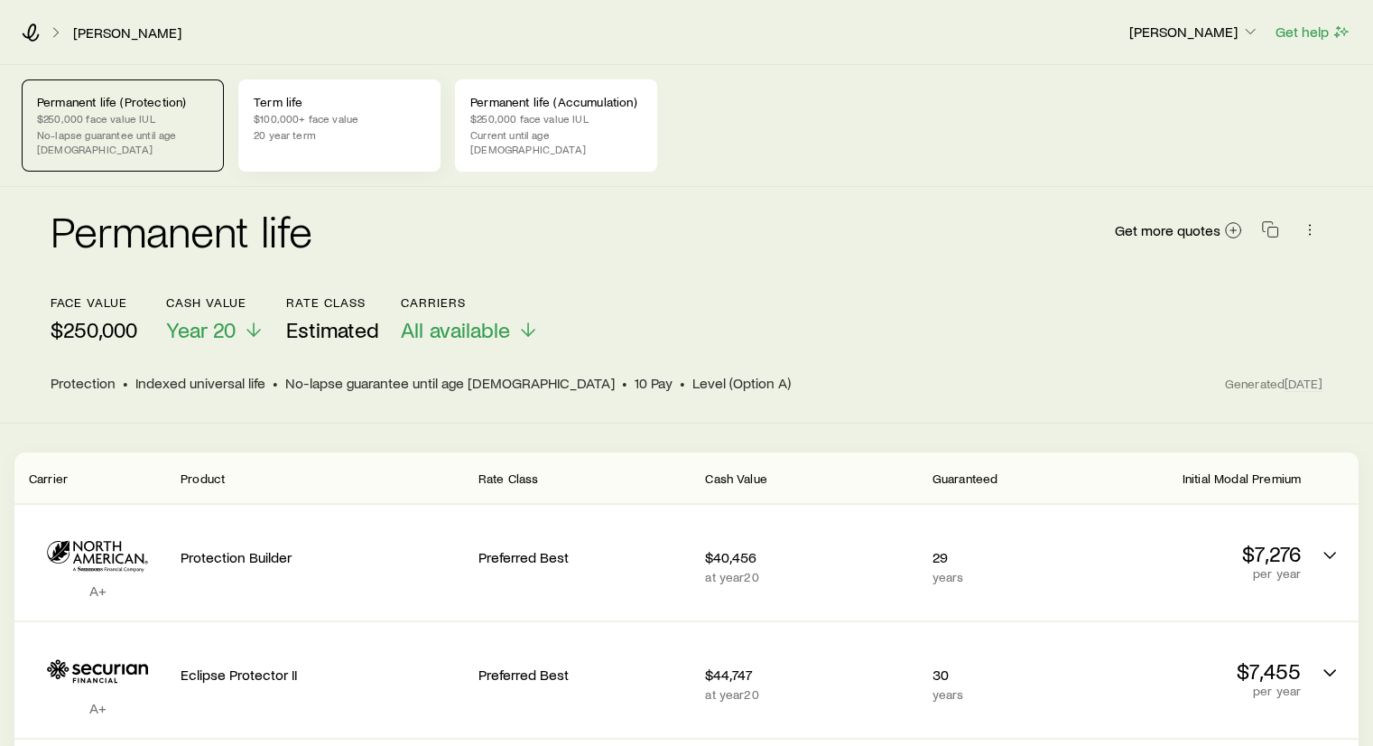
click at [267, 109] on div "Term life $100,000+ face value 20 year term" at bounding box center [339, 125] width 202 height 92
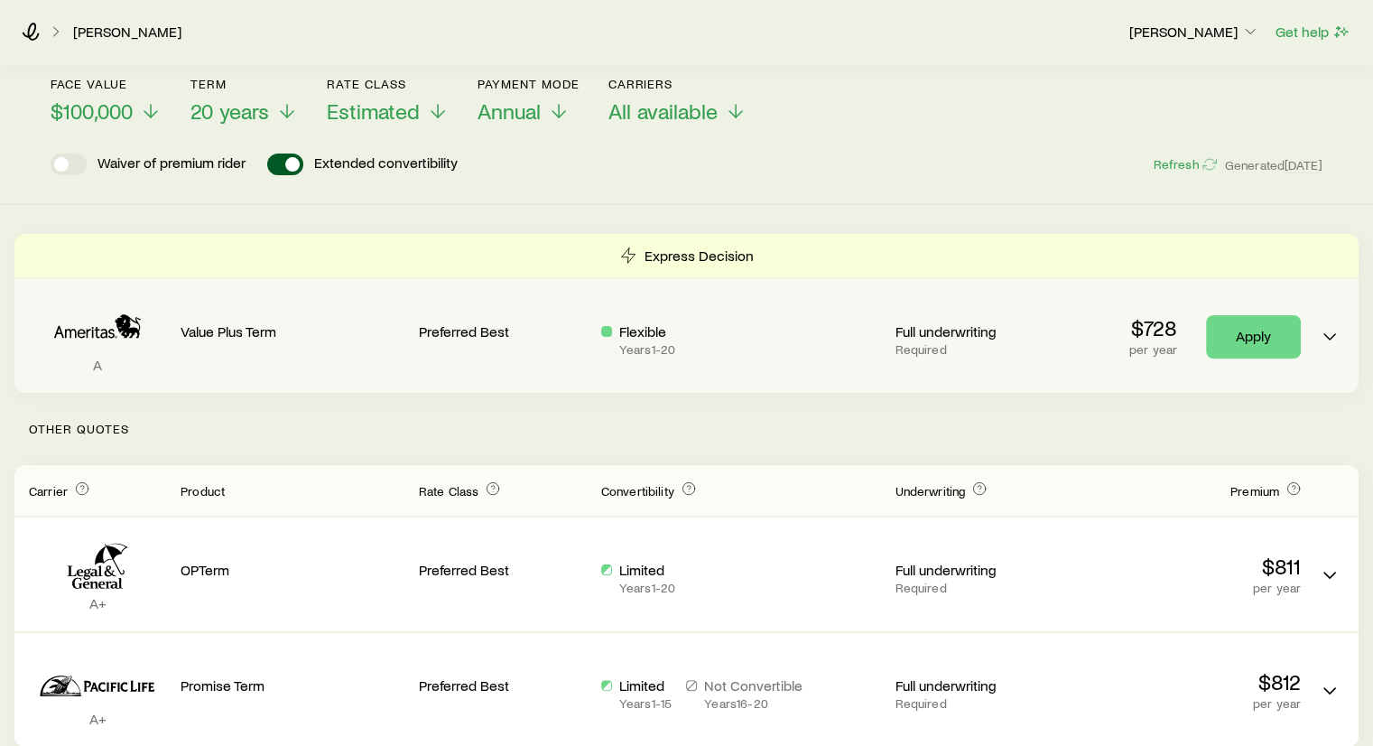
scroll to position [219, 0]
click at [1335, 325] on icon "Term quotes" at bounding box center [1330, 336] width 22 height 22
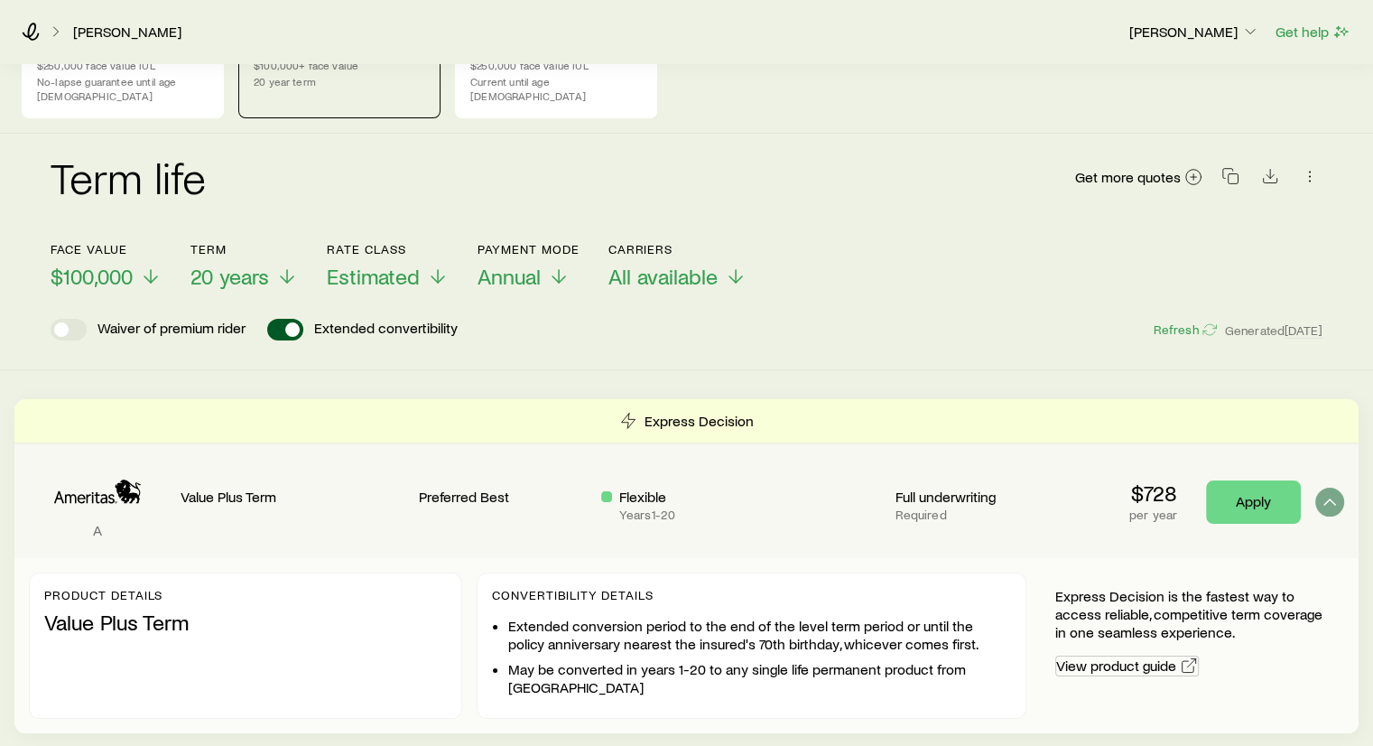
scroll to position [0, 0]
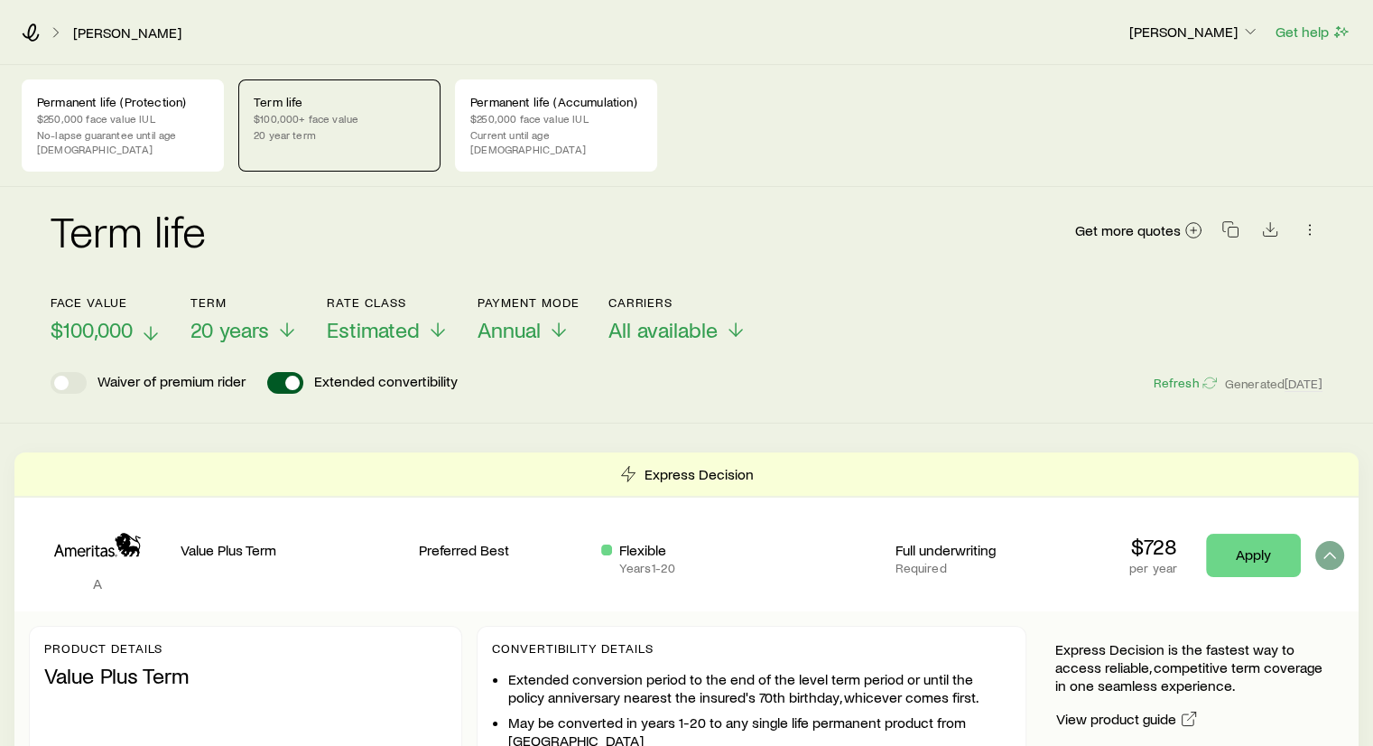
click at [153, 322] on icon at bounding box center [151, 333] width 22 height 22
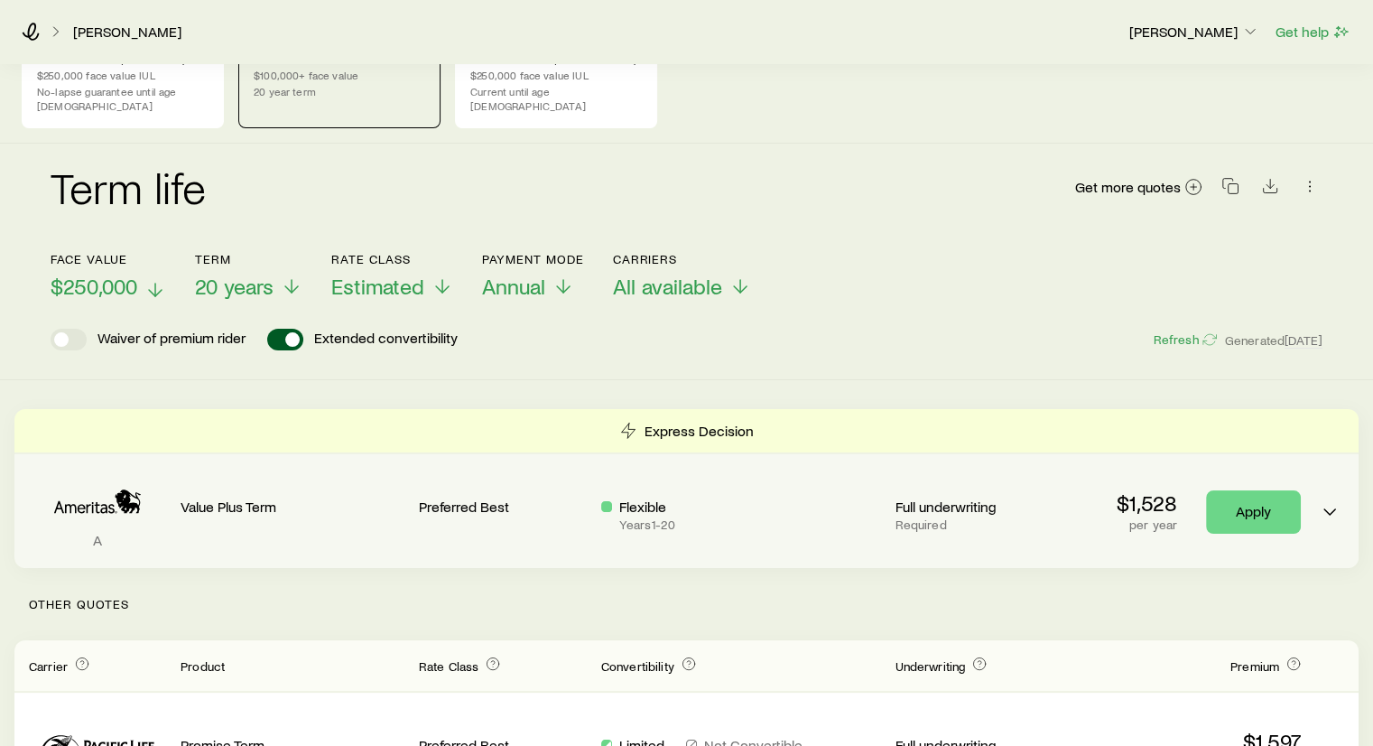
scroll to position [45, 0]
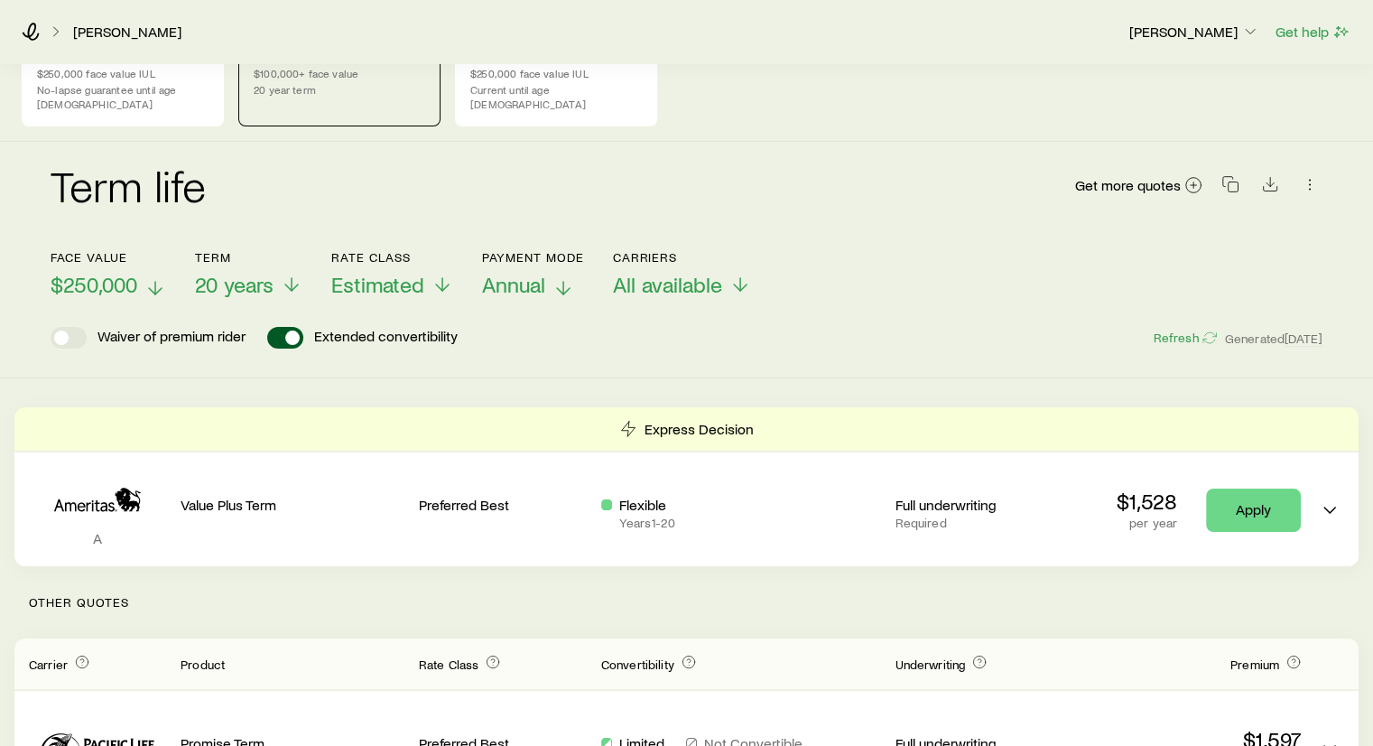
click at [531, 272] on span "Annual" at bounding box center [513, 284] width 63 height 25
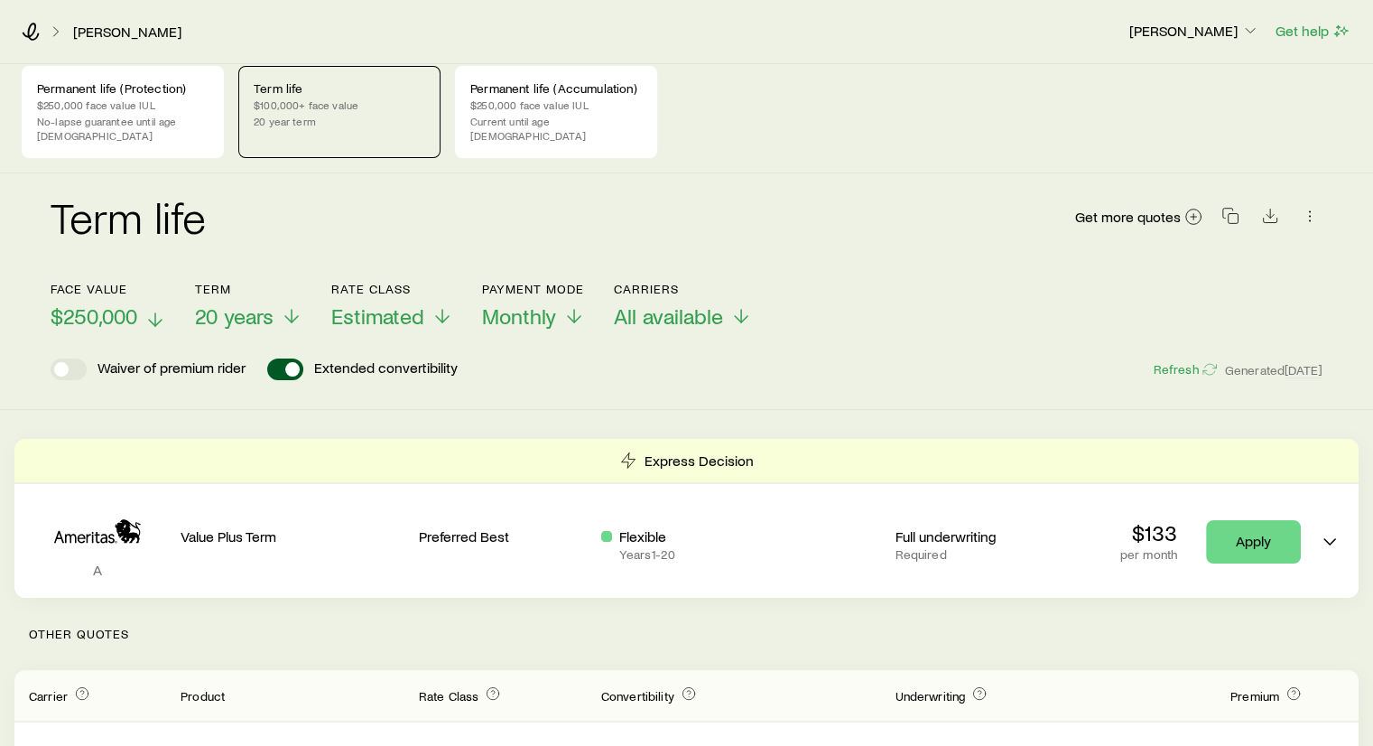
scroll to position [0, 0]
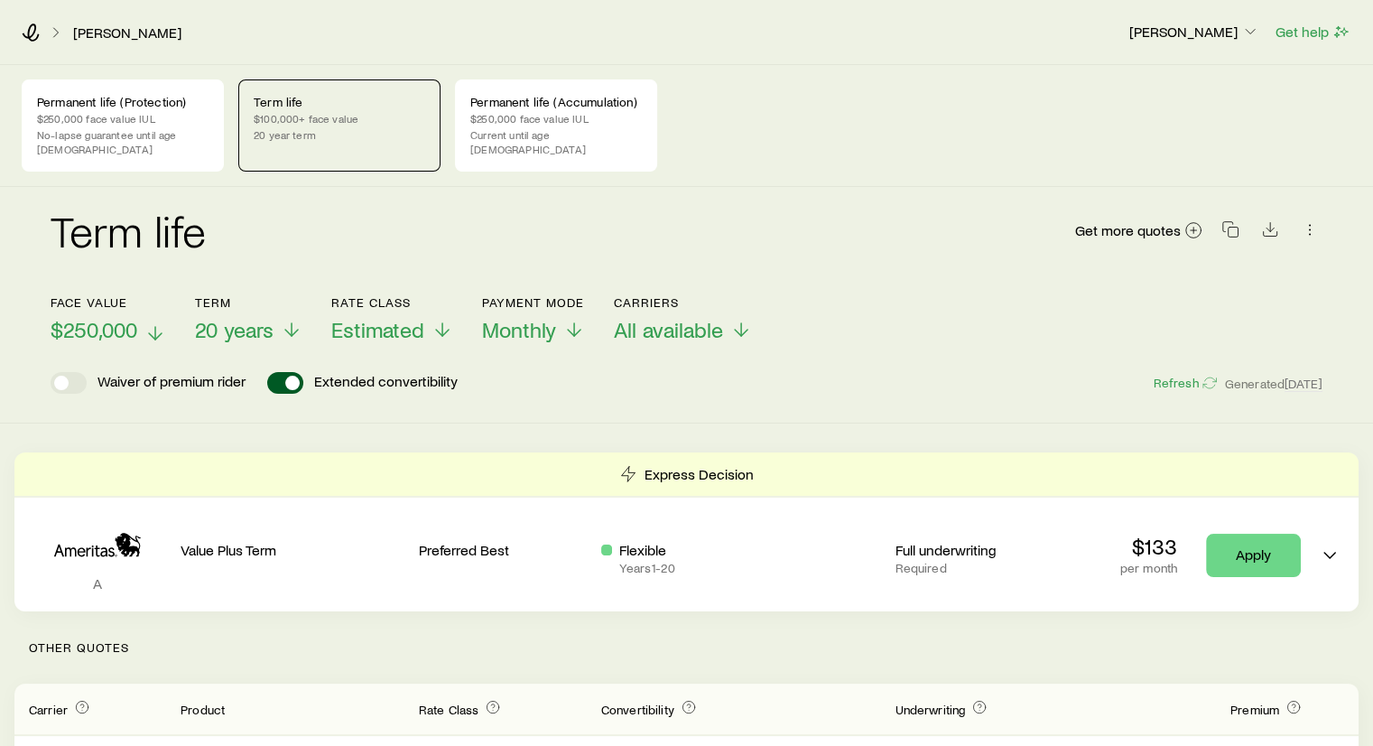
click at [123, 317] on span "$250,000" at bounding box center [94, 329] width 87 height 25
click at [805, 390] on div "Term life Get more quotes Face value $100,000 Term 20 years Rate Class Estimate…" at bounding box center [686, 305] width 1373 height 237
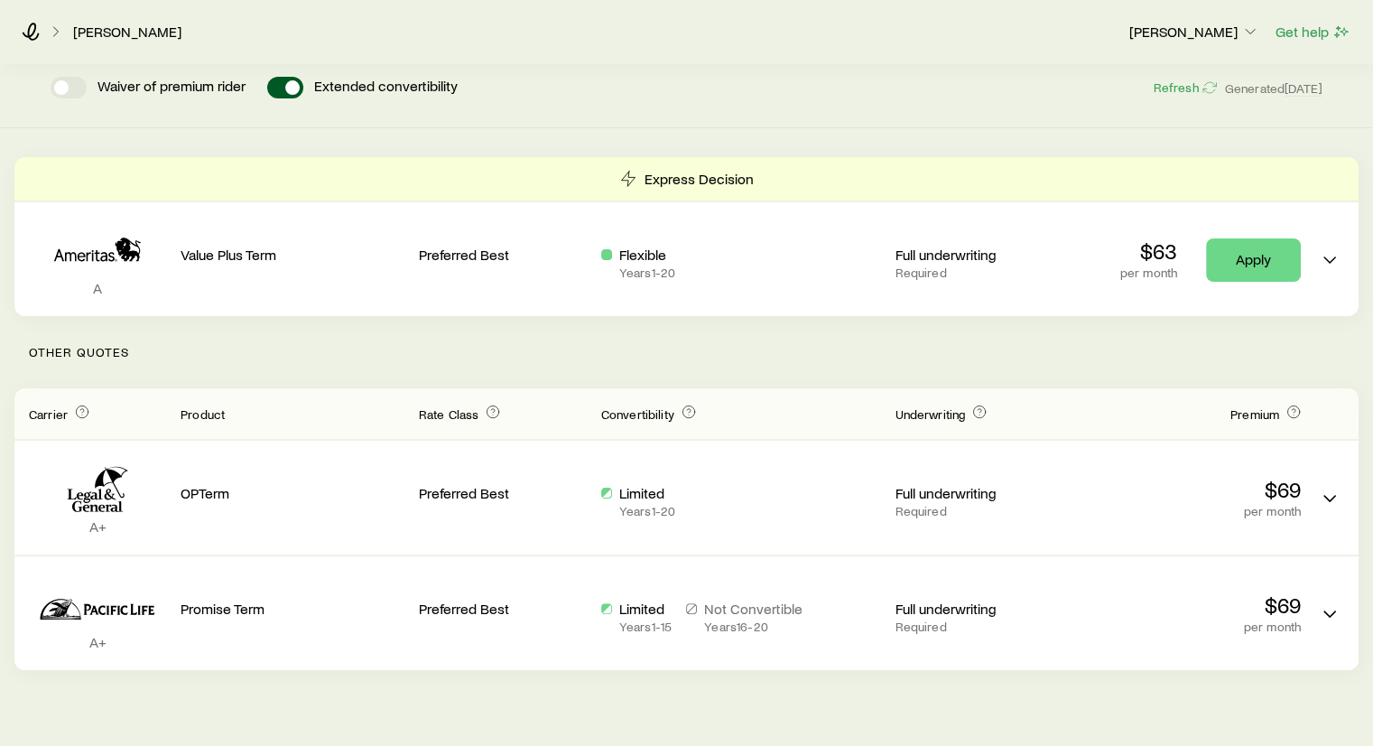
scroll to position [297, 0]
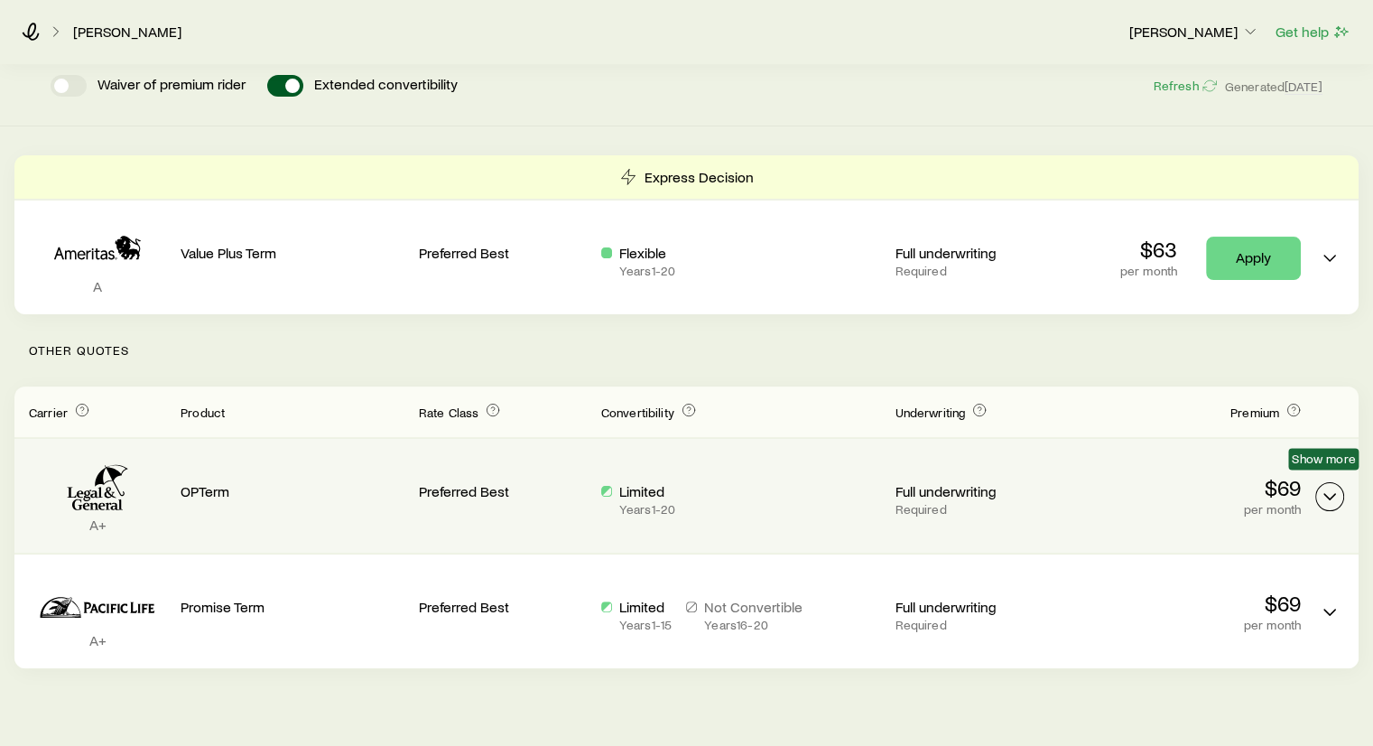
click at [1331, 486] on icon "Term quotes" at bounding box center [1330, 497] width 22 height 22
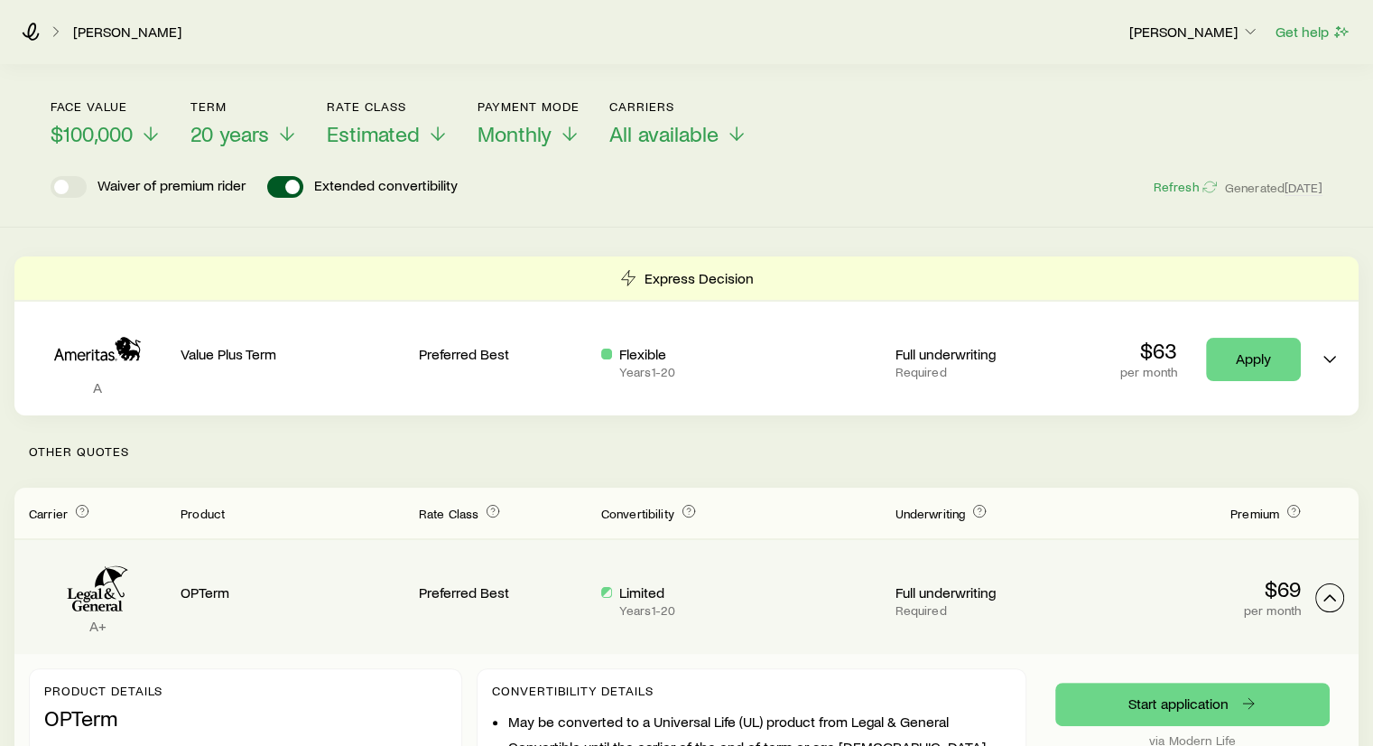
scroll to position [194, 0]
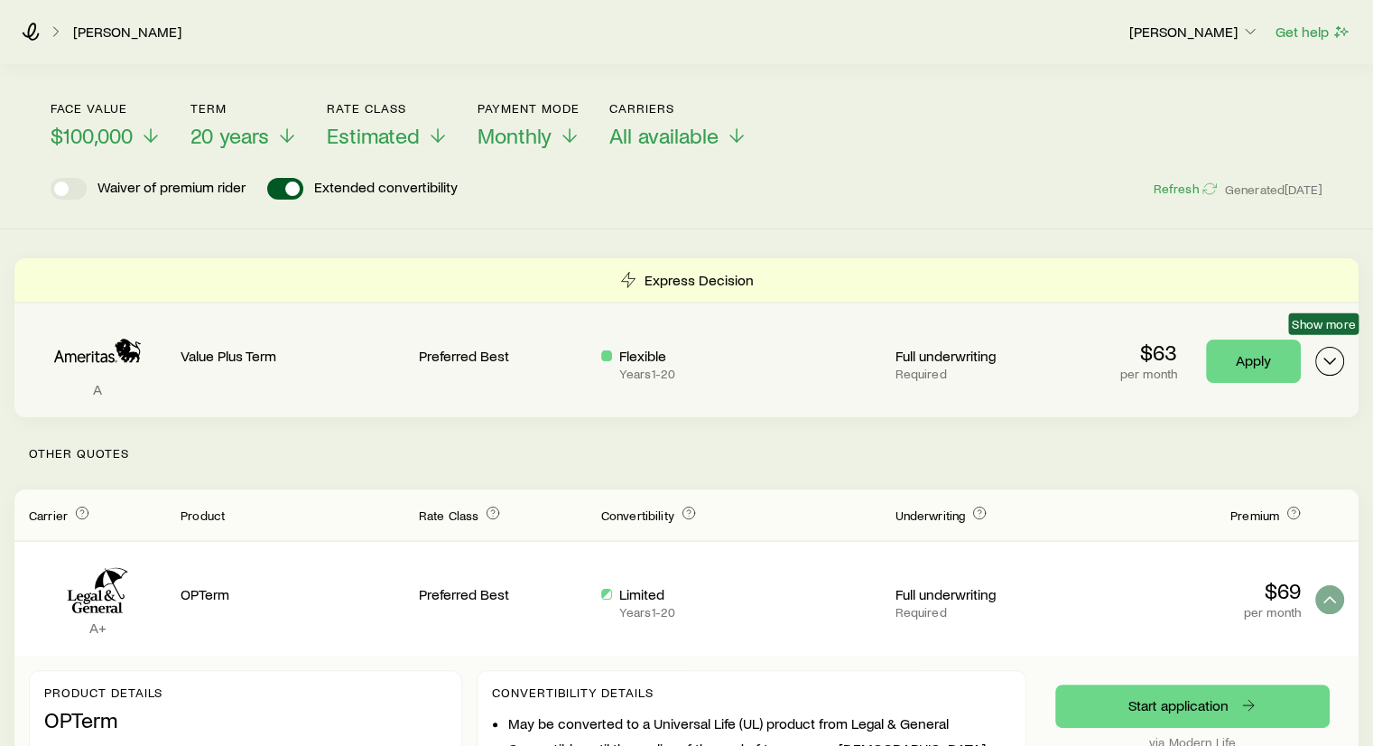
click at [1332, 353] on icon "Term quotes" at bounding box center [1330, 361] width 22 height 22
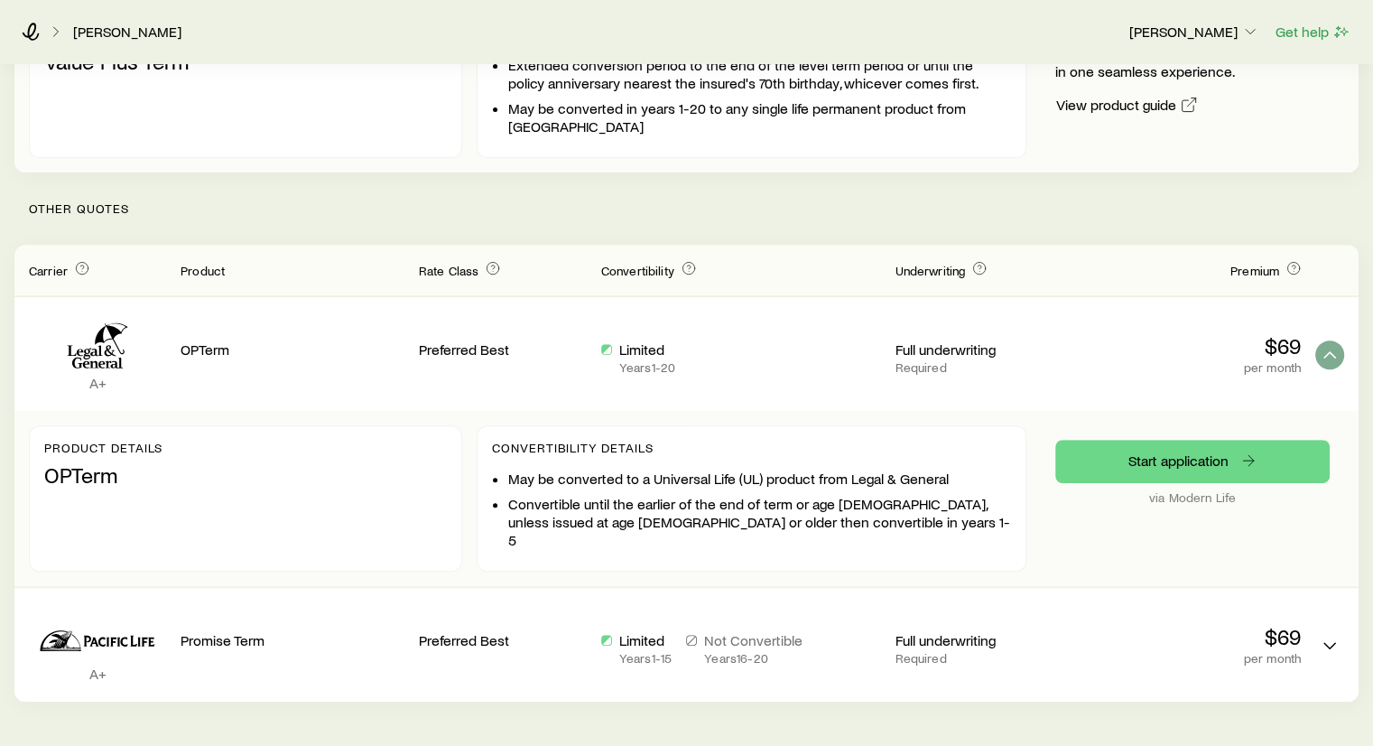
scroll to position [617, 0]
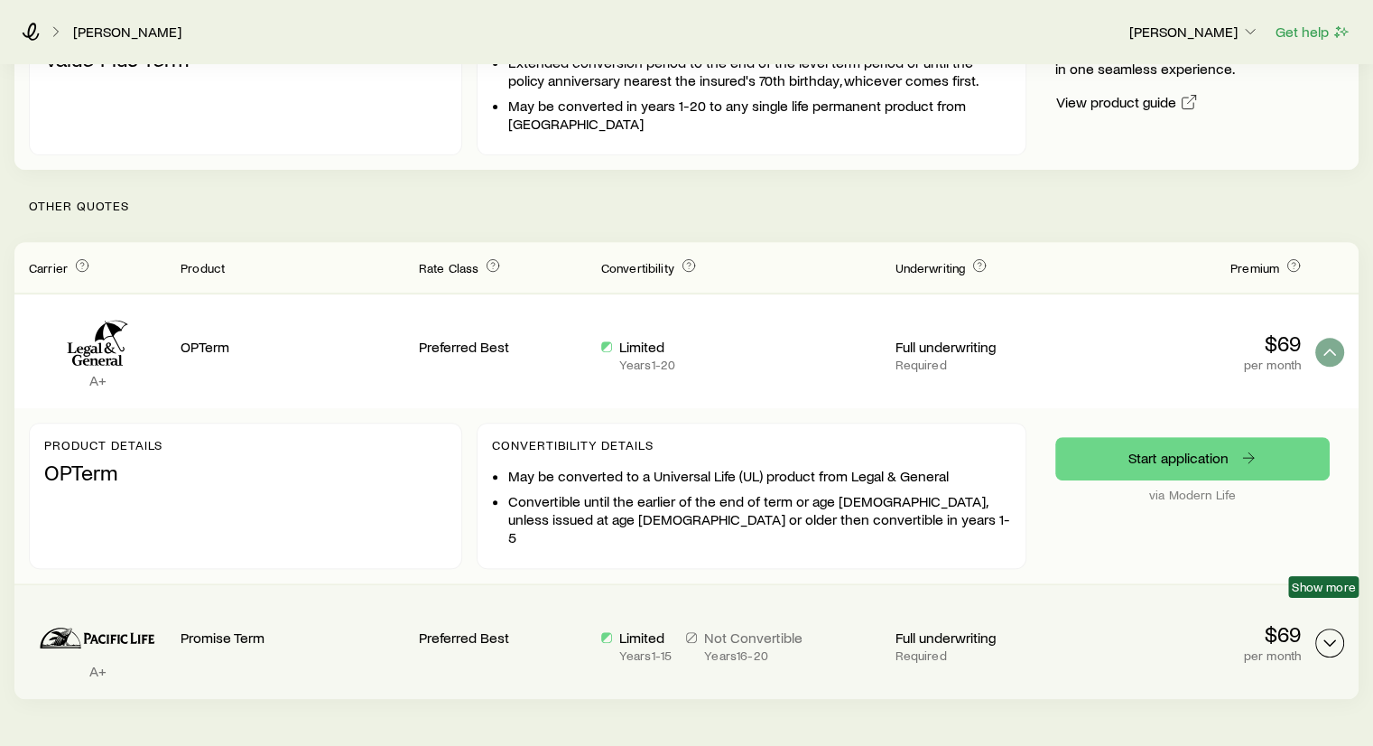
click at [1325, 632] on icon "Term quotes" at bounding box center [1330, 643] width 22 height 22
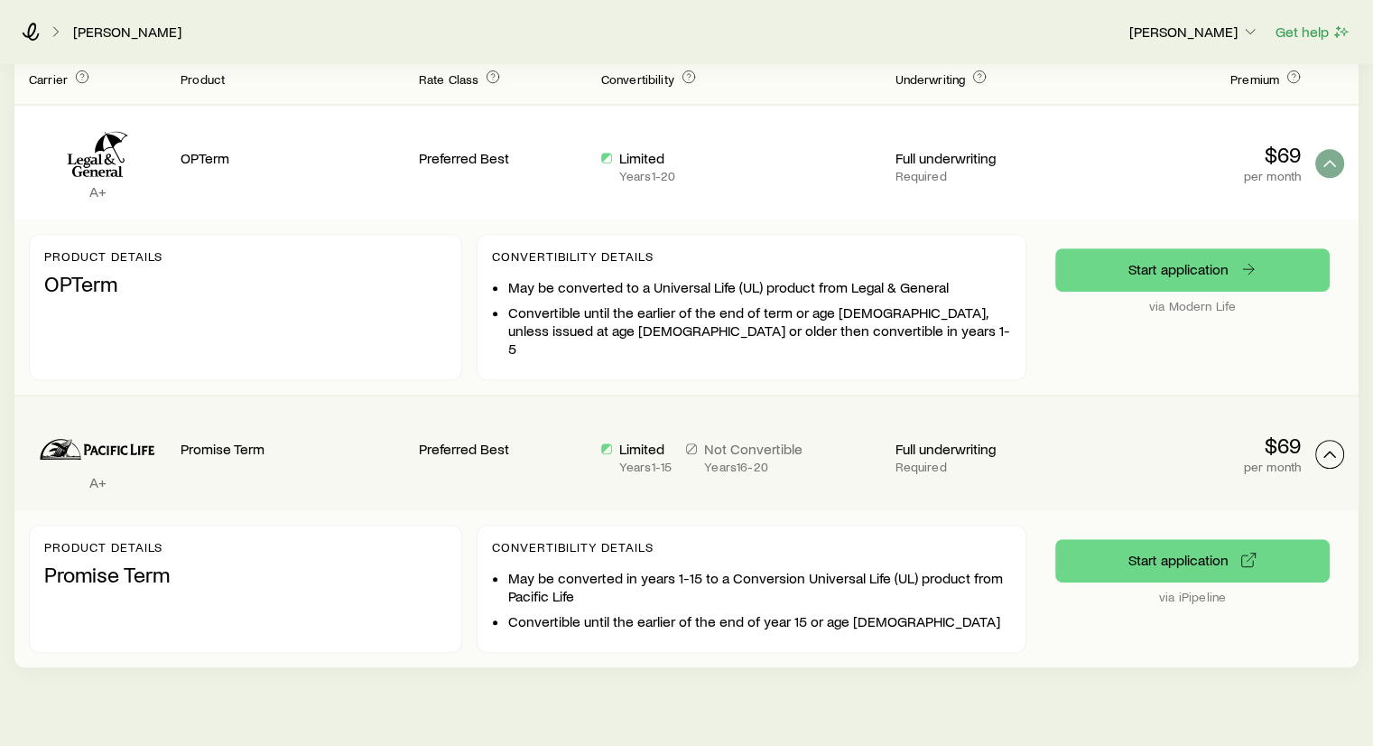
scroll to position [808, 0]
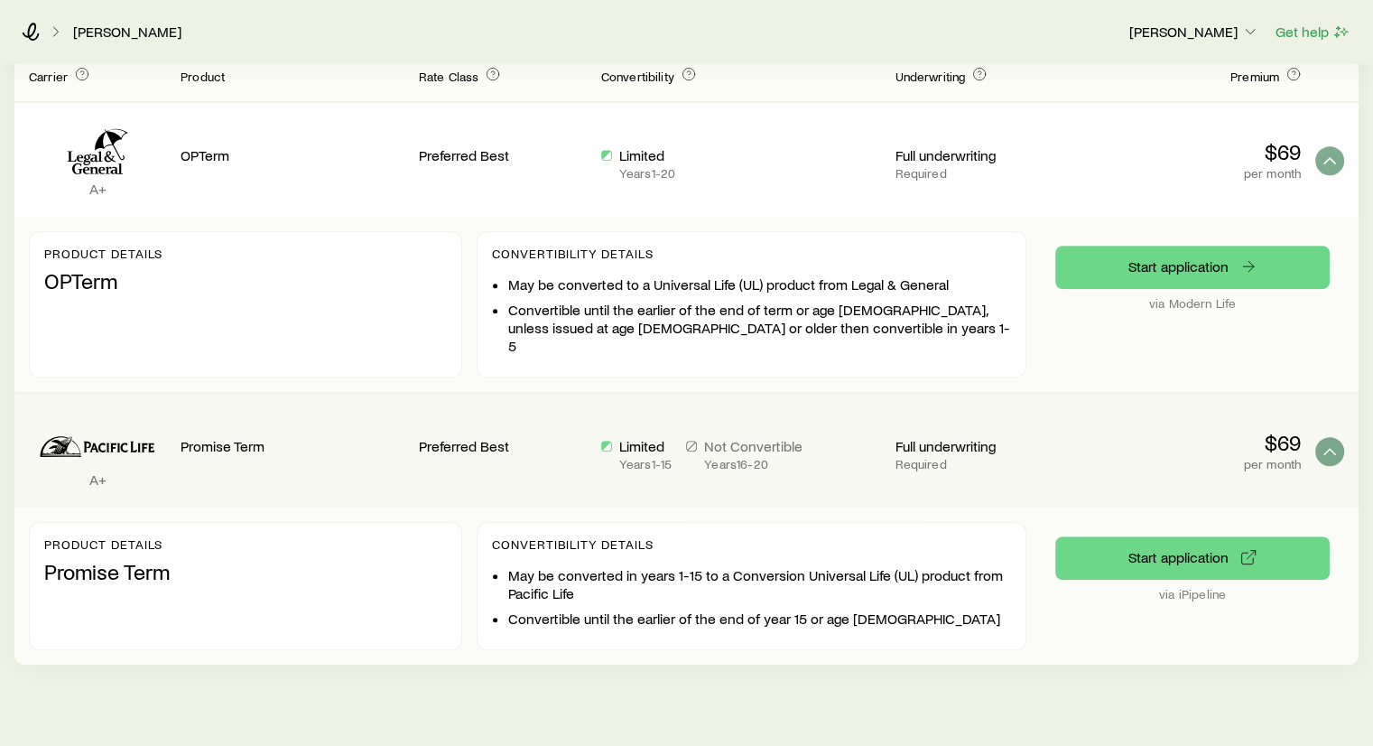
click at [740, 525] on div "Convertibility Details May be converted in years 1-15 to a Conversion Universal…" at bounding box center [752, 586] width 550 height 128
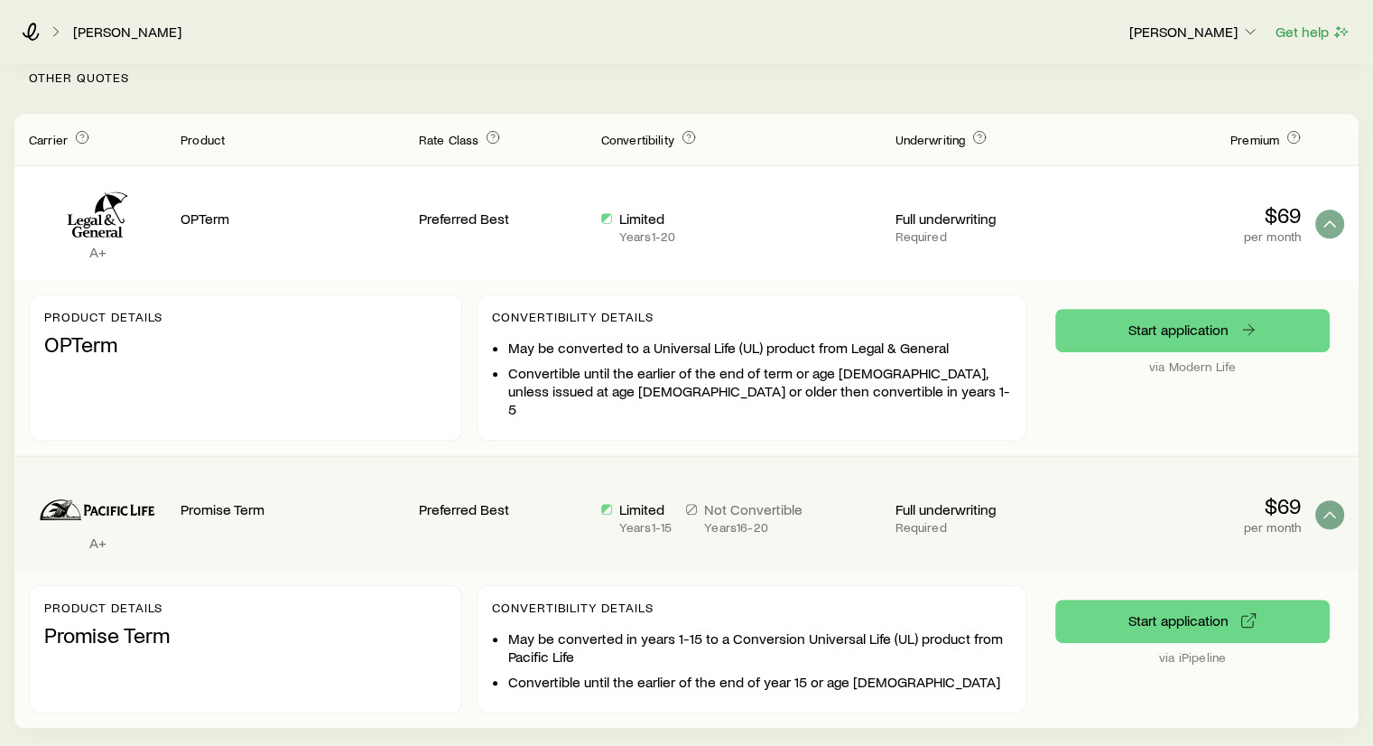
scroll to position [744, 0]
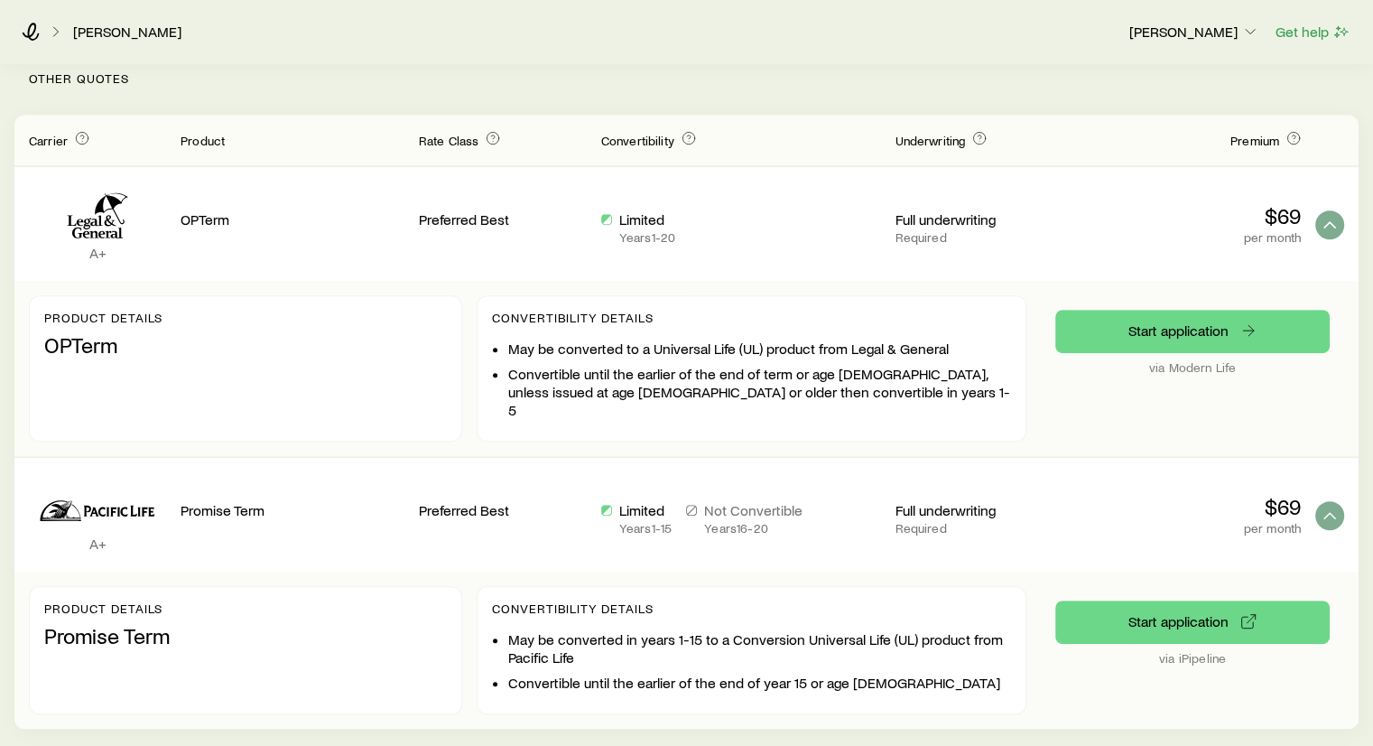
click at [665, 501] on p "Limited" at bounding box center [645, 510] width 52 height 18
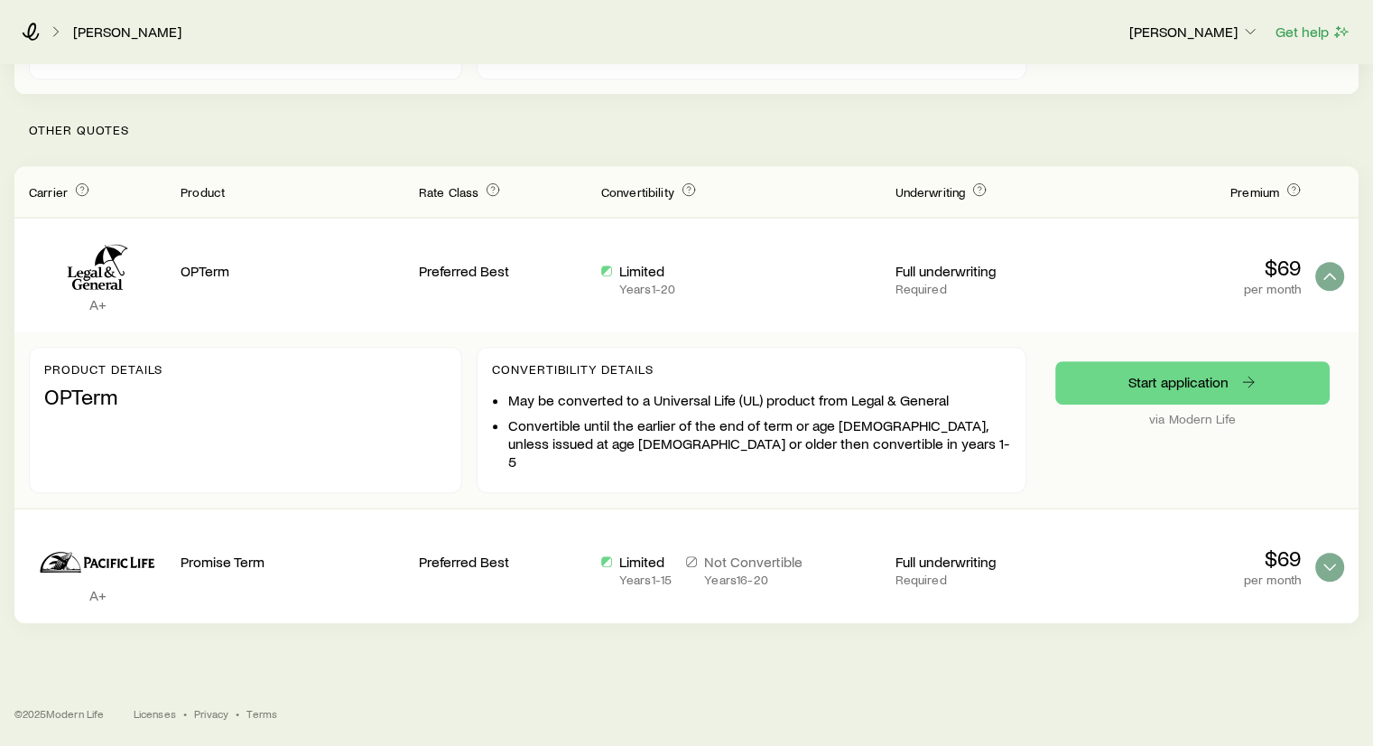
scroll to position [658, 0]
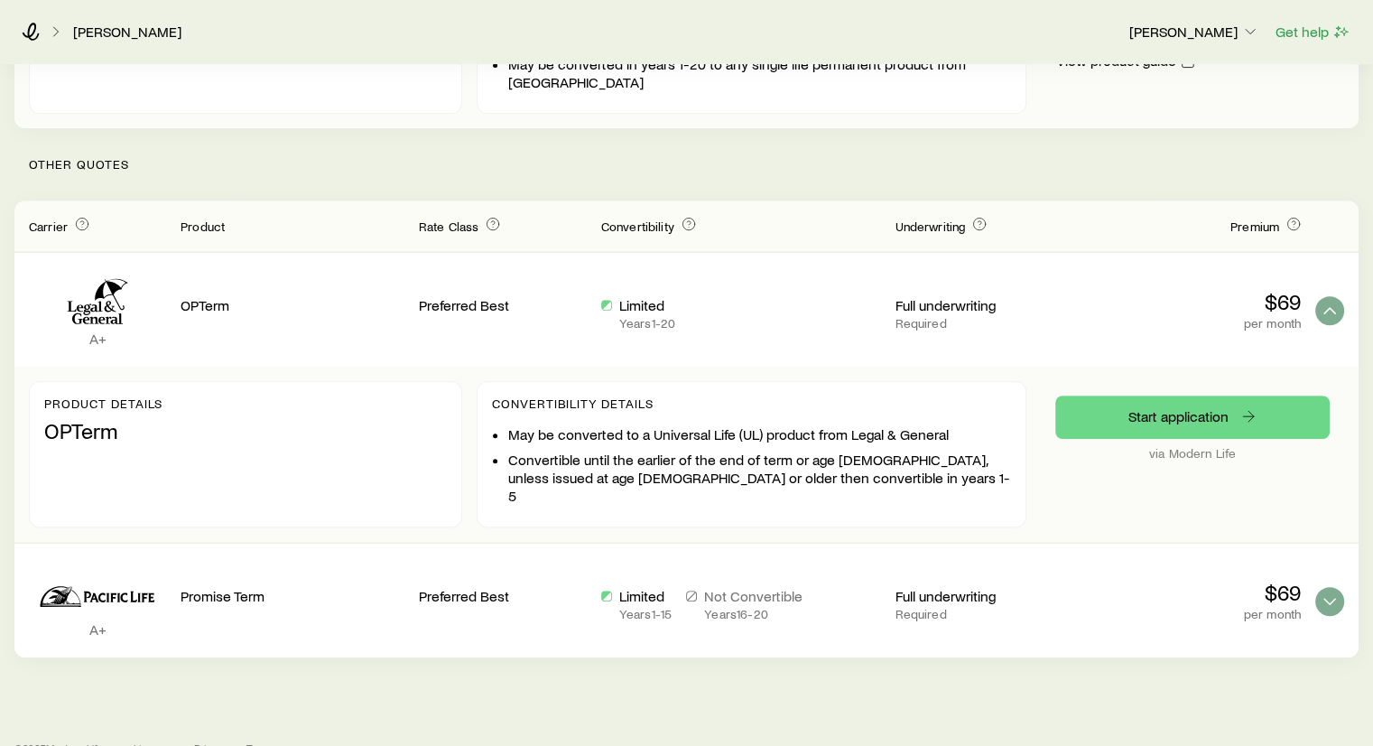
click at [711, 558] on div "Limited Years 1 - 15 Not Convertible Years 16 - 20" at bounding box center [741, 600] width 280 height 85
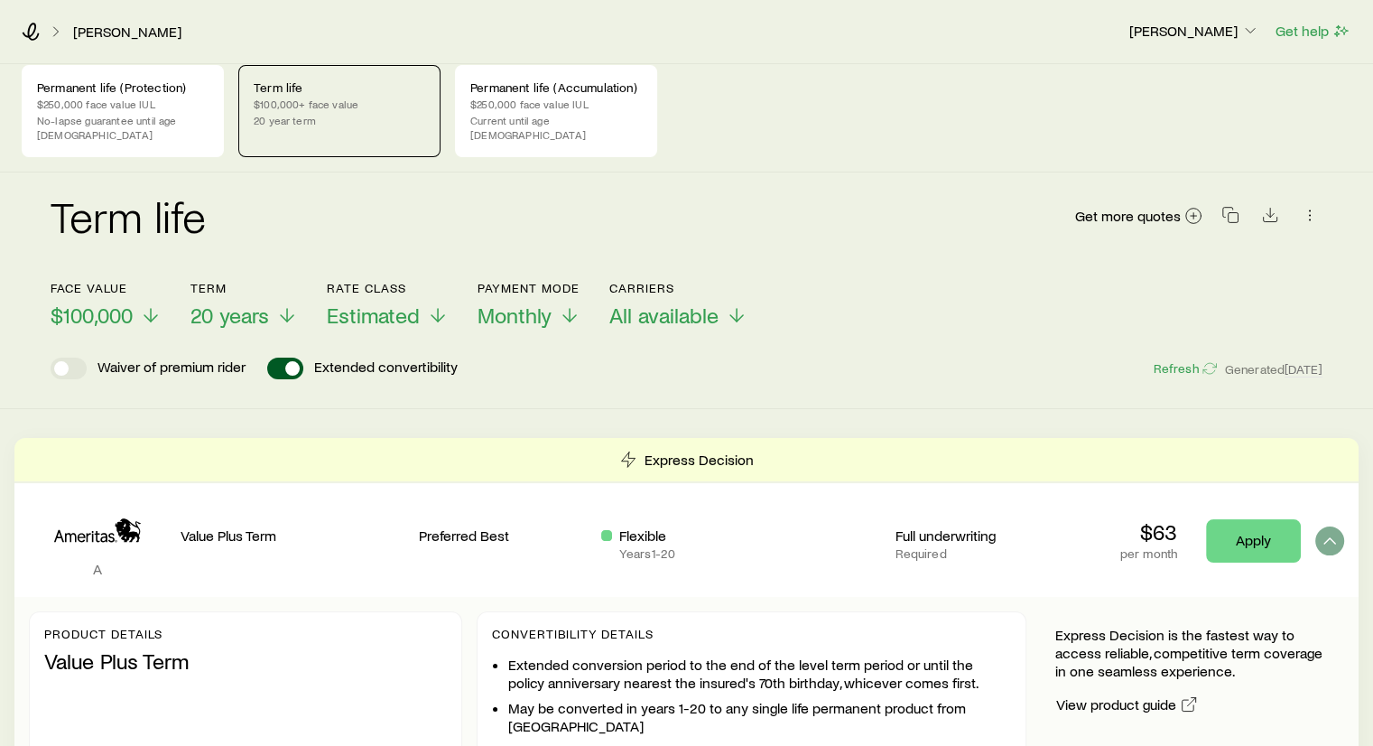
scroll to position [0, 0]
